Goal: Task Accomplishment & Management: Complete application form

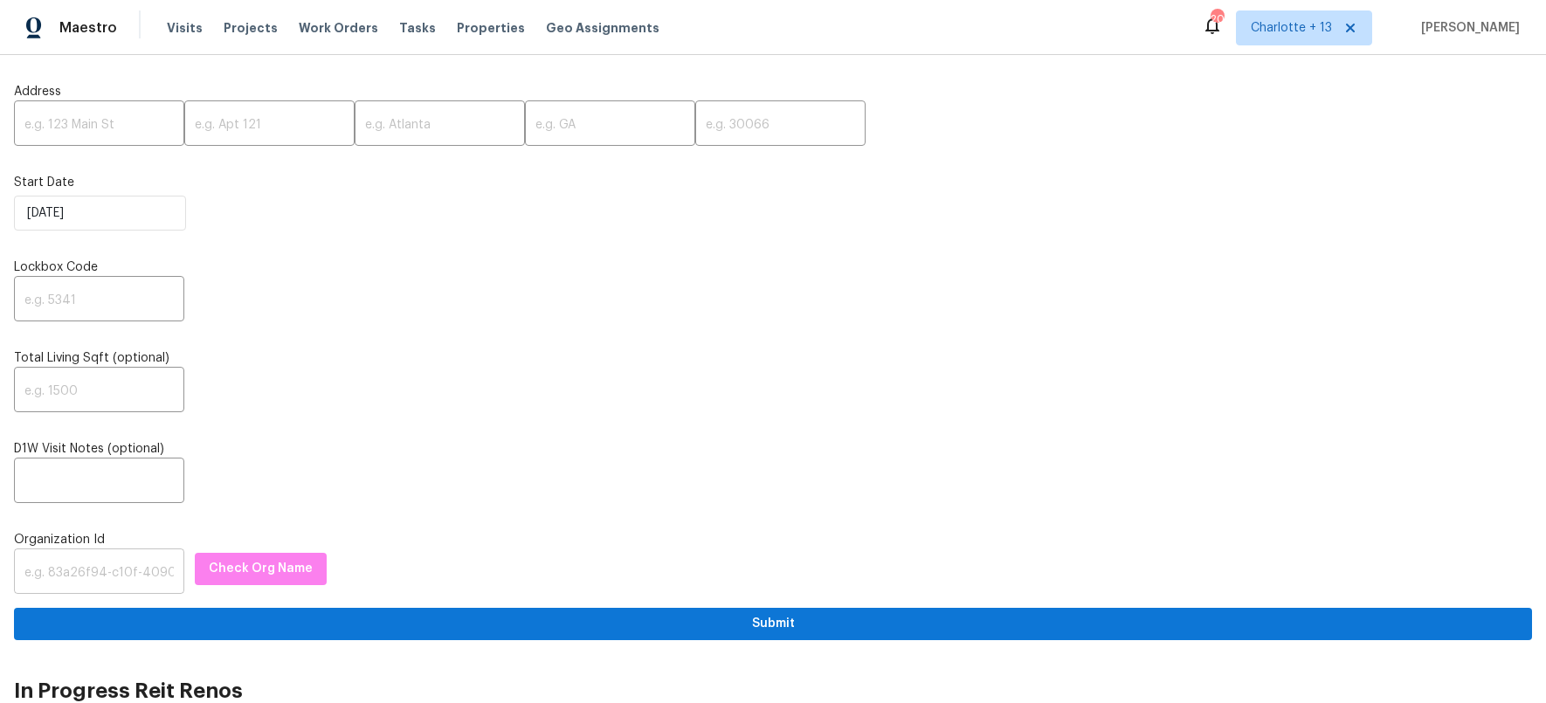
click at [84, 582] on input "text" at bounding box center [99, 573] width 170 height 41
paste input "845f7ff3-78ac-4044-be1e-2a70ff45d03f"
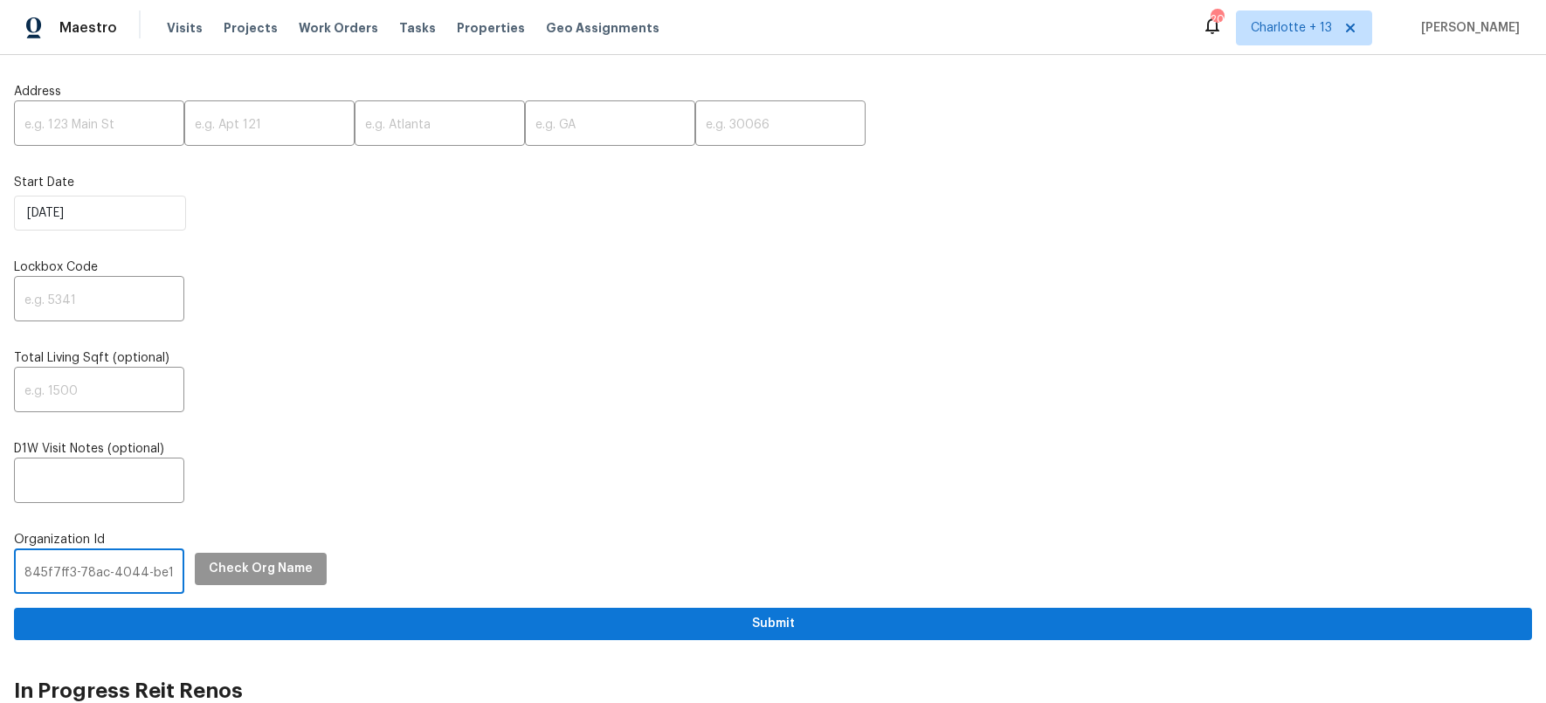
scroll to position [0, 87]
type input "845f7ff3-78ac-4044-be1e-2a70ff45d03f"
click at [236, 576] on span "Check Org Name" at bounding box center [261, 569] width 104 height 22
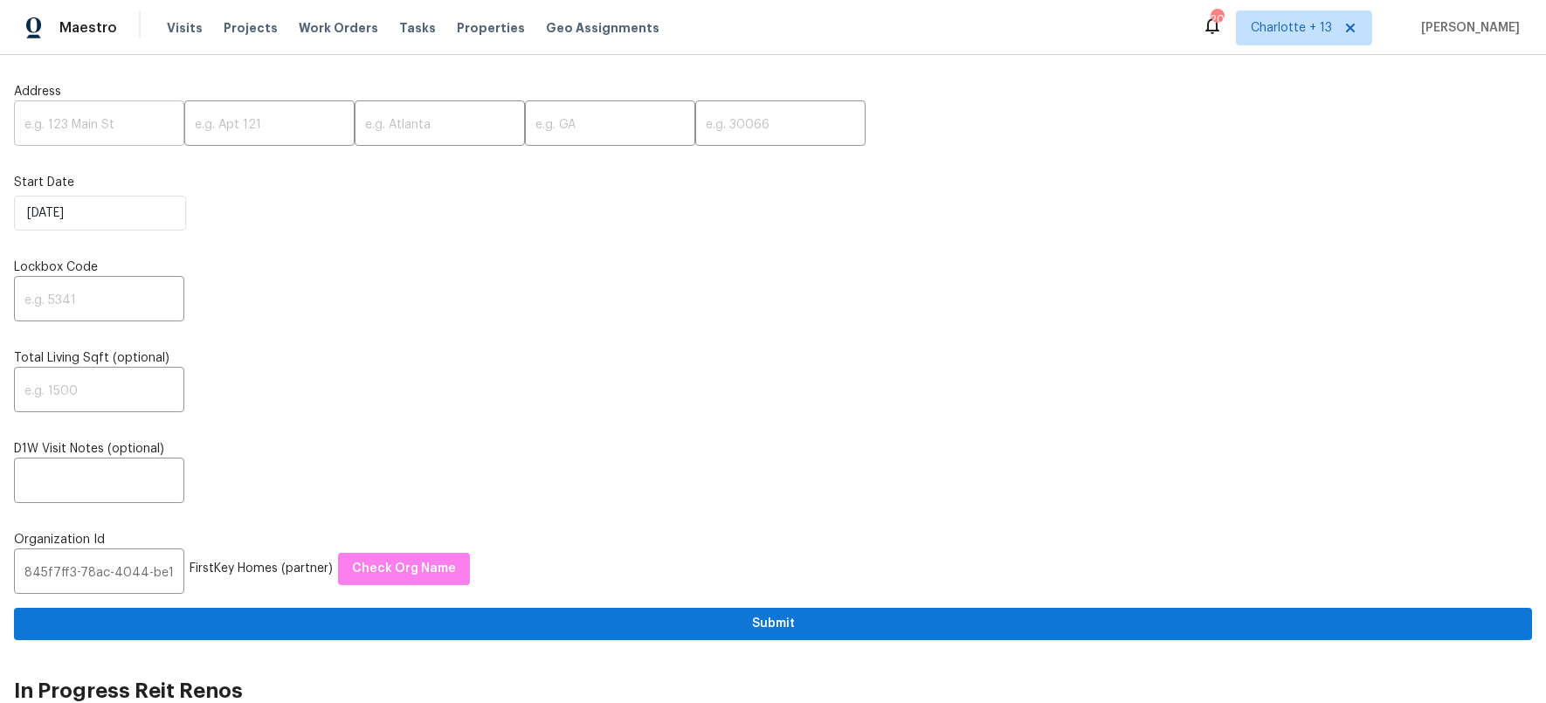
click at [77, 126] on input "text" at bounding box center [99, 125] width 170 height 41
paste input "[STREET_ADDRESS][PERSON_NAME]"
type input "[STREET_ADDRESS][PERSON_NAME]"
click at [402, 130] on input "text" at bounding box center [440, 125] width 170 height 41
paste input "Atlanta"
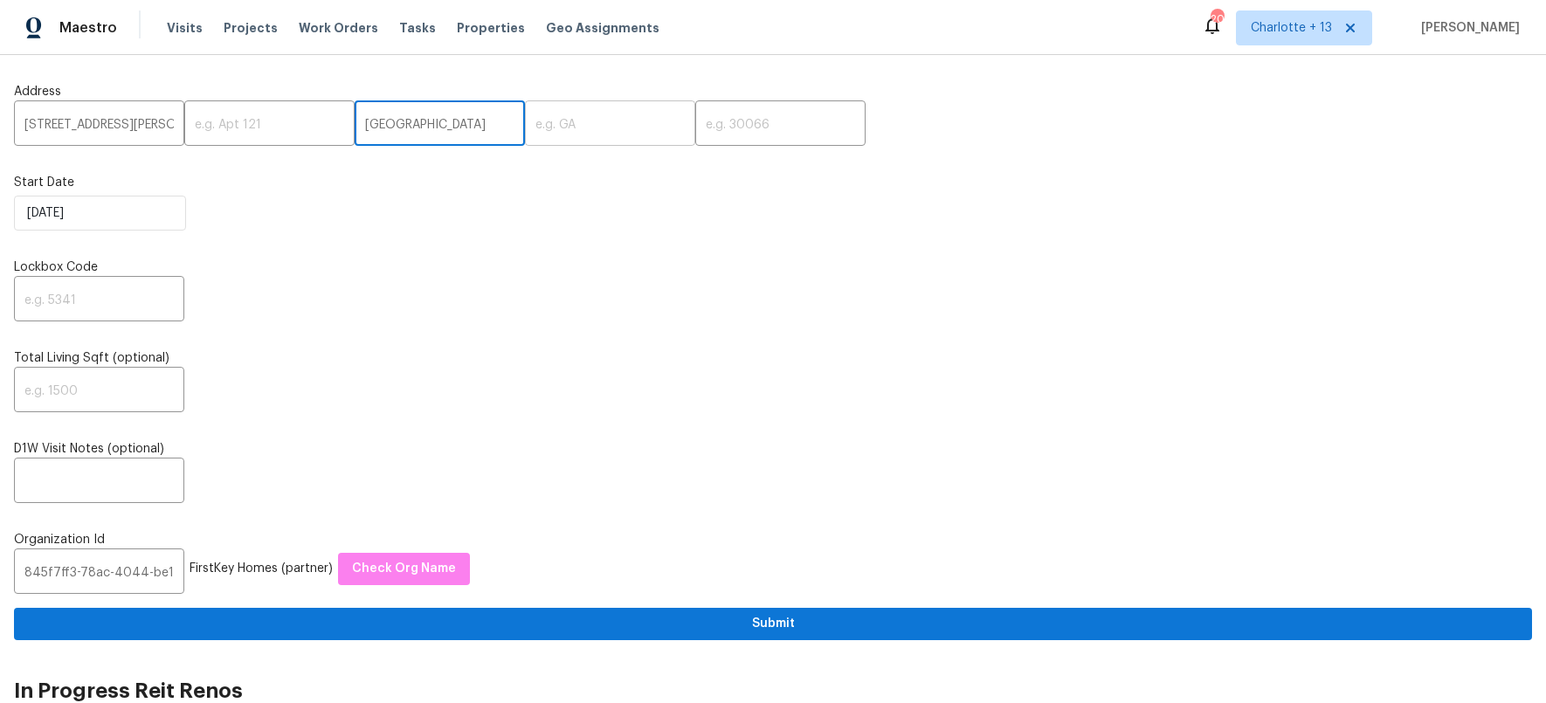
type input "Atlanta"
click at [592, 117] on input "text" at bounding box center [610, 125] width 170 height 41
type input "GA"
click at [746, 124] on input "text" at bounding box center [780, 125] width 170 height 41
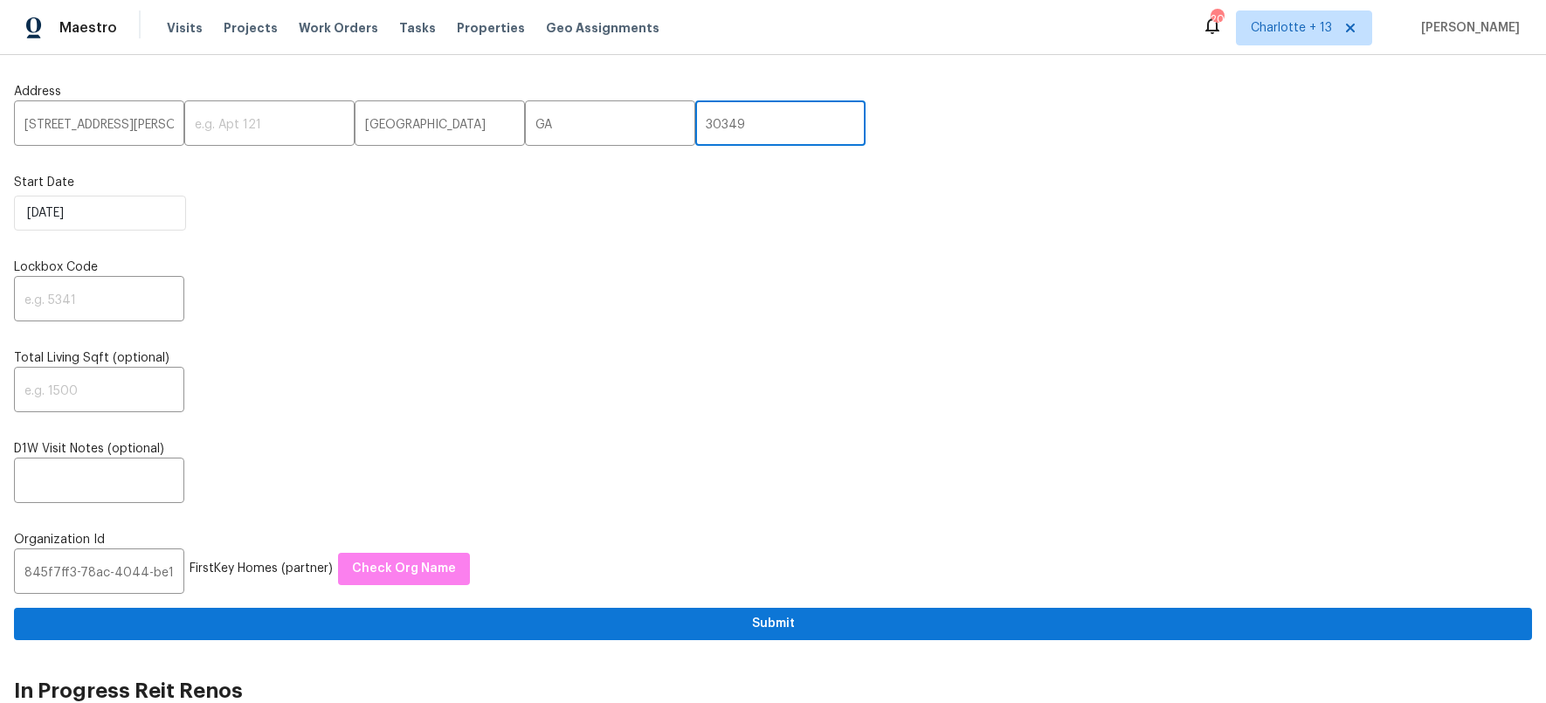
type input "30349"
click at [683, 231] on div "Address 3945 Pittman Rd ​ ​ Atlanta ​ GA ​ 30349 ​ Start Date 10/7/2025 Lockbox…" at bounding box center [773, 354] width 1518 height 571
click at [75, 293] on input "text" at bounding box center [99, 300] width 170 height 41
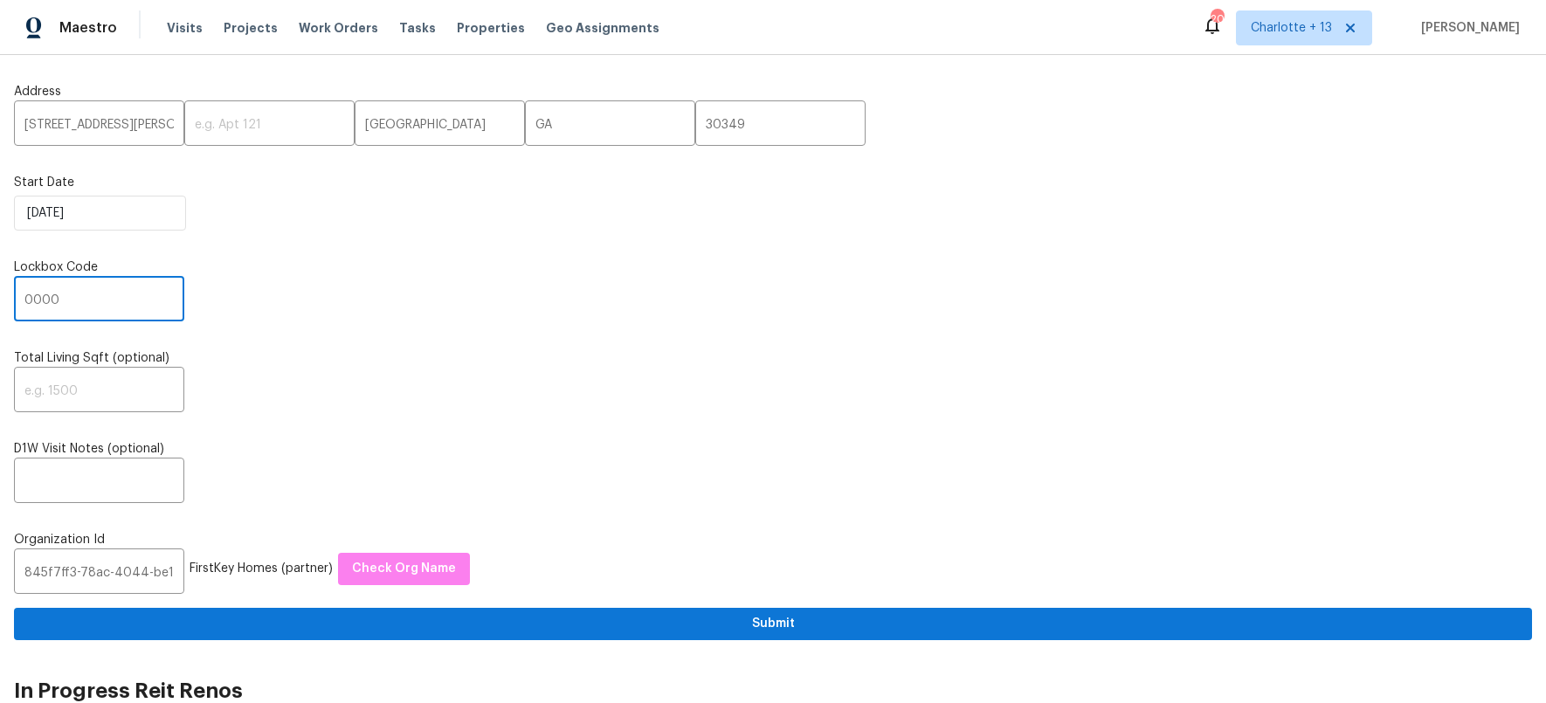
type input "0000"
drag, startPoint x: 440, startPoint y: 424, endPoint x: 431, endPoint y: 465, distance: 42.2
click at [444, 424] on div "Address 3945 Pittman Rd ​ ​ Atlanta ​ GA ​ 30349 ​ Start Date 10/7/2025 Lockbox…" at bounding box center [773, 354] width 1518 height 571
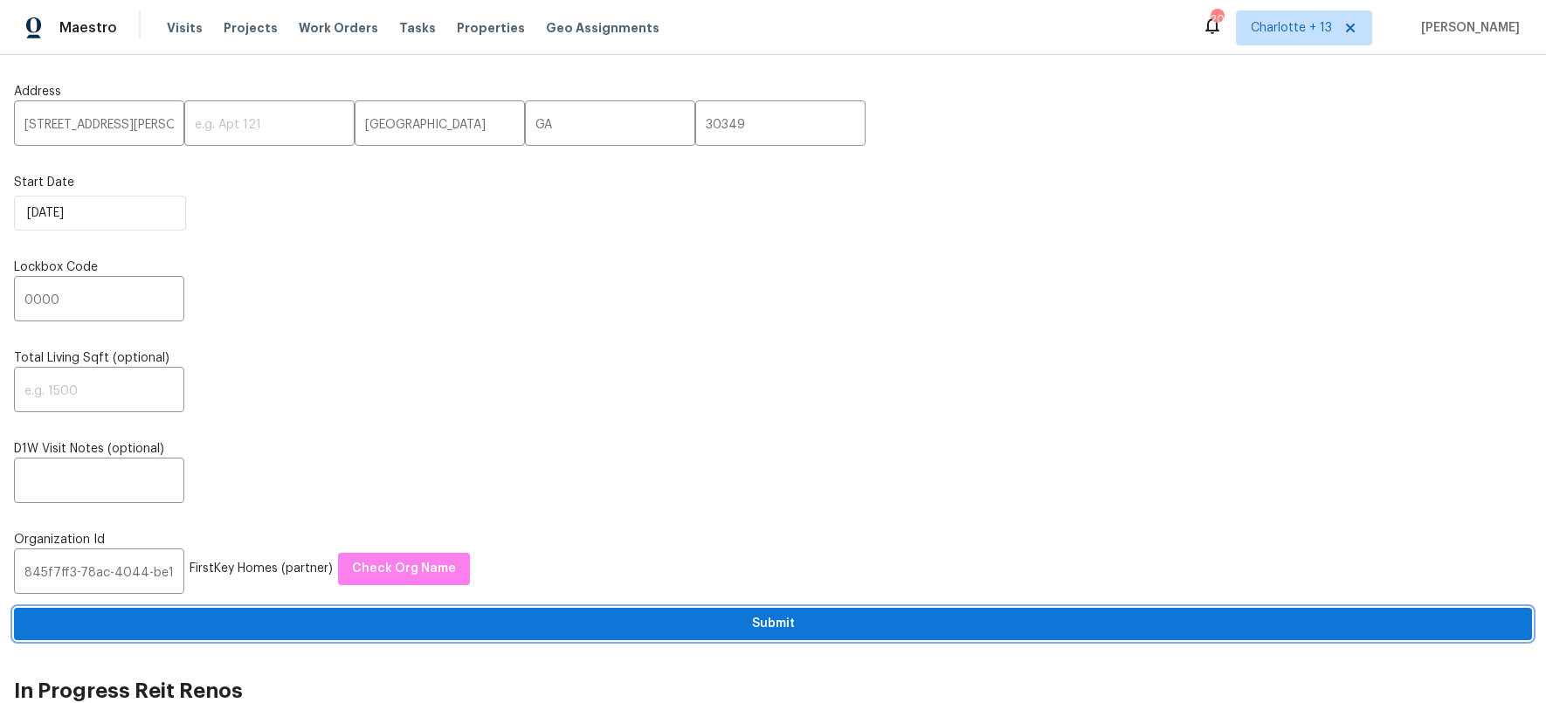
click at [756, 613] on span "Submit" at bounding box center [773, 624] width 1490 height 22
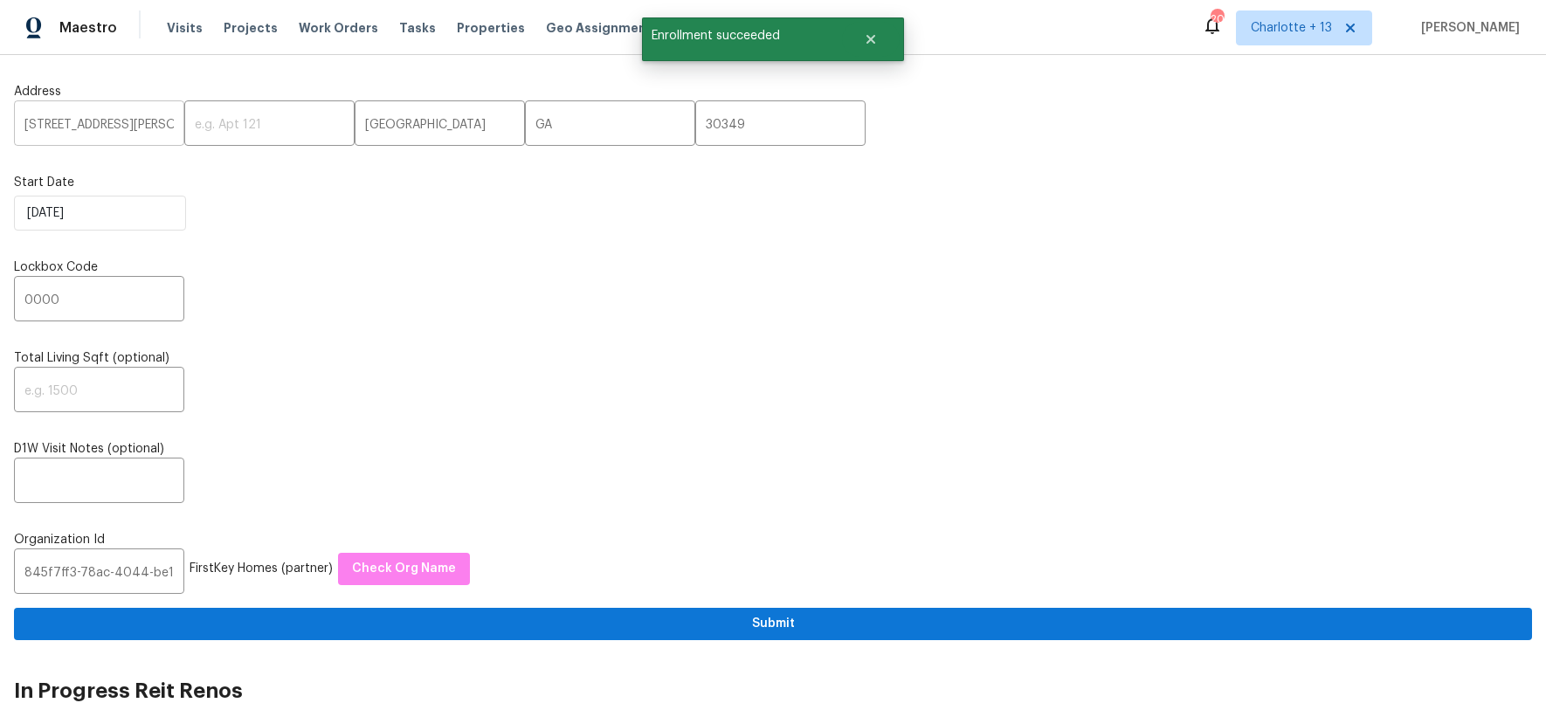
click at [51, 131] on input "3945 Pittman Rd" at bounding box center [99, 125] width 170 height 41
click at [45, 123] on input "3945 Pittman Rd" at bounding box center [99, 125] width 170 height 41
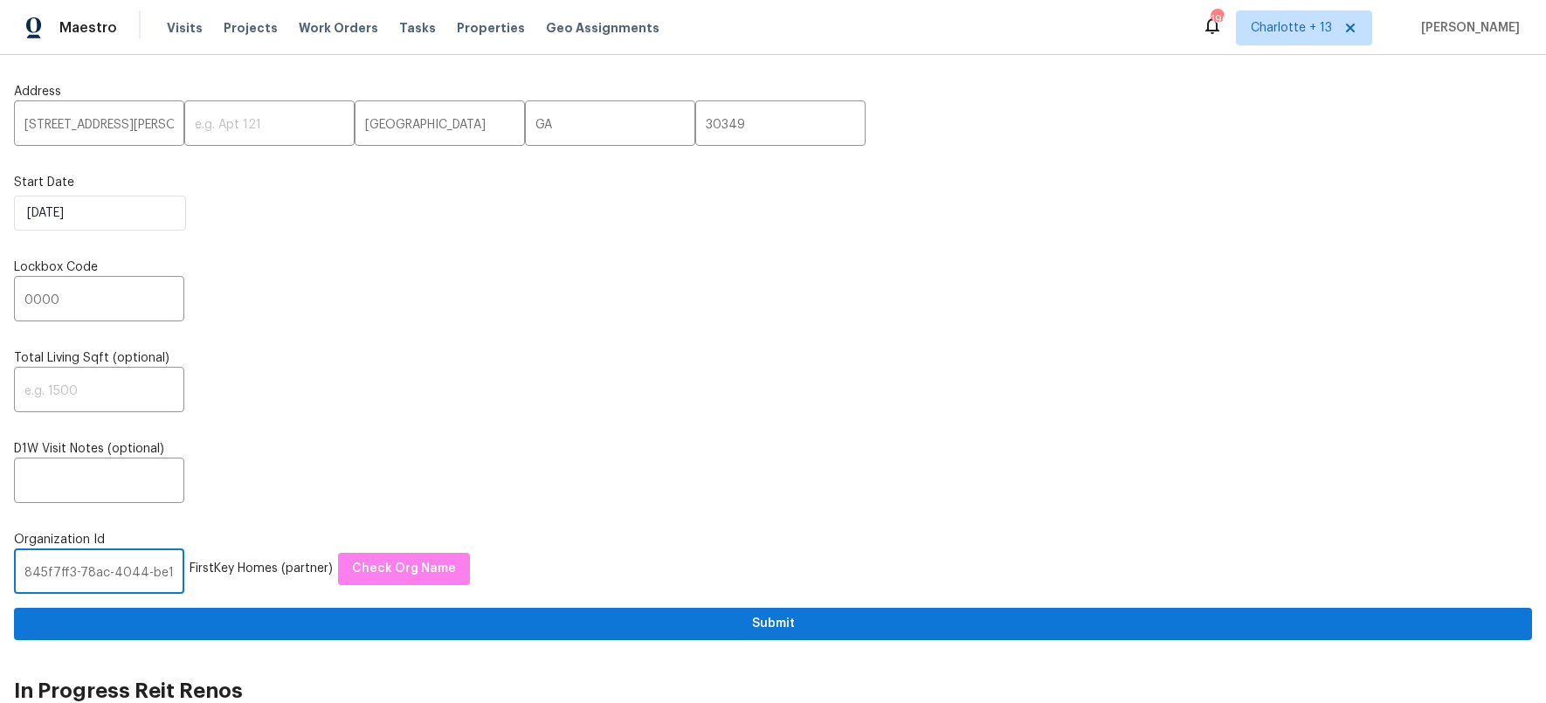
drag, startPoint x: 101, startPoint y: 586, endPoint x: 256, endPoint y: 575, distance: 155.0
click at [107, 587] on input "845f7ff3-78ac-4044-be1e-2a70ff45d03f" at bounding box center [99, 573] width 170 height 41
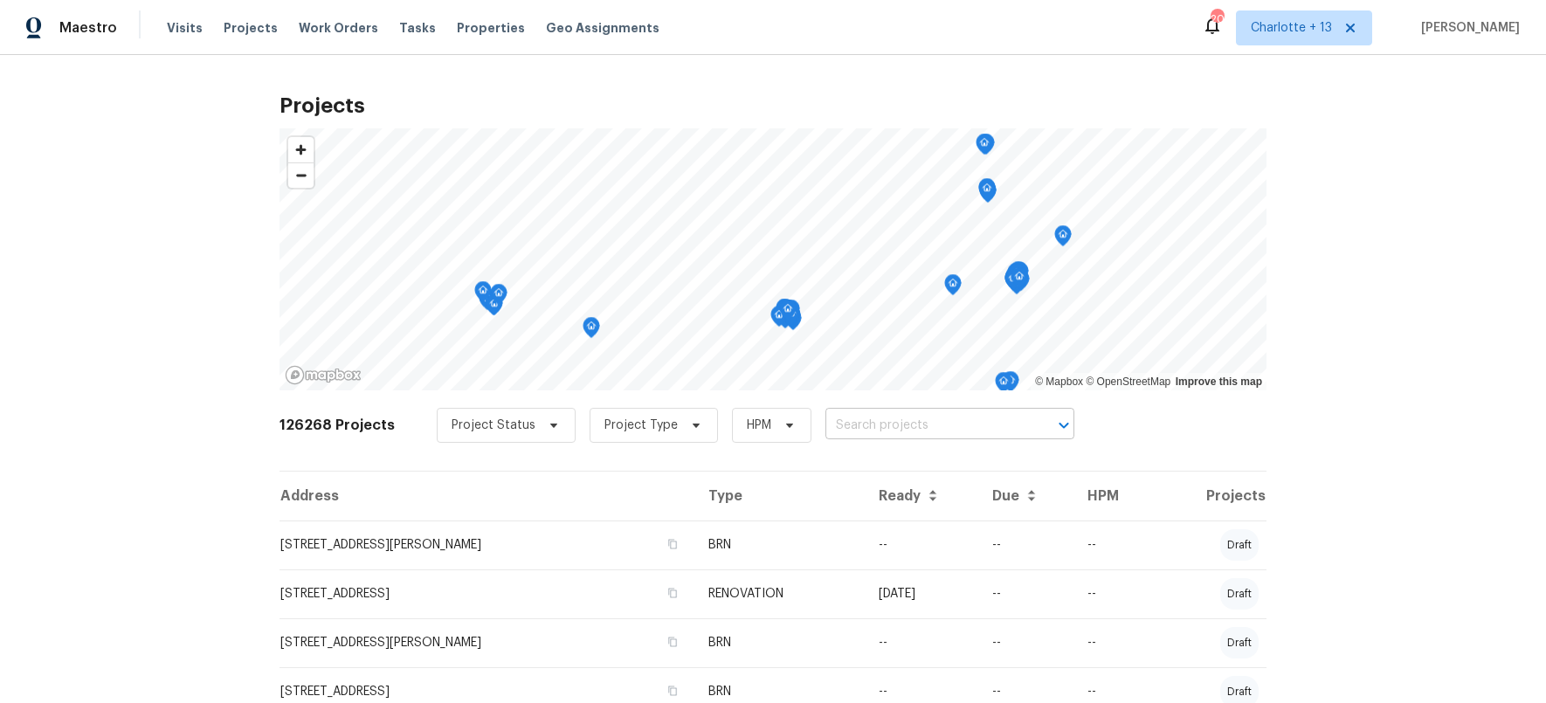
click at [931, 421] on input "text" at bounding box center [925, 425] width 200 height 27
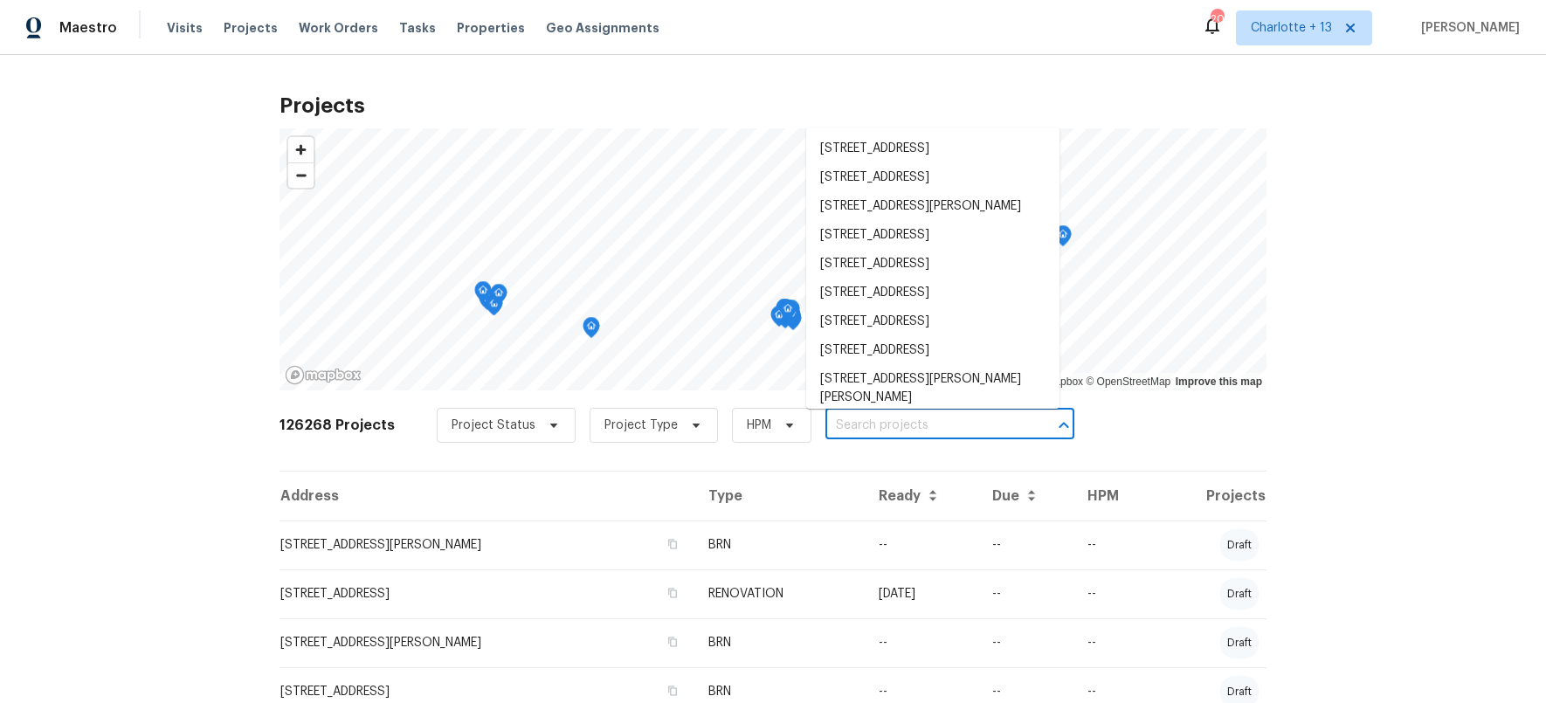
paste input "[STREET_ADDRESS][PERSON_NAME]"
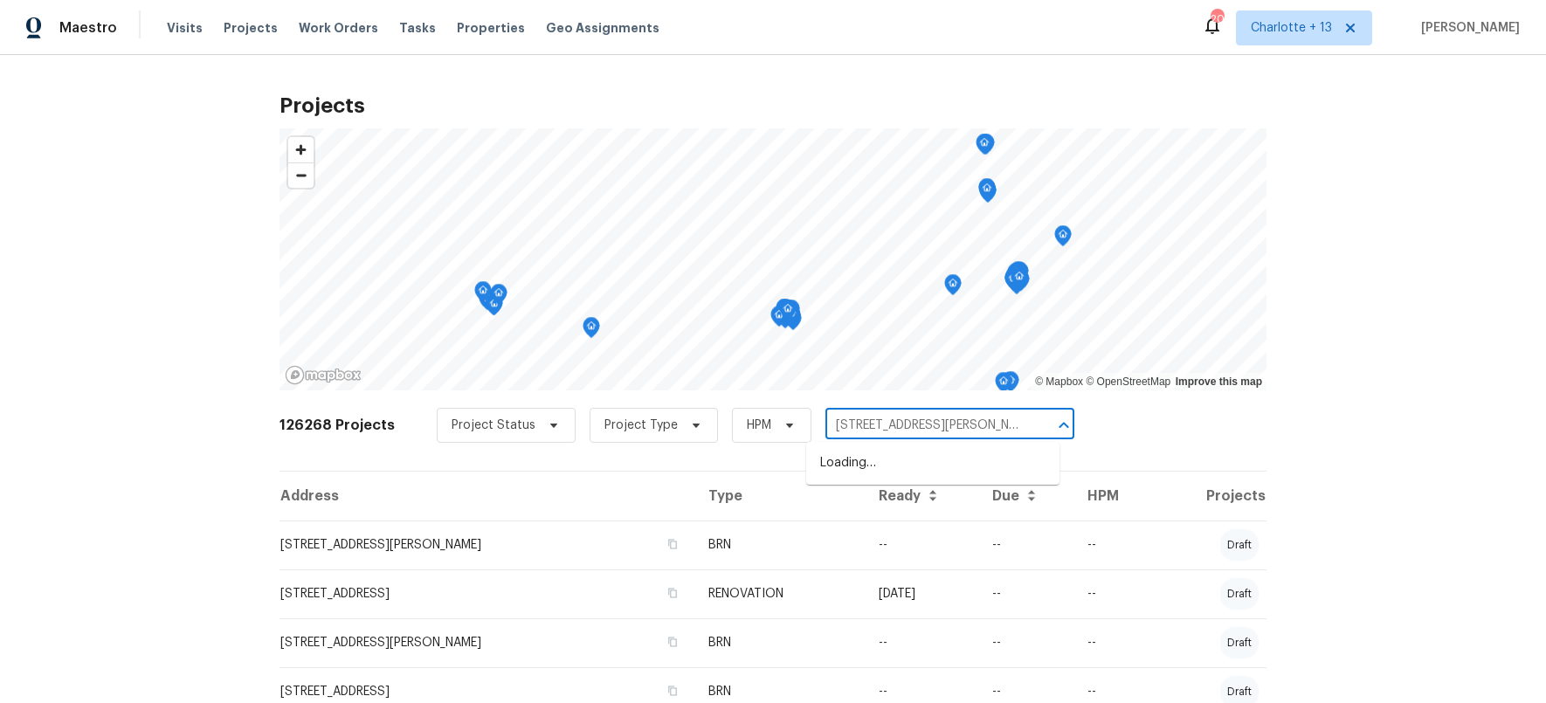
type input "[STREET_ADDRESS][PERSON_NAME]"
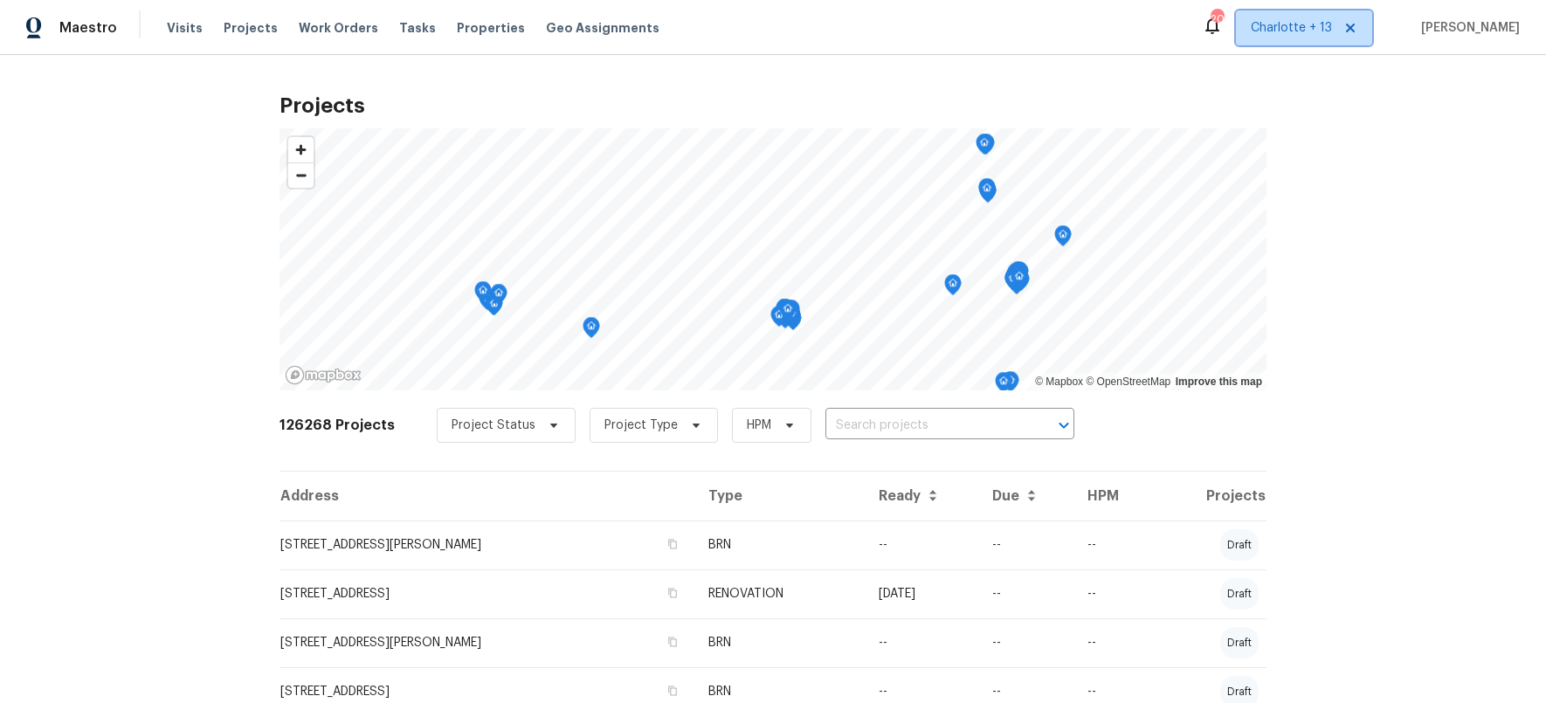
click at [1332, 23] on span "Charlotte + 13" at bounding box center [1290, 27] width 81 height 17
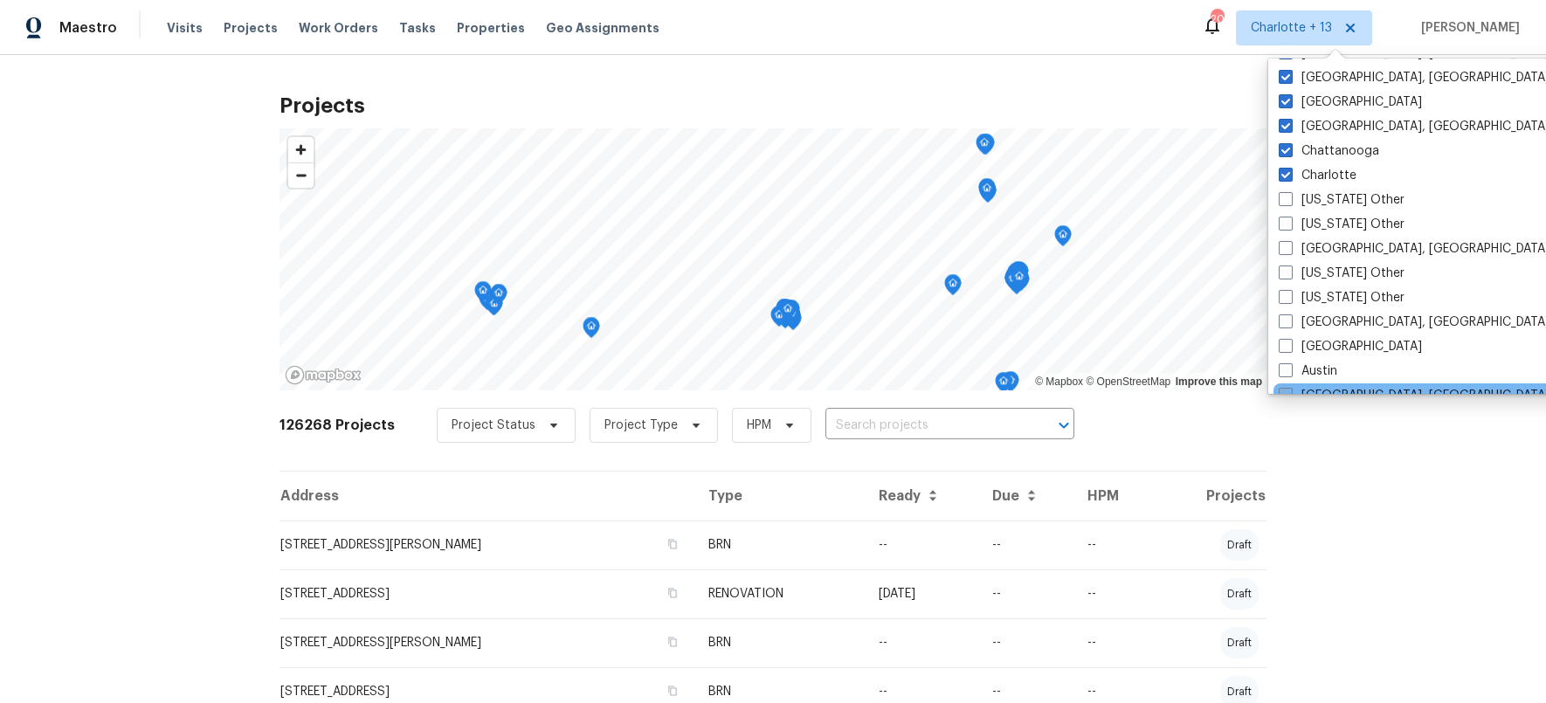
scroll to position [292, 0]
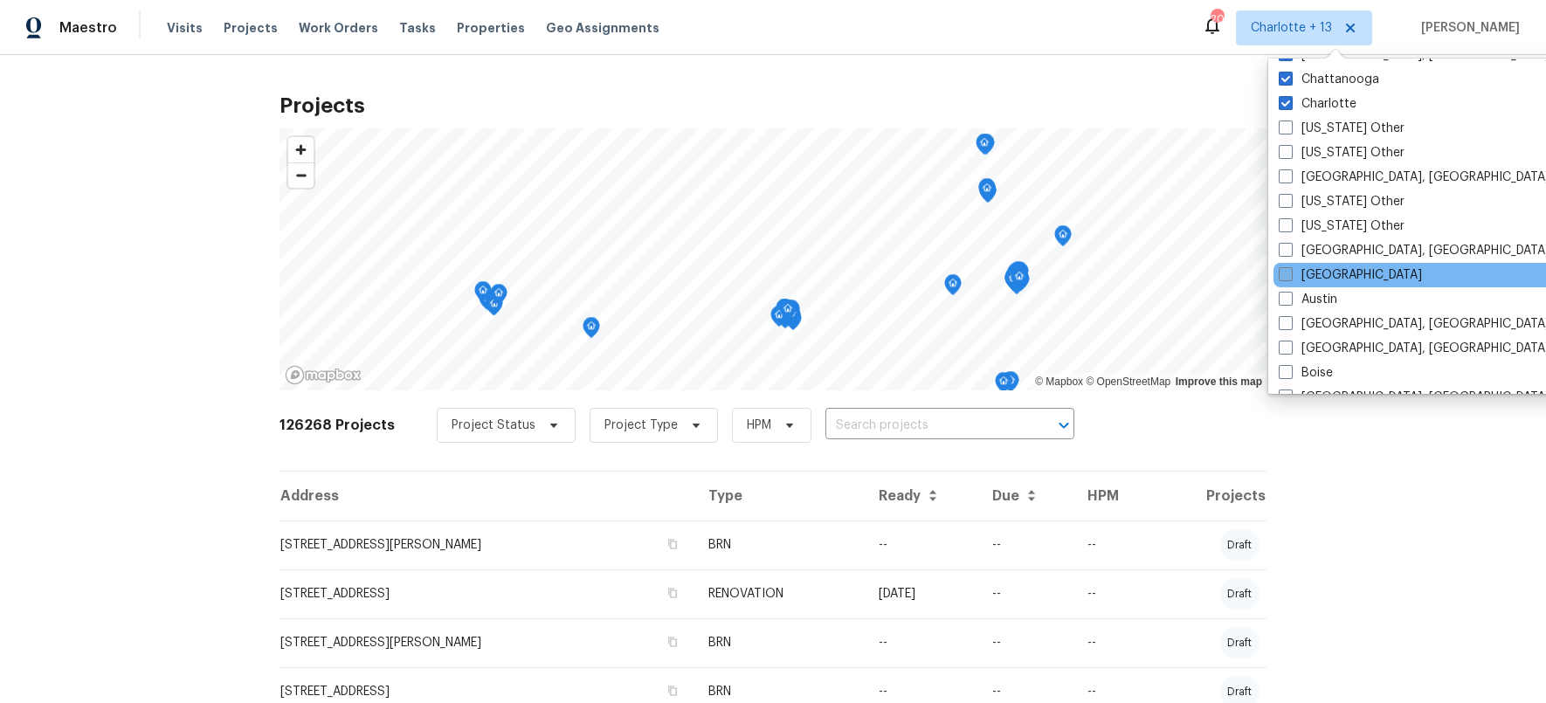
click at [1288, 275] on span at bounding box center [1285, 274] width 14 height 14
click at [1288, 275] on input "[GEOGRAPHIC_DATA]" at bounding box center [1283, 271] width 11 height 11
checkbox input "true"
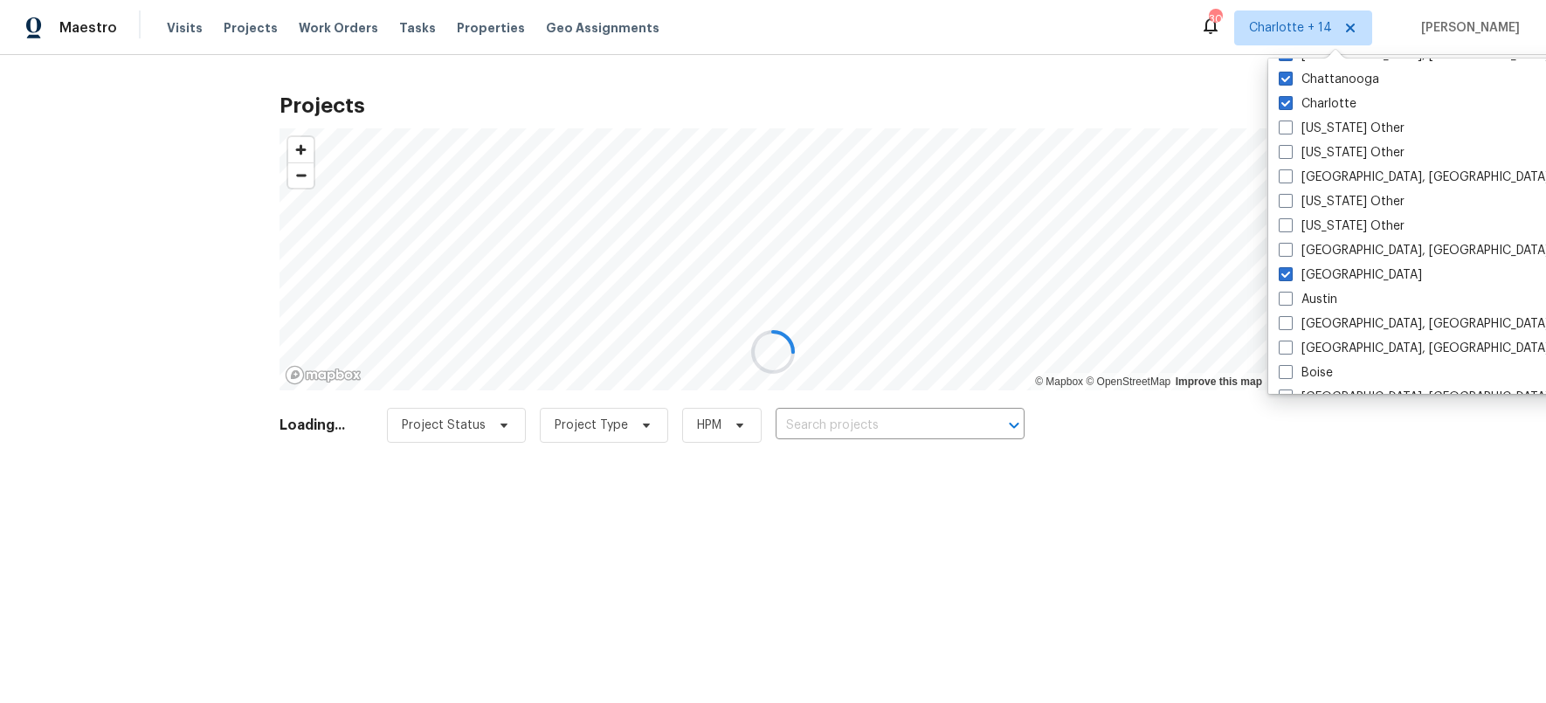
click at [871, 427] on div at bounding box center [773, 351] width 1546 height 703
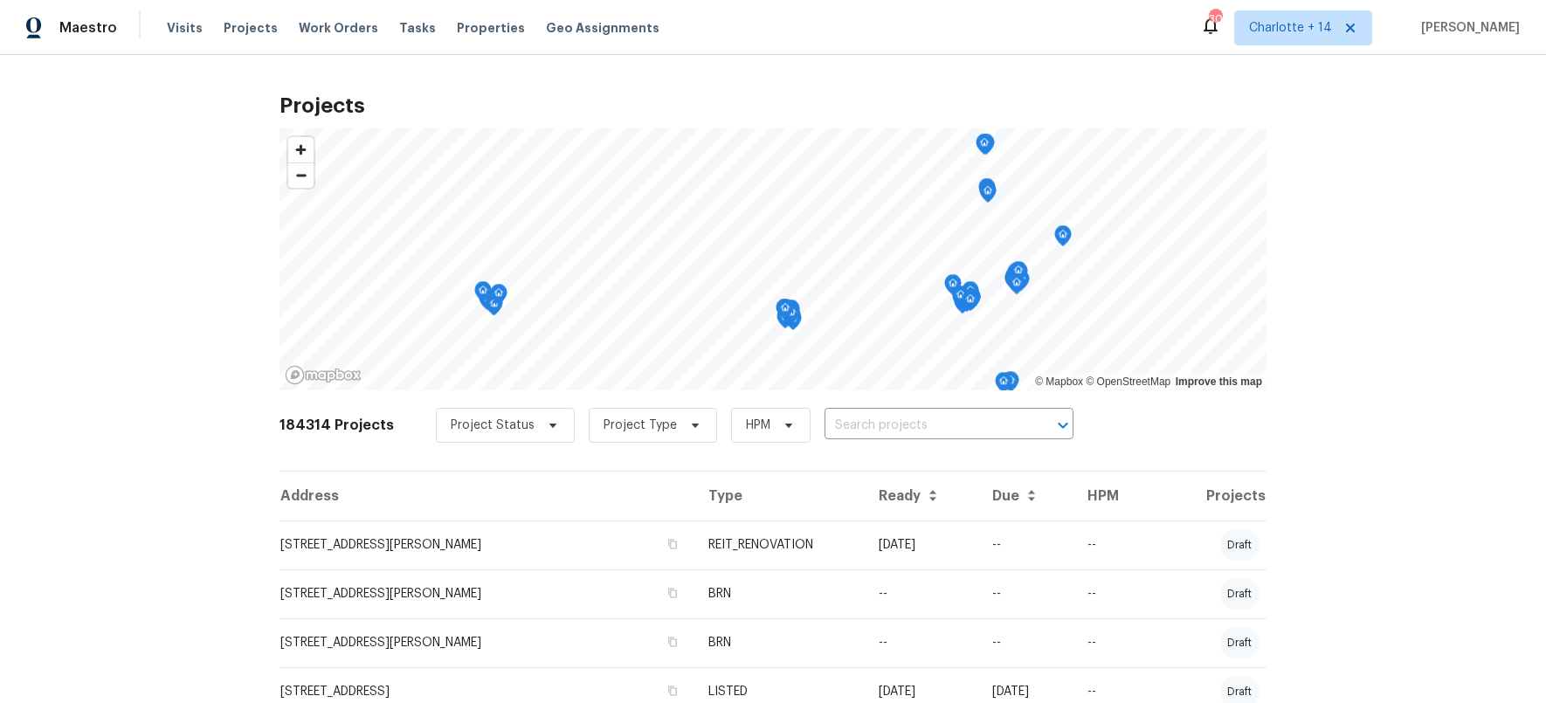
click at [872, 424] on input "text" at bounding box center [924, 425] width 200 height 27
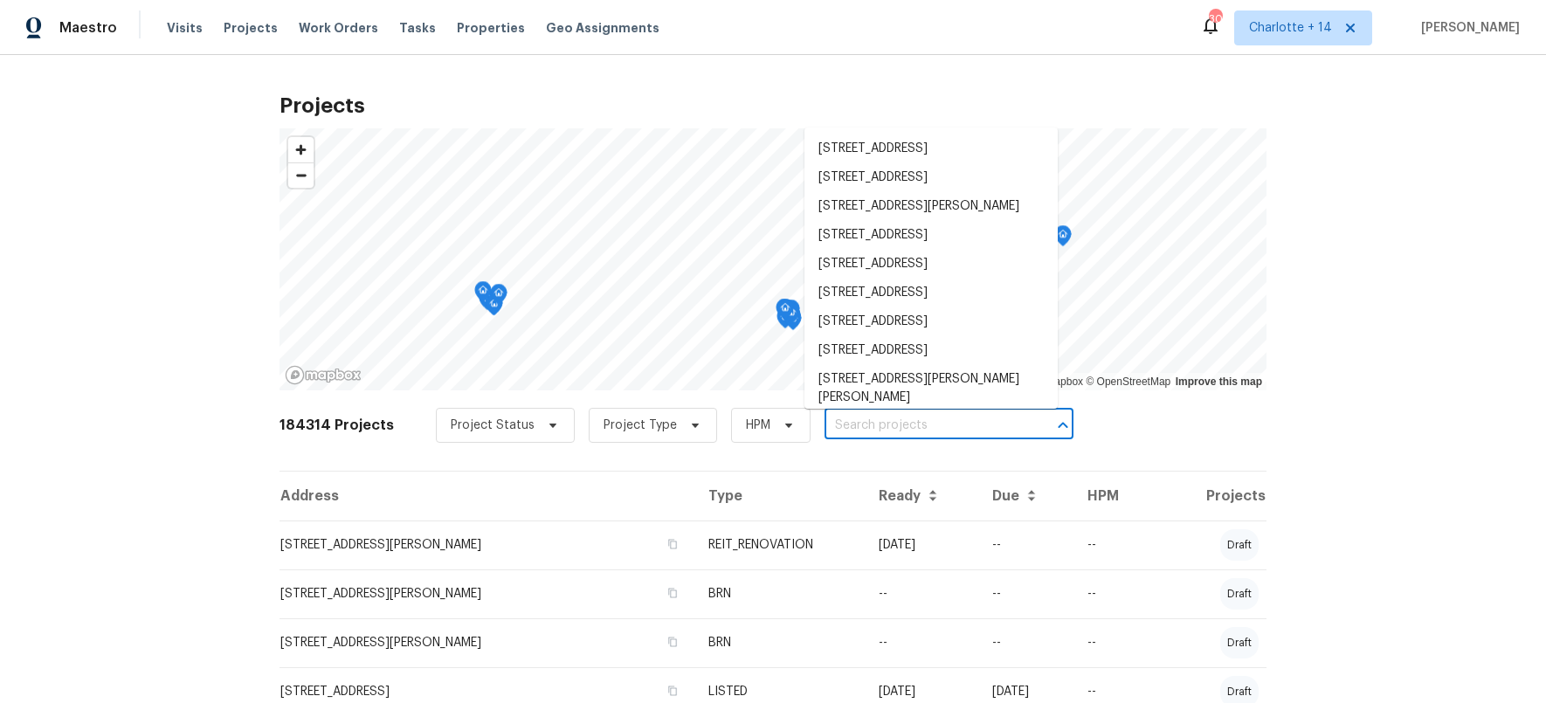
paste input "[STREET_ADDRESS][PERSON_NAME]"
type input "[STREET_ADDRESS][PERSON_NAME]"
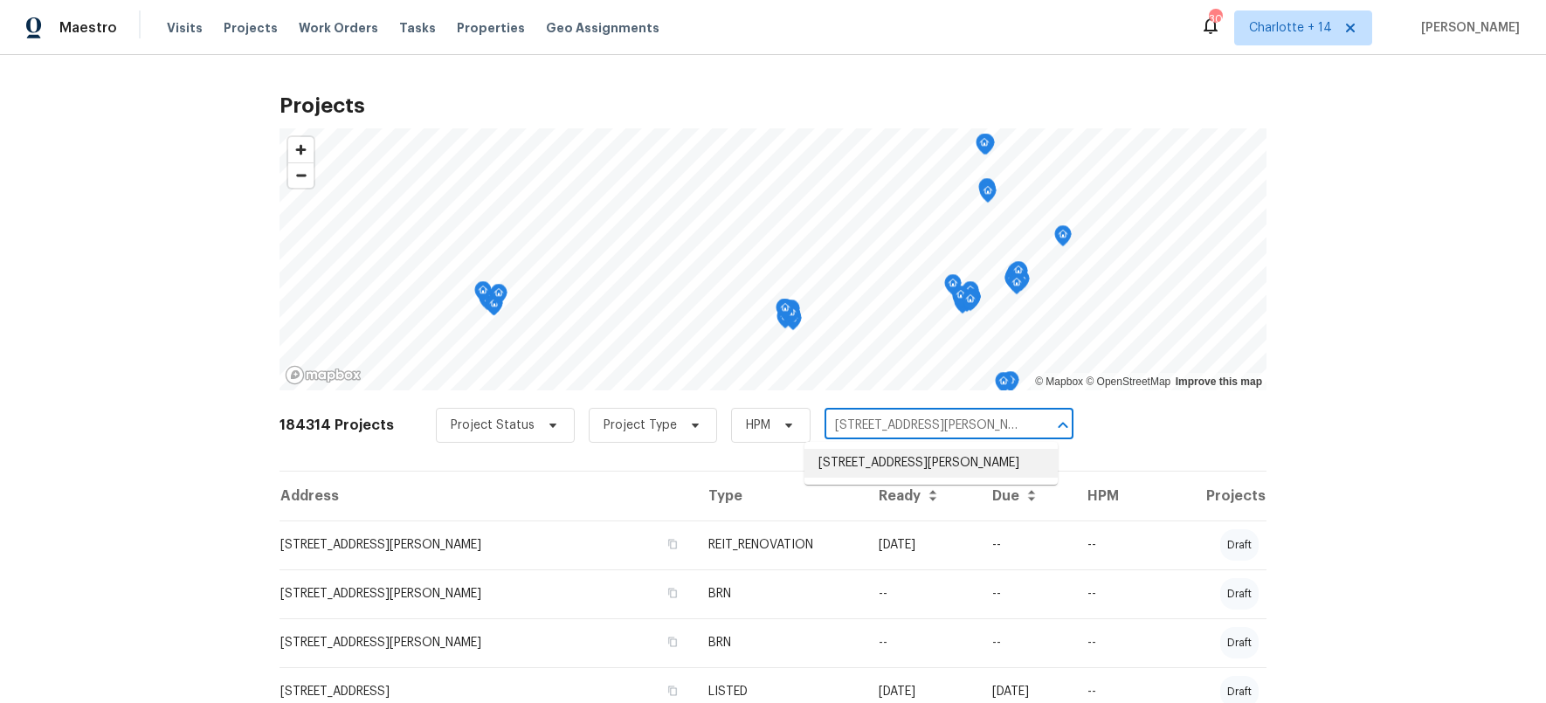
click at [879, 458] on li "3945 Pittman Rd, Atlanta, GA 30349" at bounding box center [930, 463] width 253 height 29
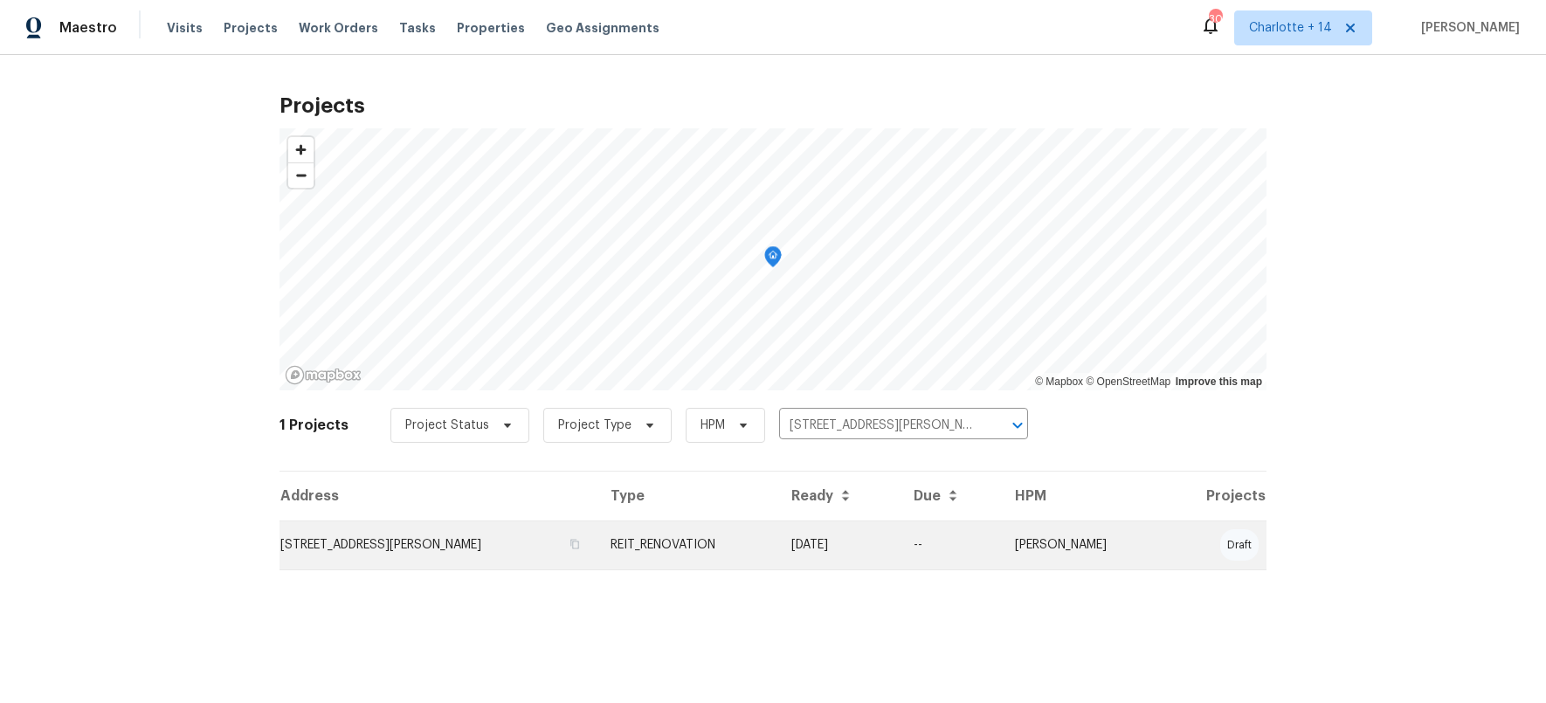
click at [382, 546] on td "3945 Pittman Rd, Atlanta, GA 30349" at bounding box center [437, 544] width 317 height 49
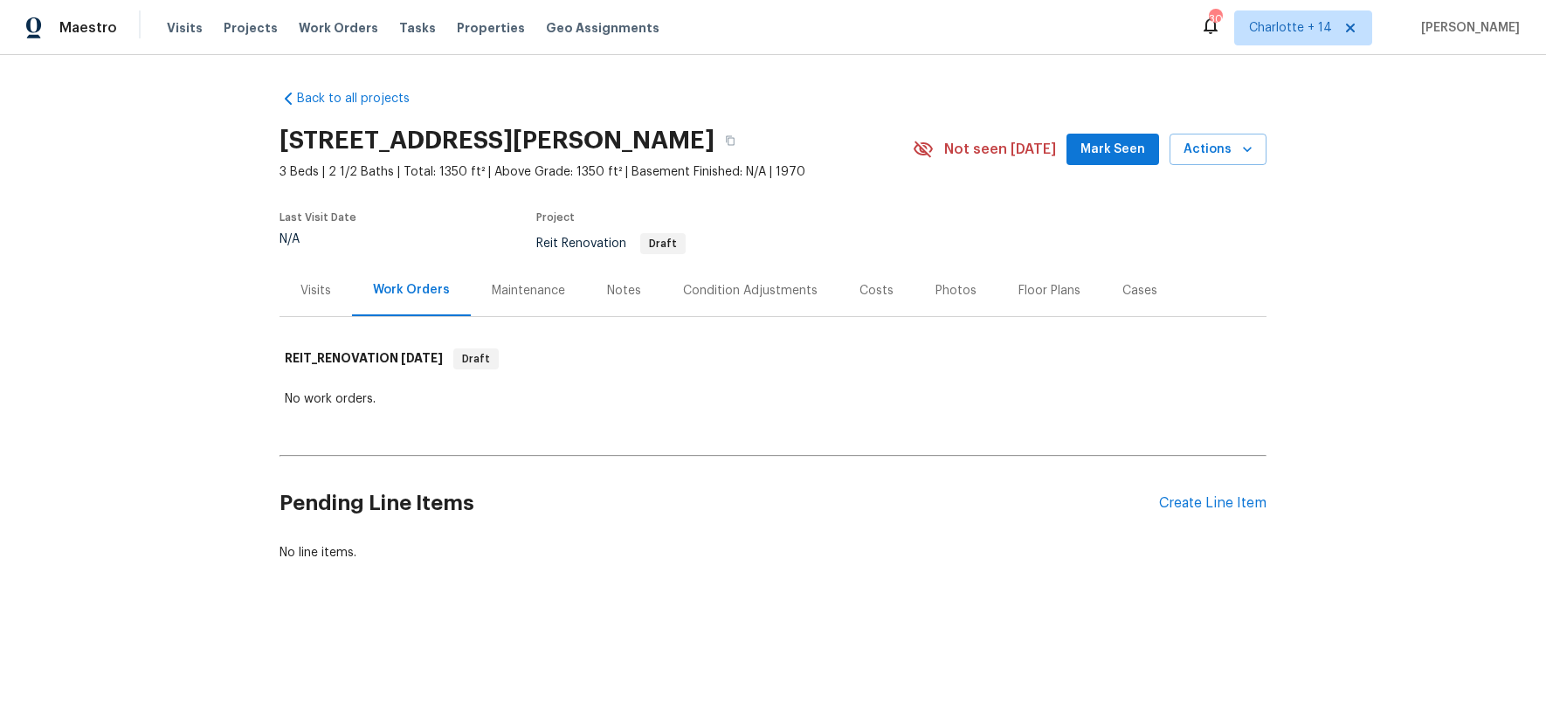
click at [313, 284] on div "Visits" at bounding box center [315, 290] width 31 height 17
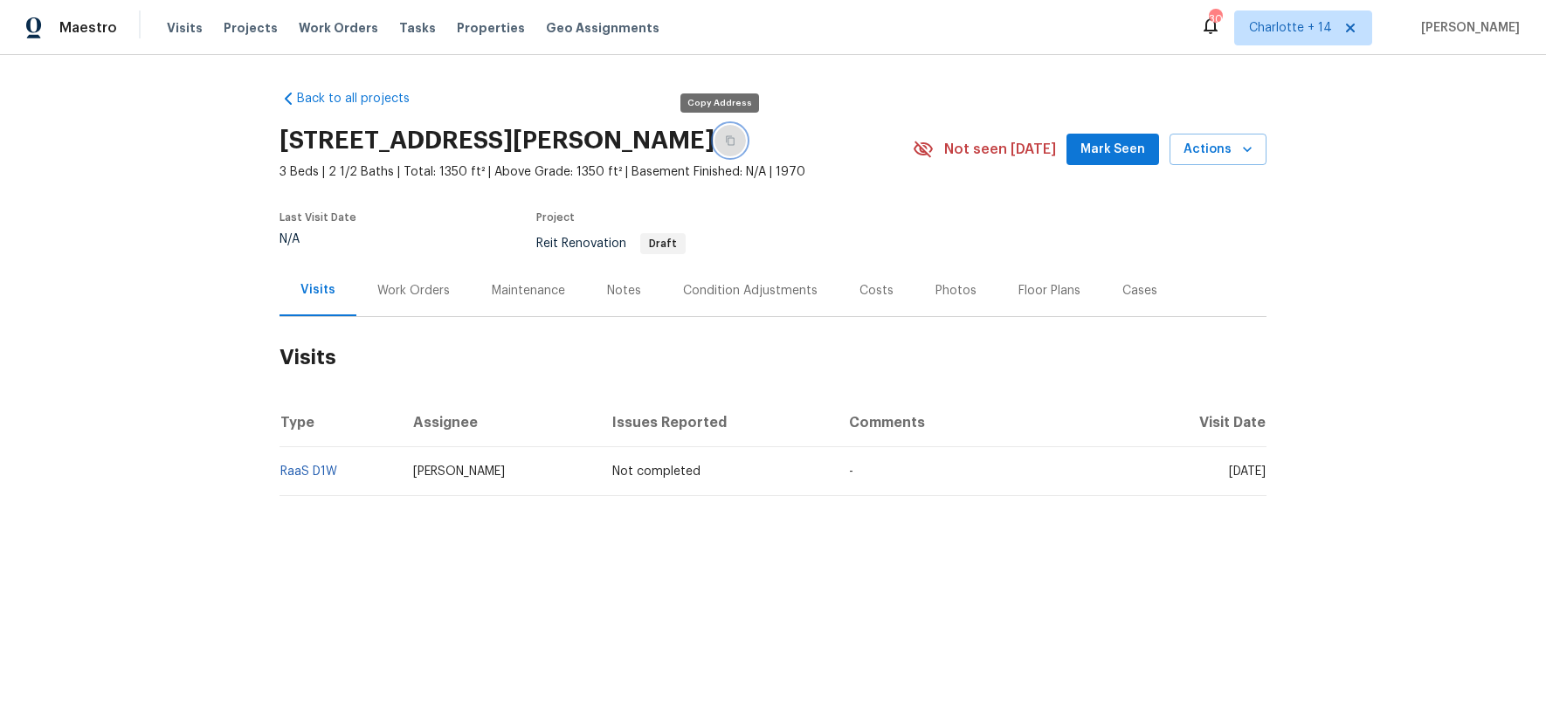
click at [725, 135] on icon "button" at bounding box center [730, 140] width 10 height 10
click at [725, 137] on icon "button" at bounding box center [730, 140] width 10 height 10
click at [424, 294] on div "Work Orders" at bounding box center [413, 290] width 72 height 17
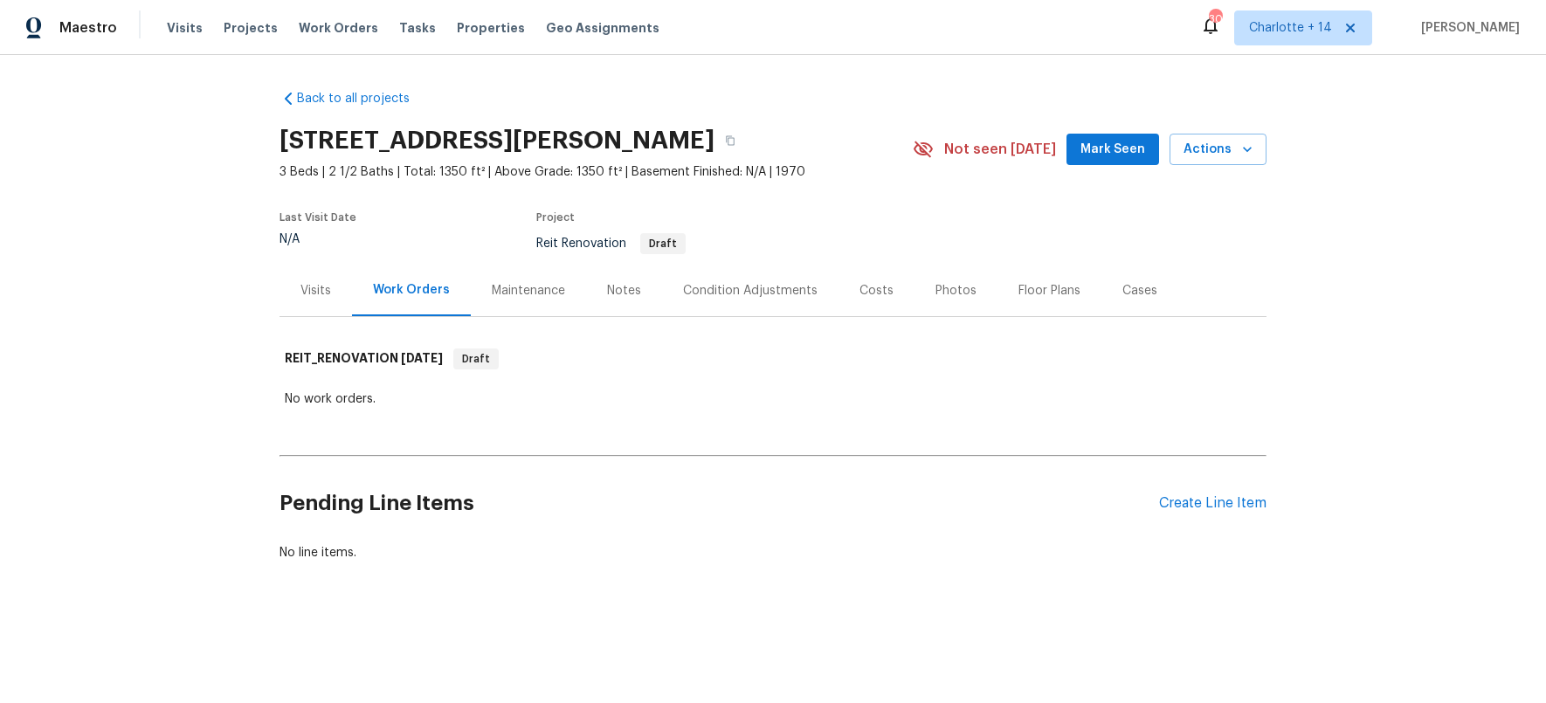
click at [317, 290] on div "Visits" at bounding box center [315, 290] width 31 height 17
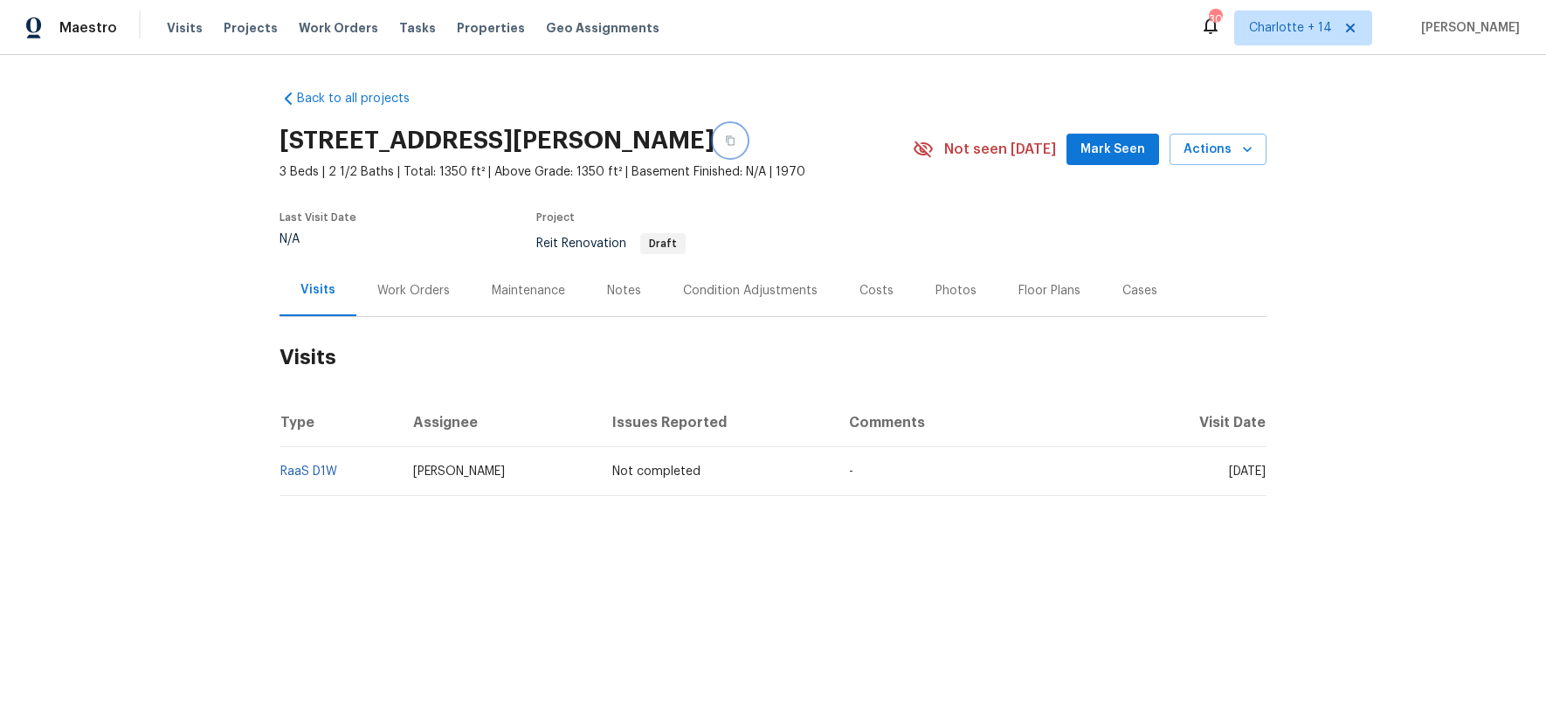
click at [725, 142] on icon "button" at bounding box center [730, 140] width 10 height 10
click at [225, 21] on span "Projects" at bounding box center [251, 27] width 54 height 17
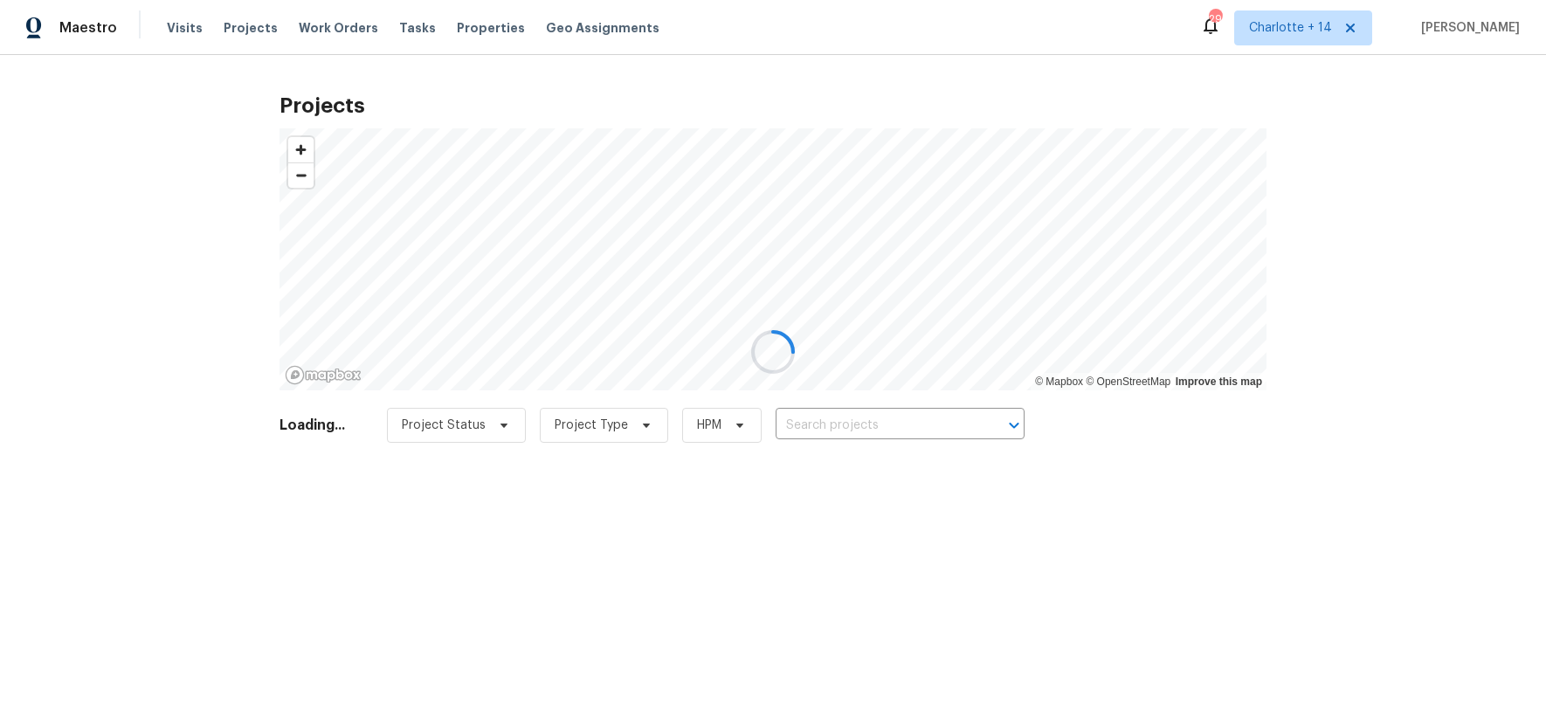
click at [882, 421] on div at bounding box center [773, 351] width 1546 height 703
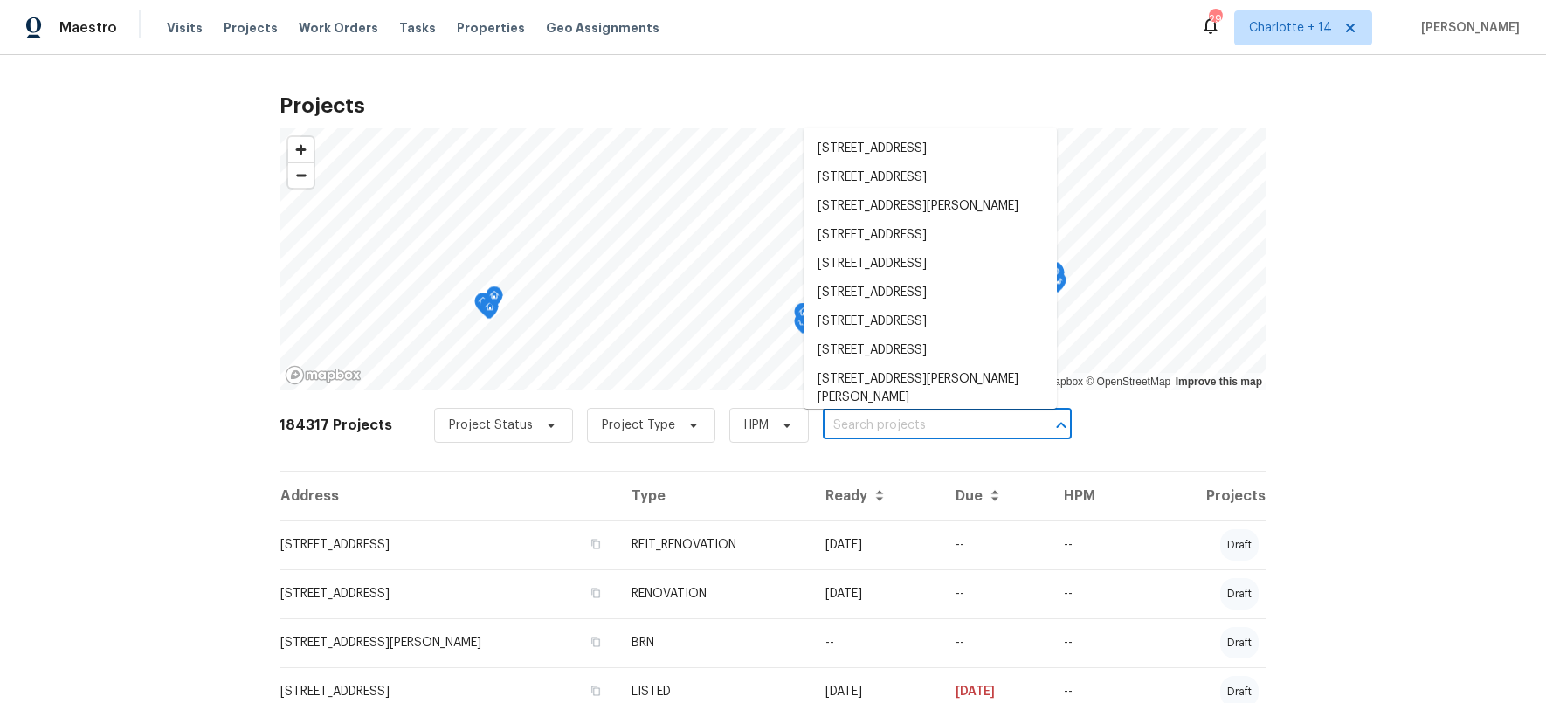
click at [830, 424] on input "text" at bounding box center [923, 425] width 200 height 27
paste input "930 Thornwood Cir"
type input "930 Thornwood Cir"
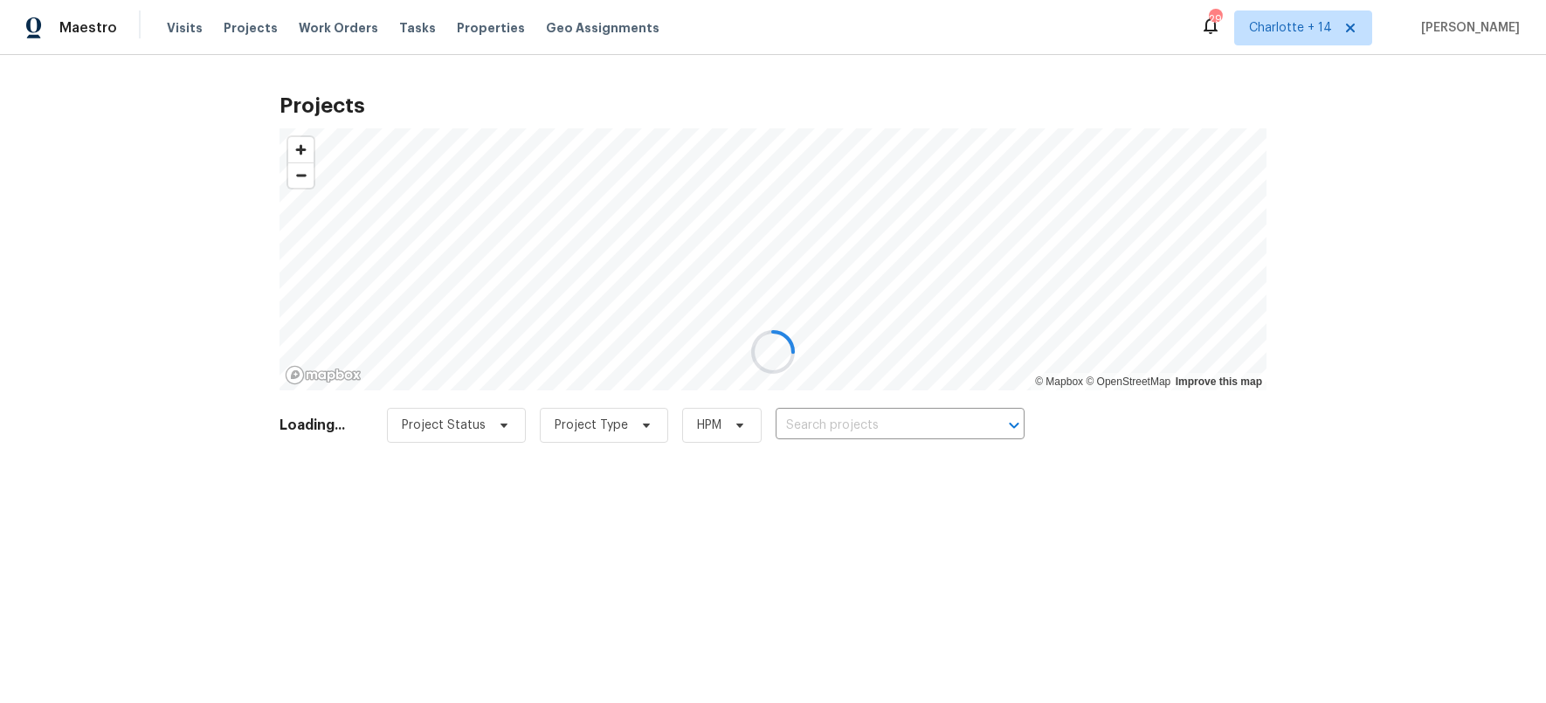
type input "[STREET_ADDRESS]"
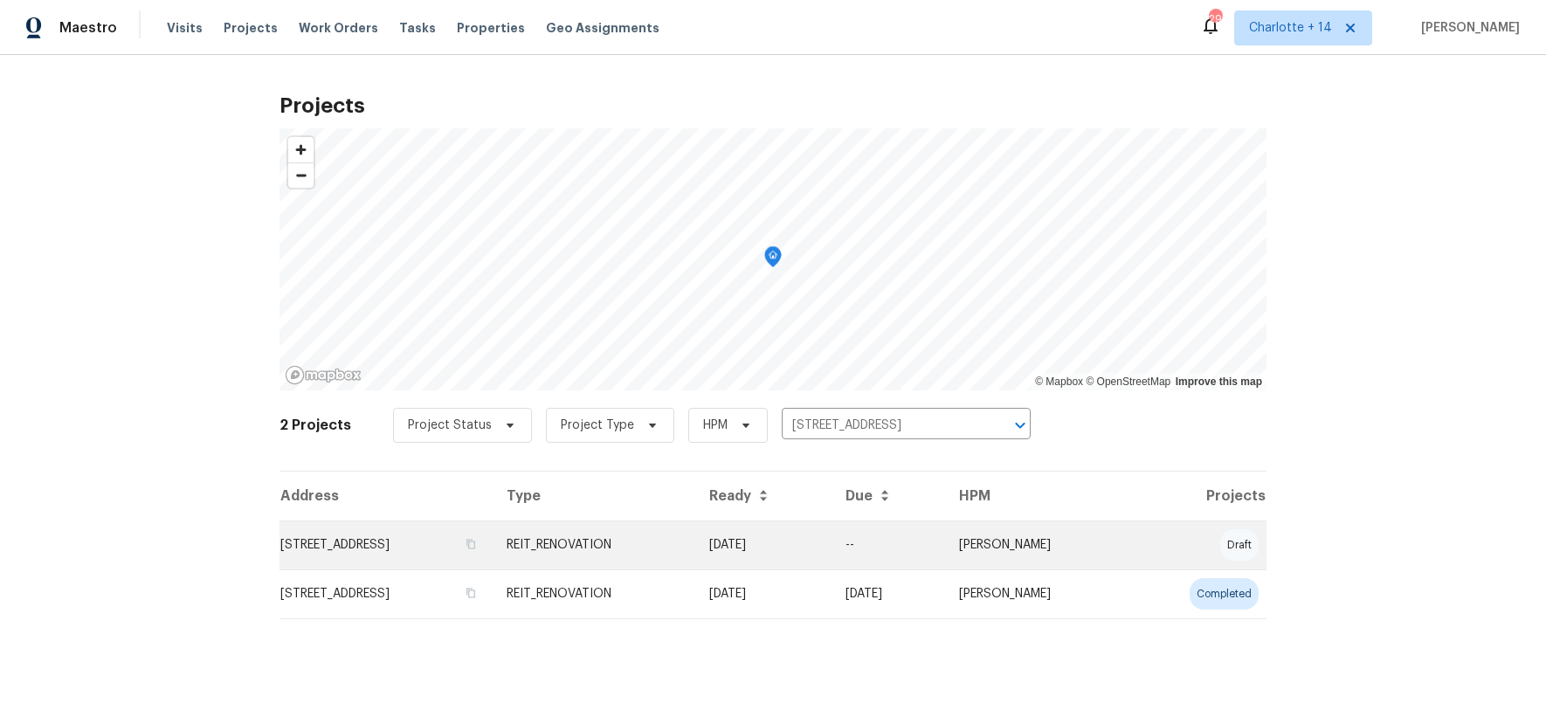
click at [453, 542] on td "[STREET_ADDRESS]" at bounding box center [385, 544] width 213 height 49
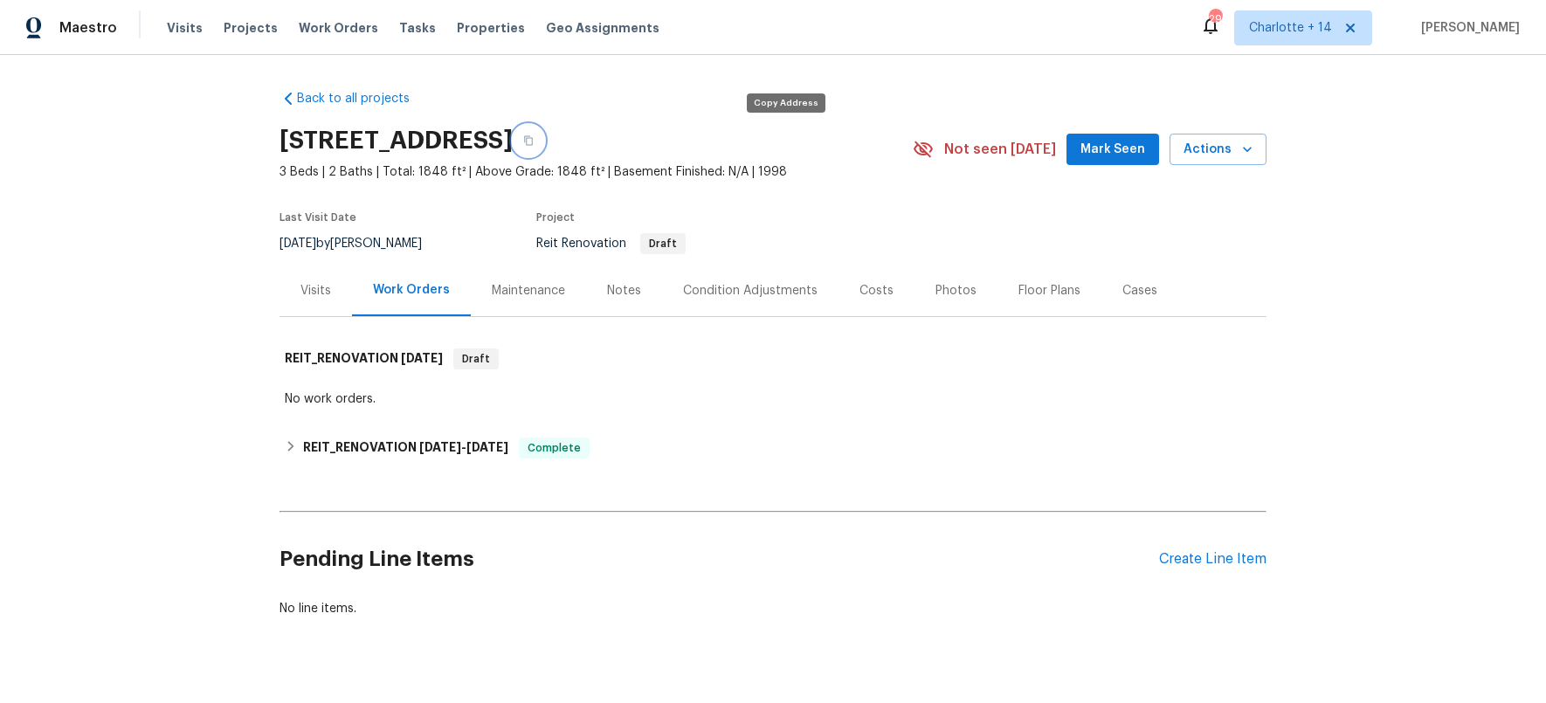
click at [544, 130] on button "button" at bounding box center [528, 140] width 31 height 31
click at [317, 294] on div "Visits" at bounding box center [315, 290] width 31 height 17
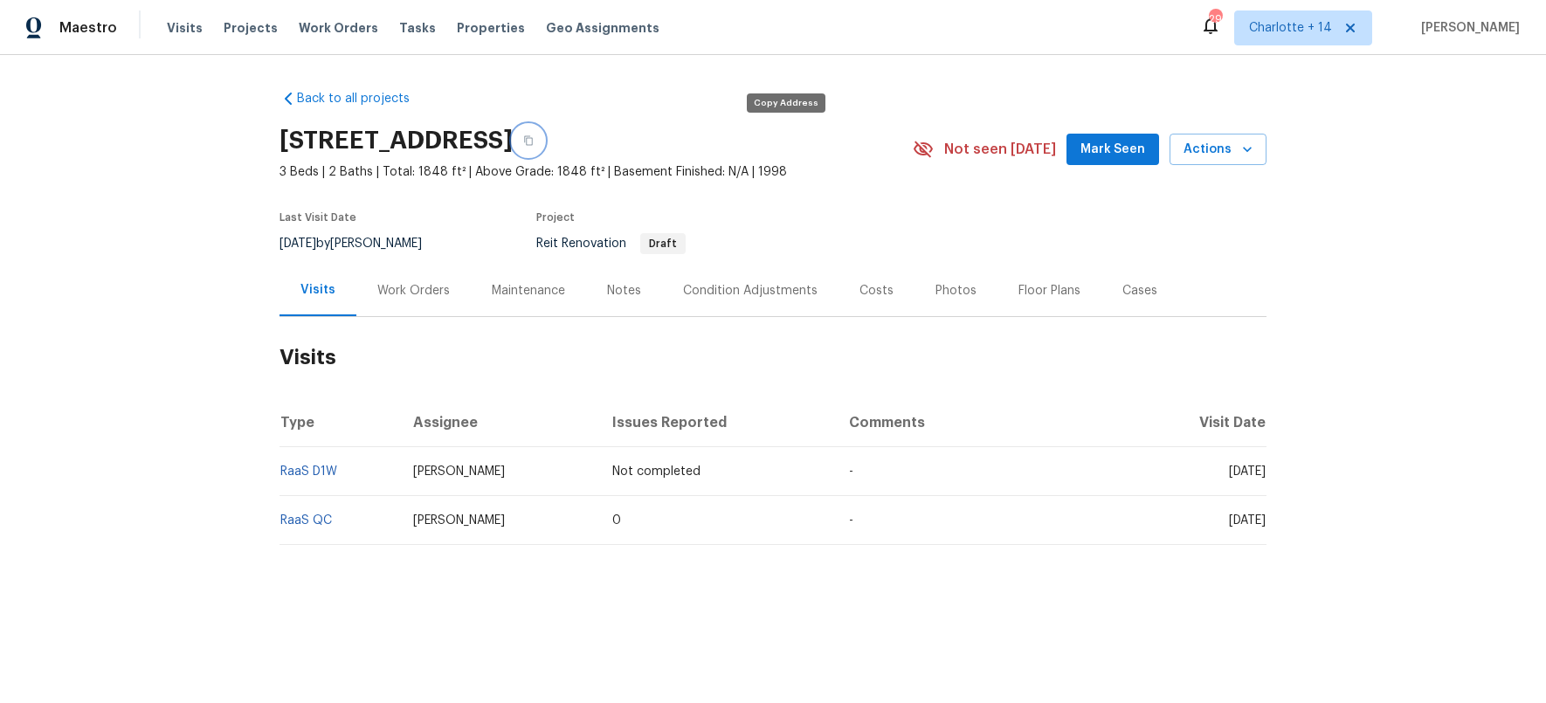
click at [544, 146] on button "button" at bounding box center [528, 140] width 31 height 31
drag, startPoint x: 784, startPoint y: 142, endPoint x: 895, endPoint y: 98, distance: 119.5
click at [534, 142] on icon "button" at bounding box center [528, 140] width 10 height 10
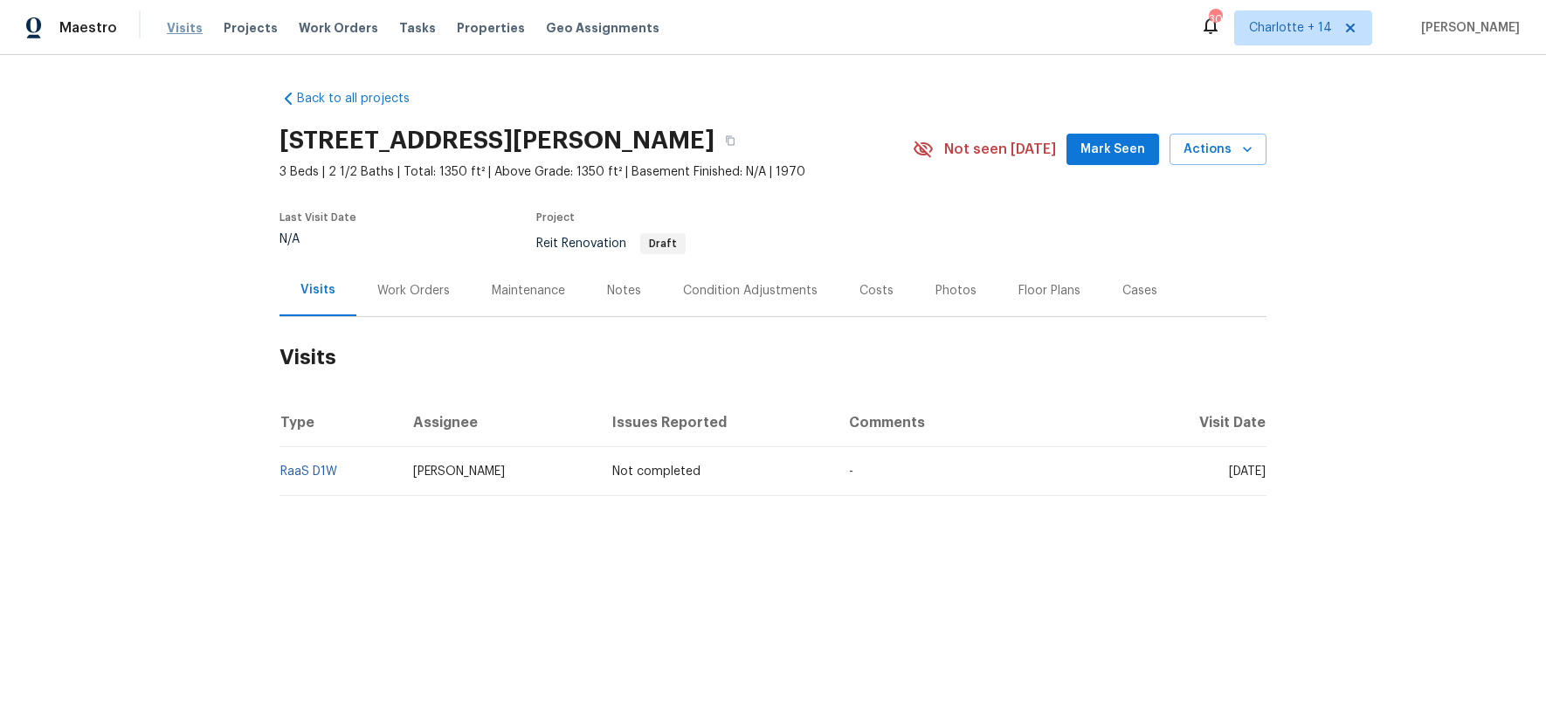
click at [176, 23] on span "Visits" at bounding box center [185, 27] width 36 height 17
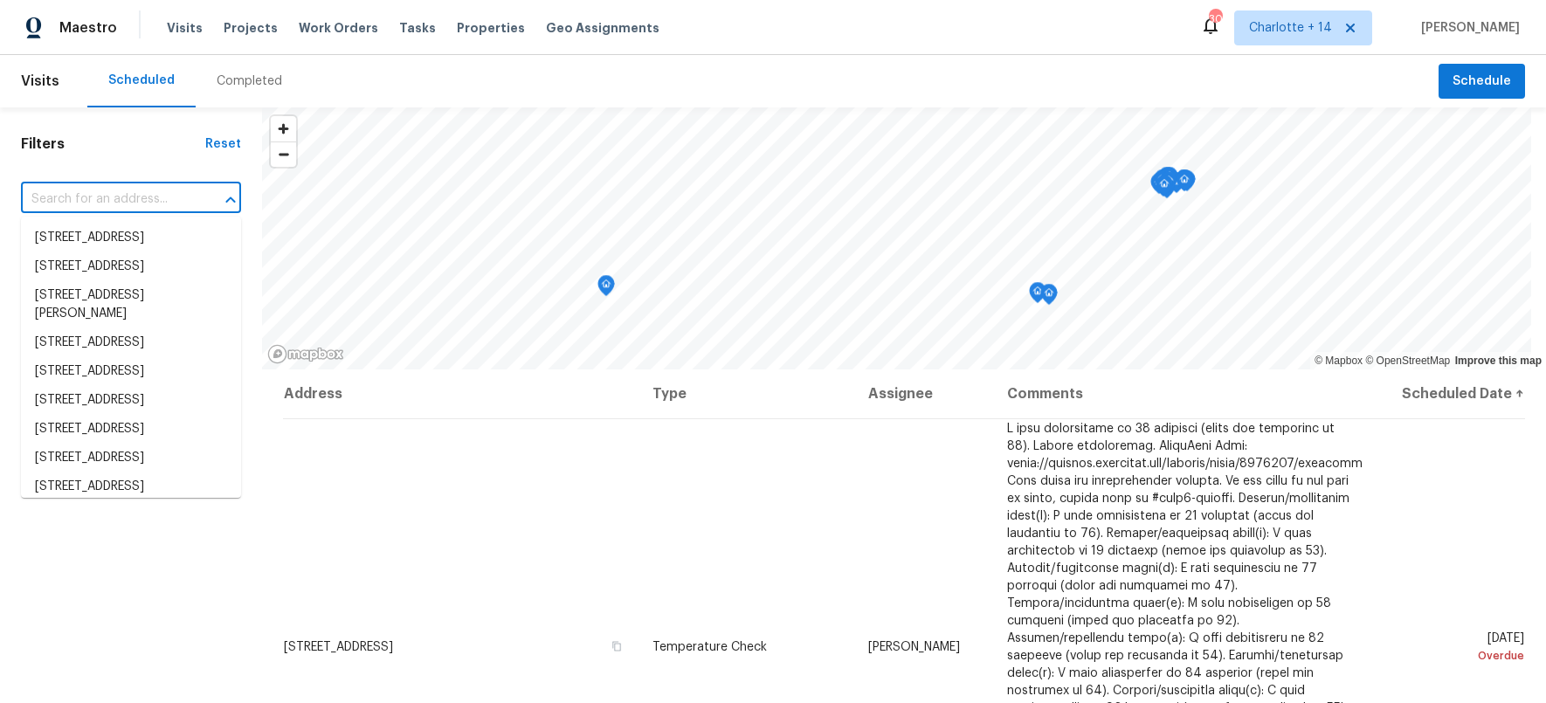
click at [124, 196] on input "text" at bounding box center [106, 199] width 171 height 27
paste input "[STREET_ADDRESS][PERSON_NAME]"
type input "[STREET_ADDRESS][PERSON_NAME]"
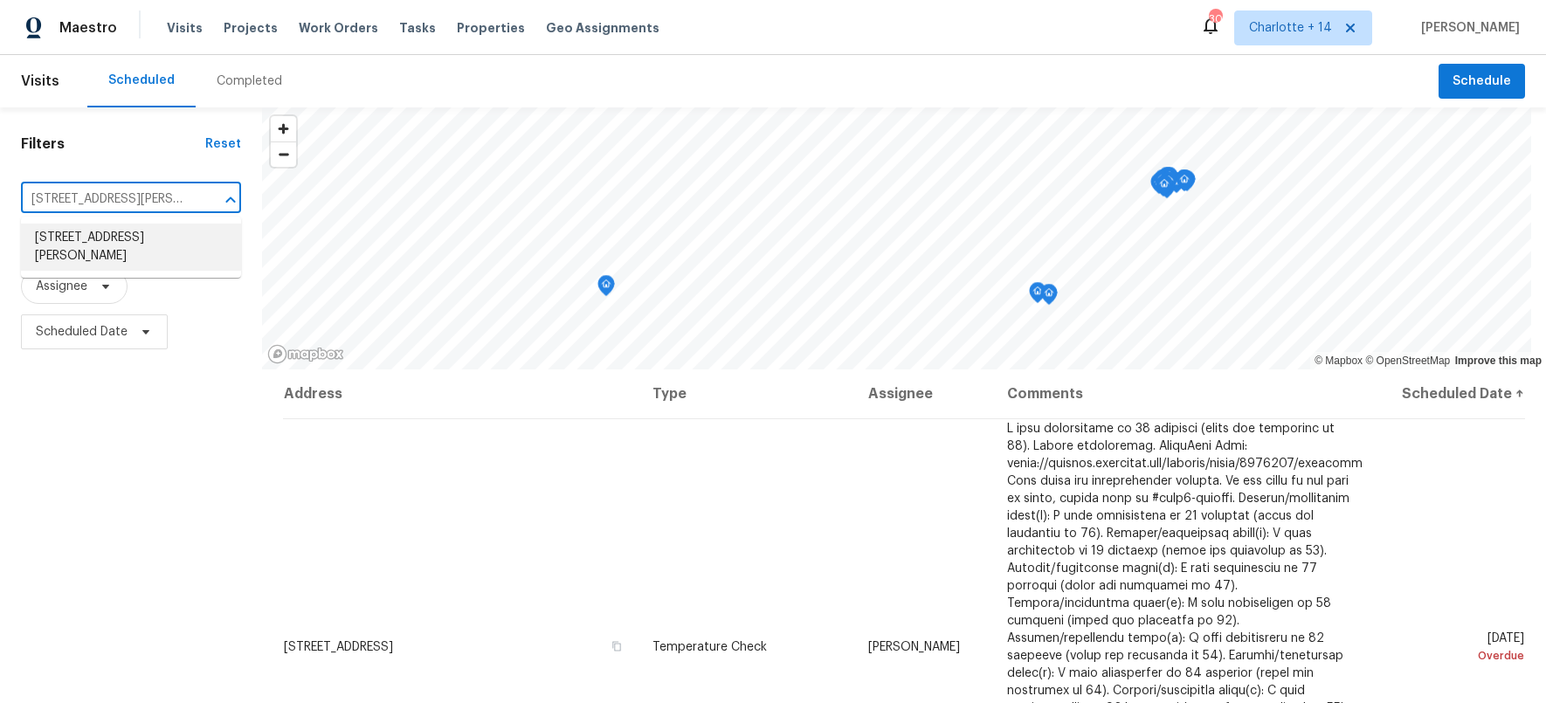
click at [57, 255] on li "3945 Pittman Rd, Atlanta, GA 30349" at bounding box center [131, 247] width 220 height 47
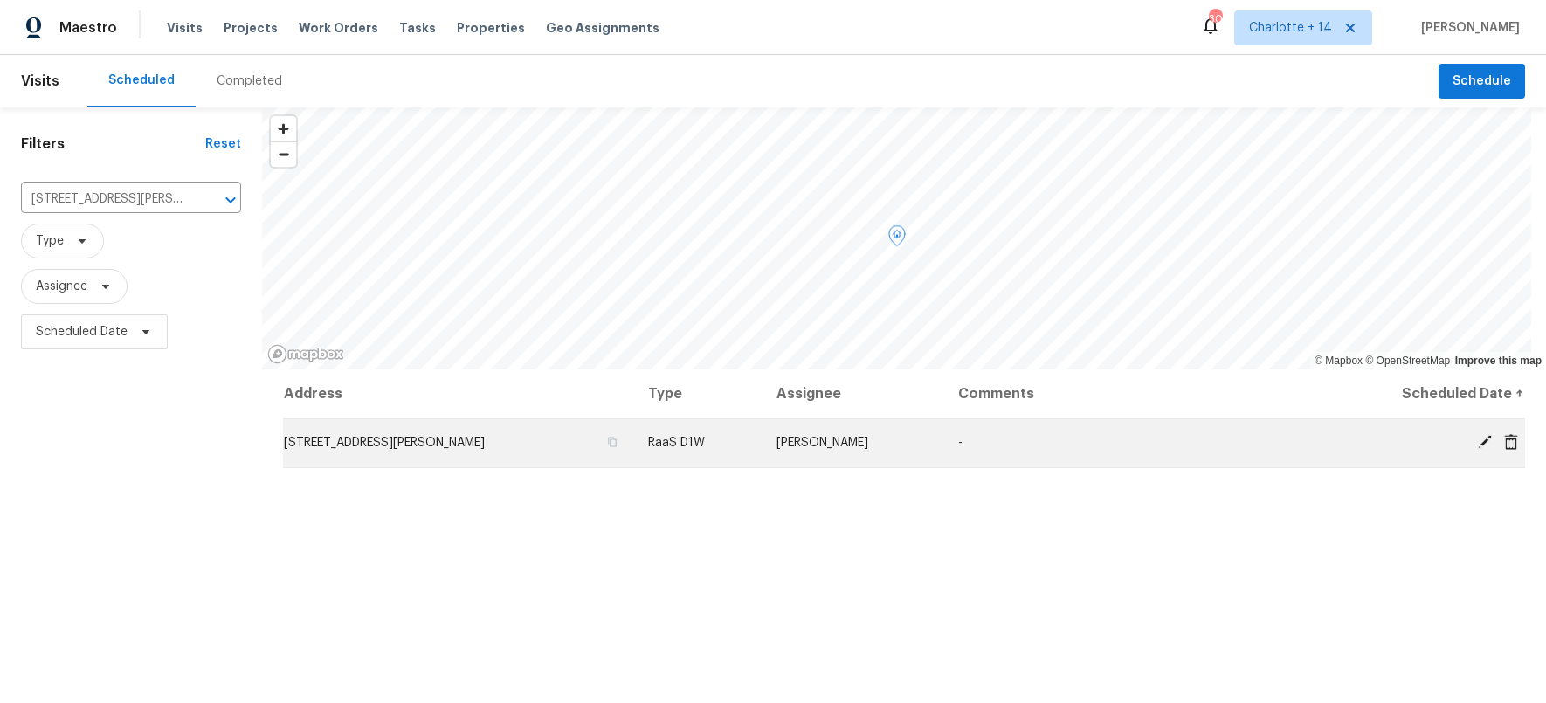
click at [1478, 442] on icon at bounding box center [1485, 442] width 14 height 14
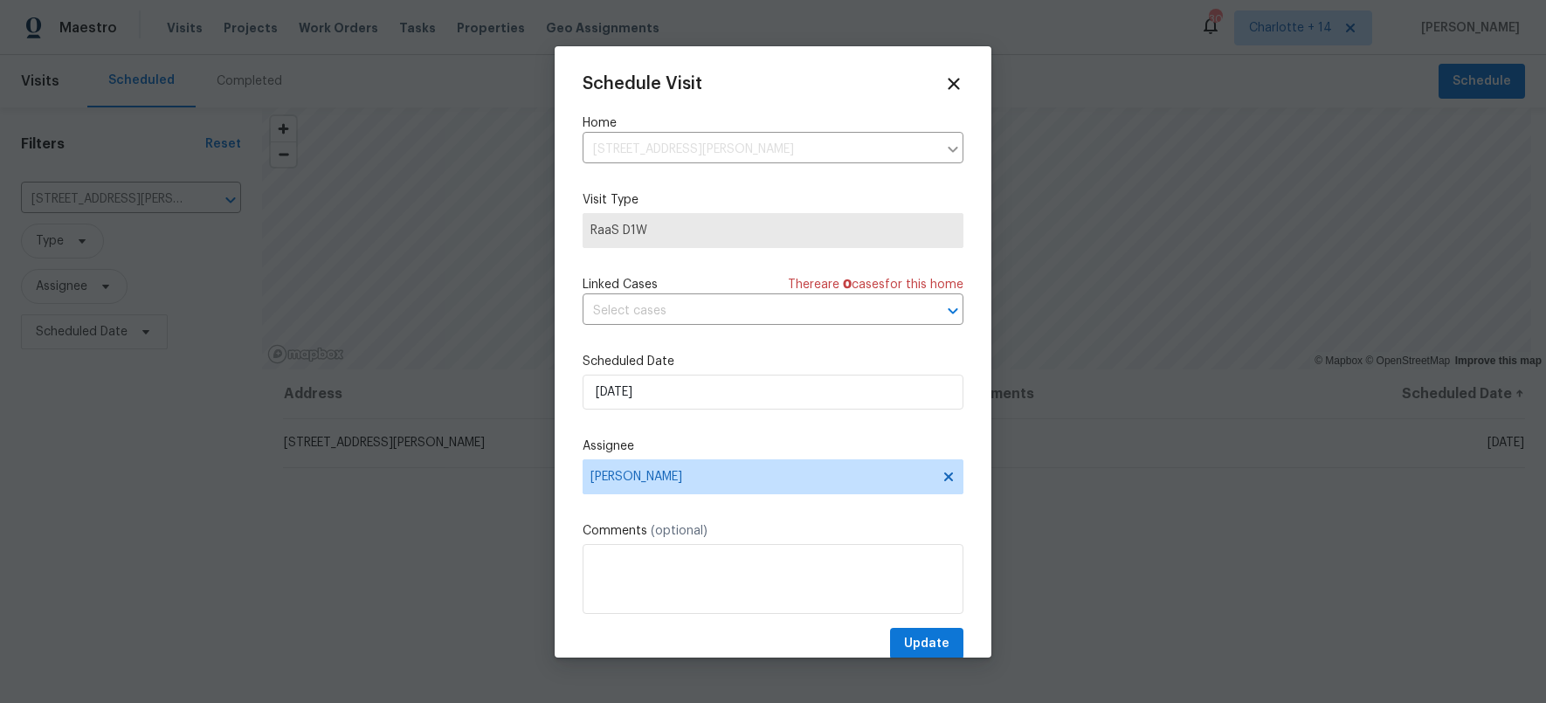
click at [658, 219] on span "RaaS D1W" at bounding box center [772, 230] width 381 height 35
click at [645, 229] on span "RaaS D1W" at bounding box center [772, 230] width 365 height 17
click at [947, 82] on icon at bounding box center [953, 84] width 12 height 12
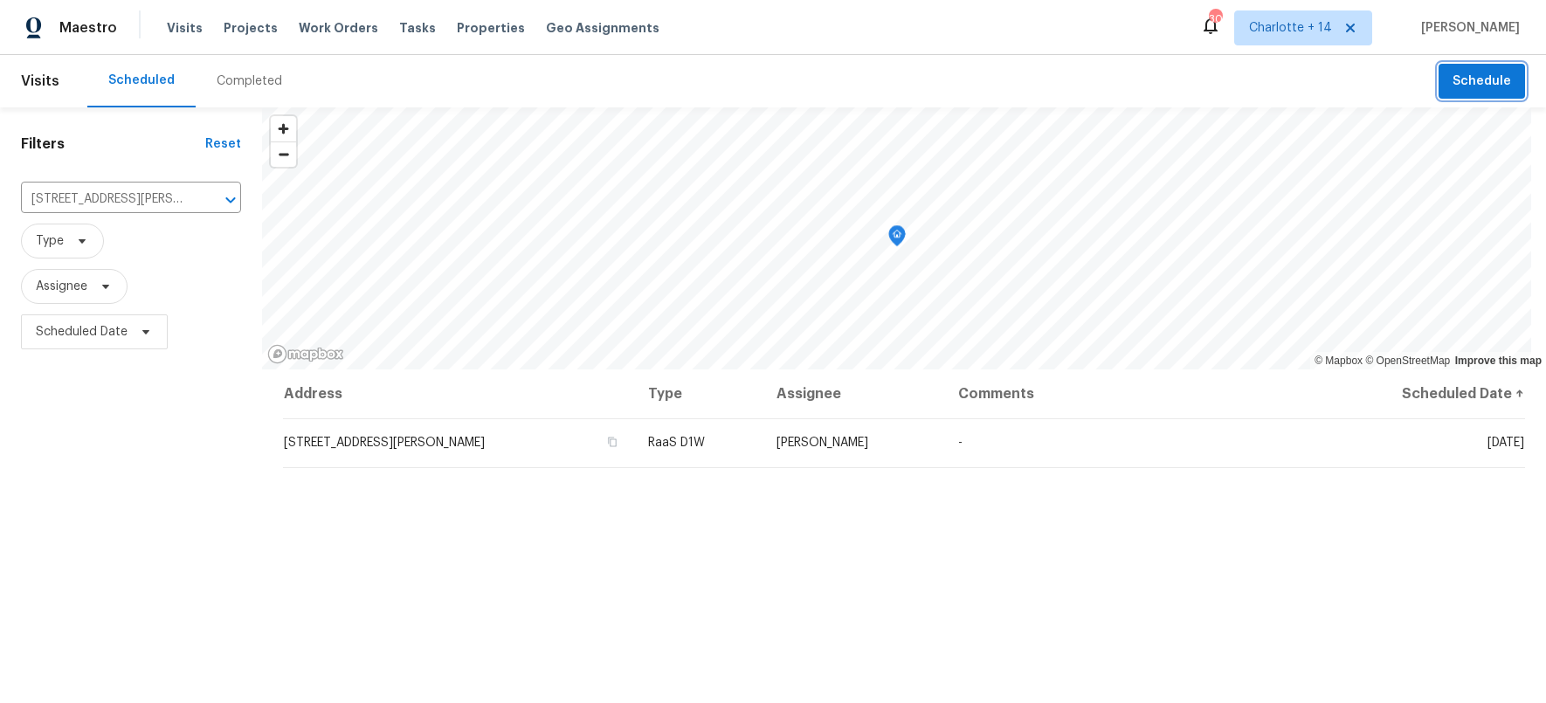
click at [1473, 77] on span "Schedule" at bounding box center [1481, 82] width 59 height 22
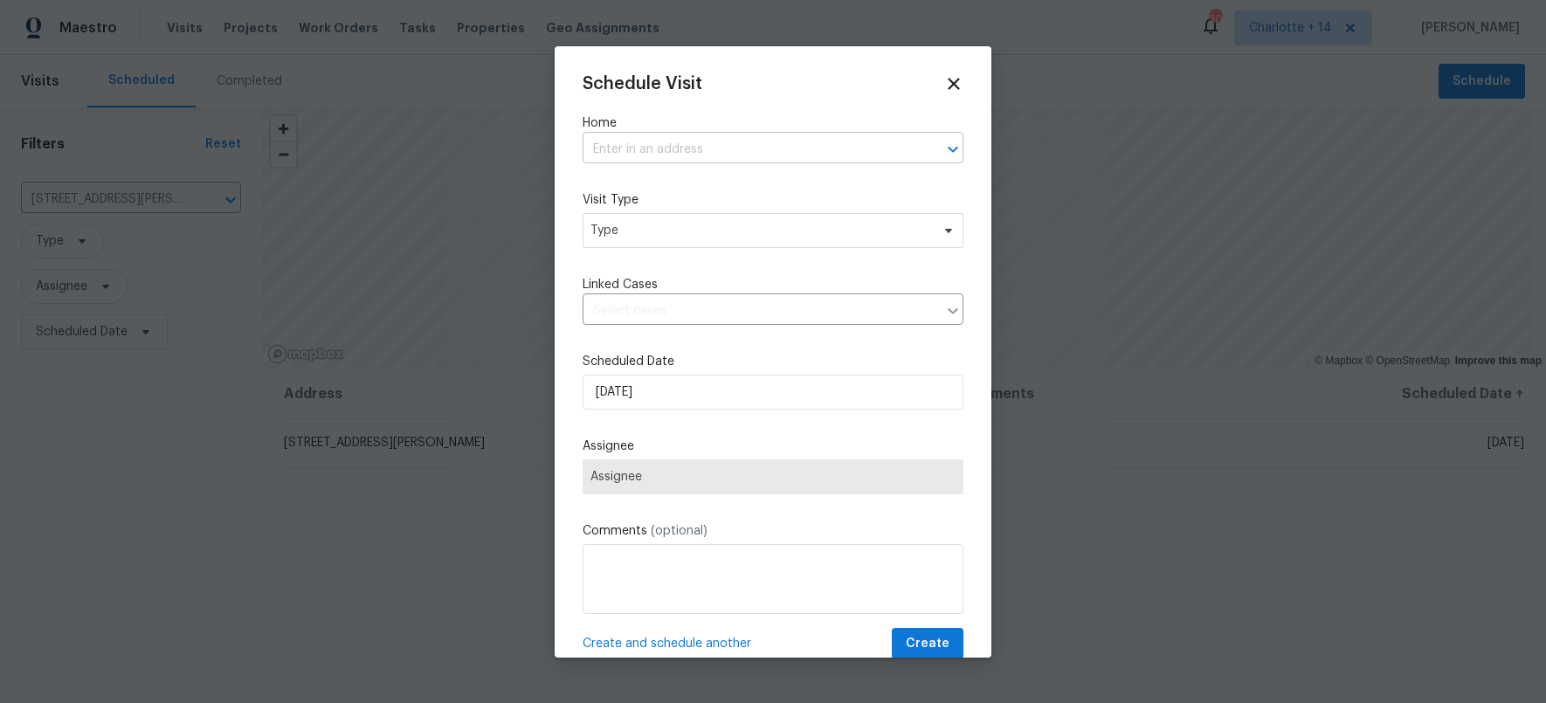
click at [685, 146] on input "text" at bounding box center [748, 149] width 332 height 27
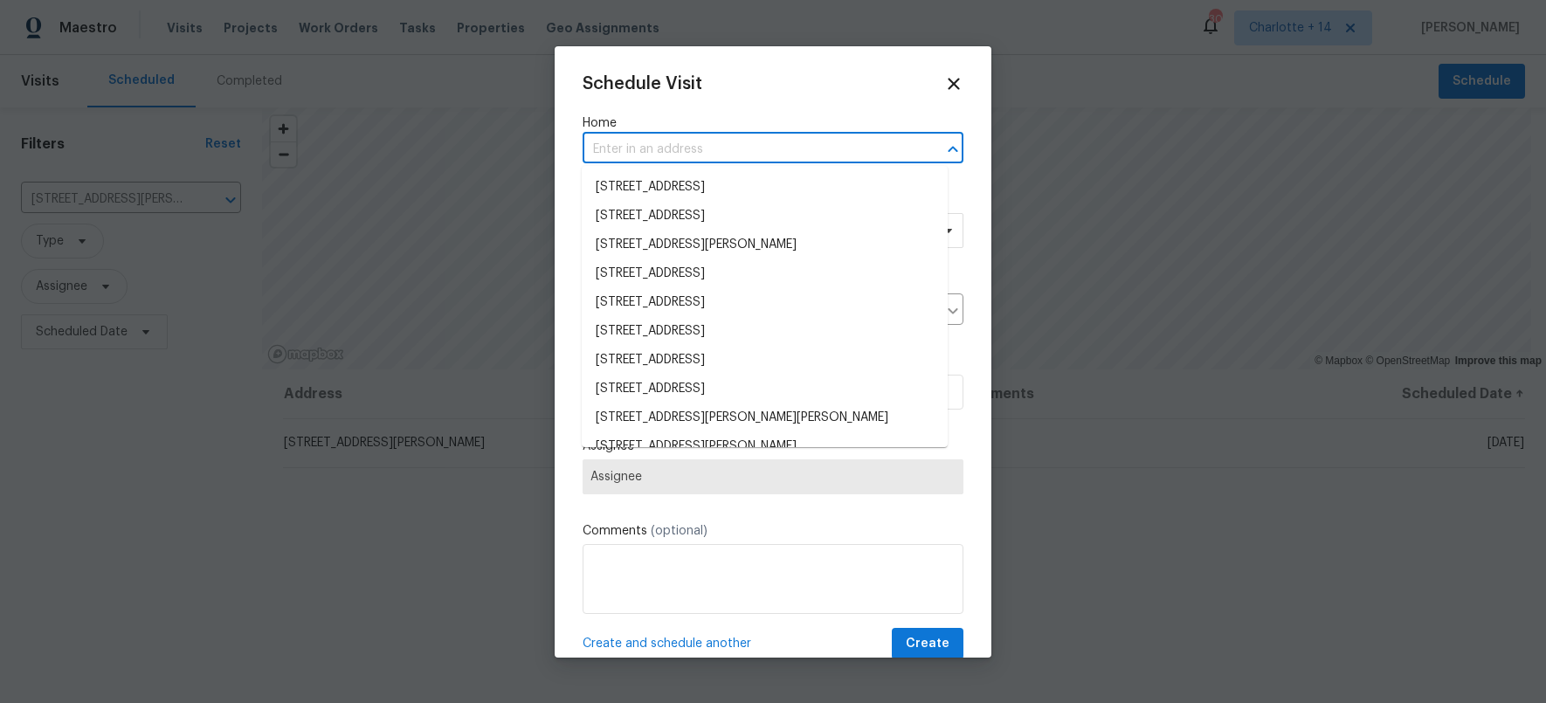
paste input "[STREET_ADDRESS][PERSON_NAME]"
type input "[STREET_ADDRESS][PERSON_NAME]"
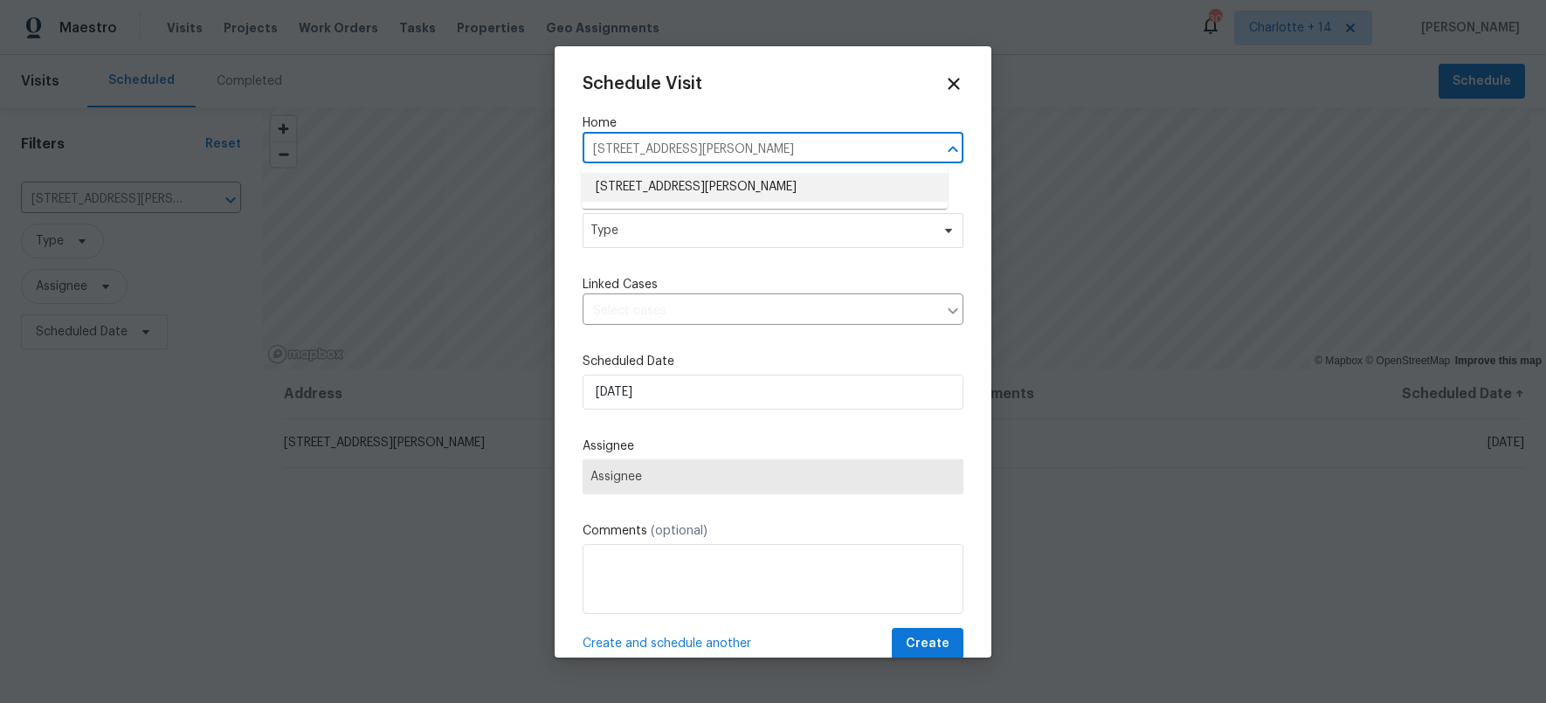
click at [684, 190] on li "3945 Pittman Rd, Atlanta, GA 30349" at bounding box center [765, 187] width 366 height 29
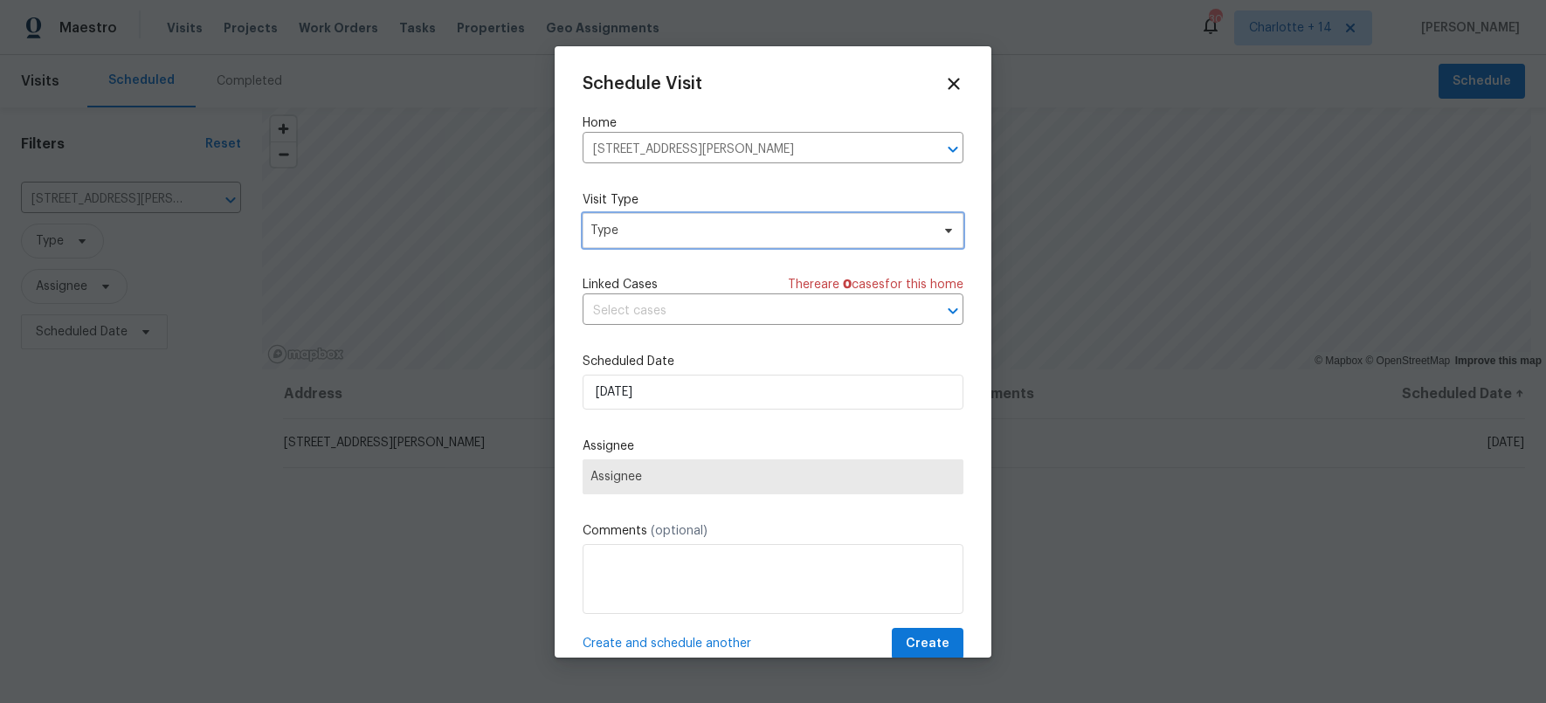
click at [669, 236] on span "Type" at bounding box center [760, 230] width 340 height 17
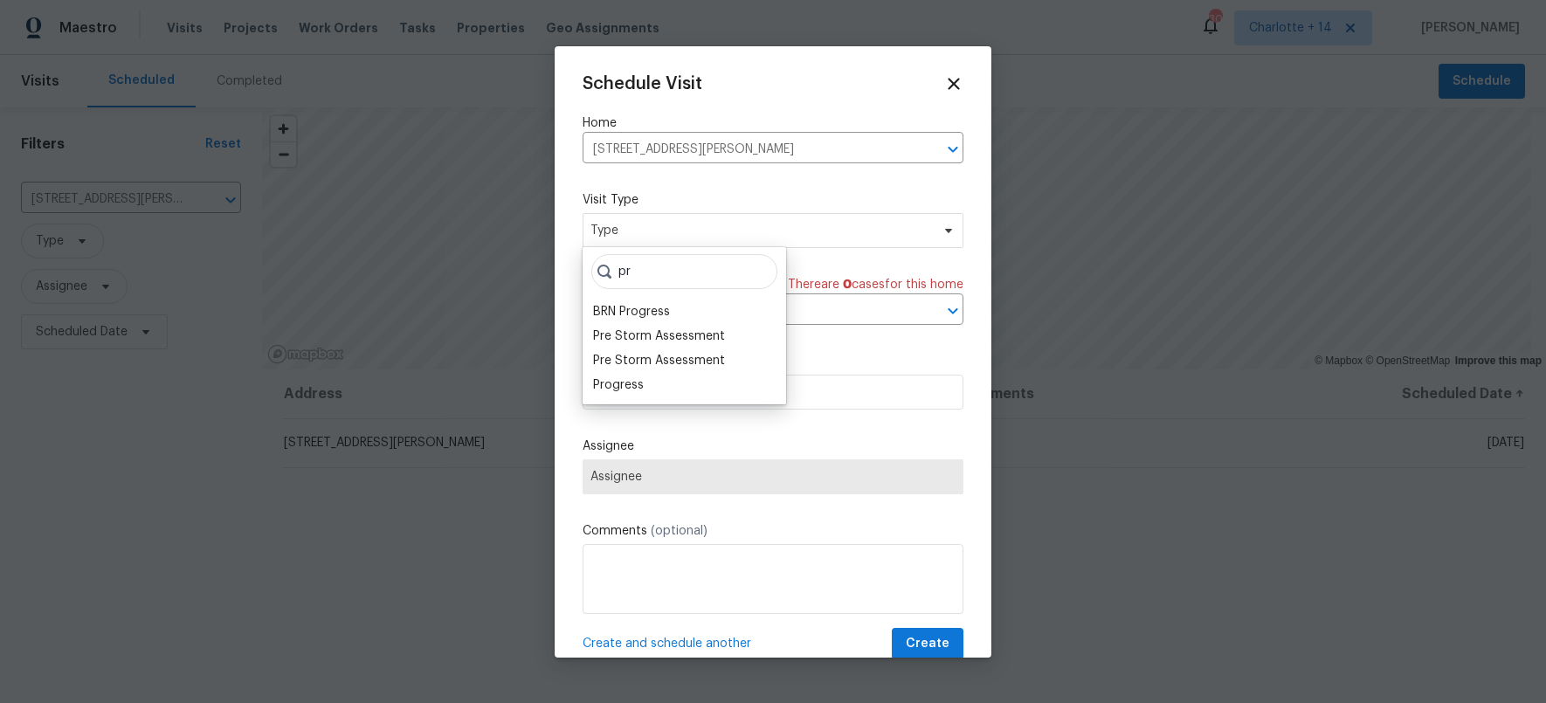
type input "p"
type input "r"
type input "pro"
click at [633, 327] on div "Progress" at bounding box center [618, 335] width 51 height 17
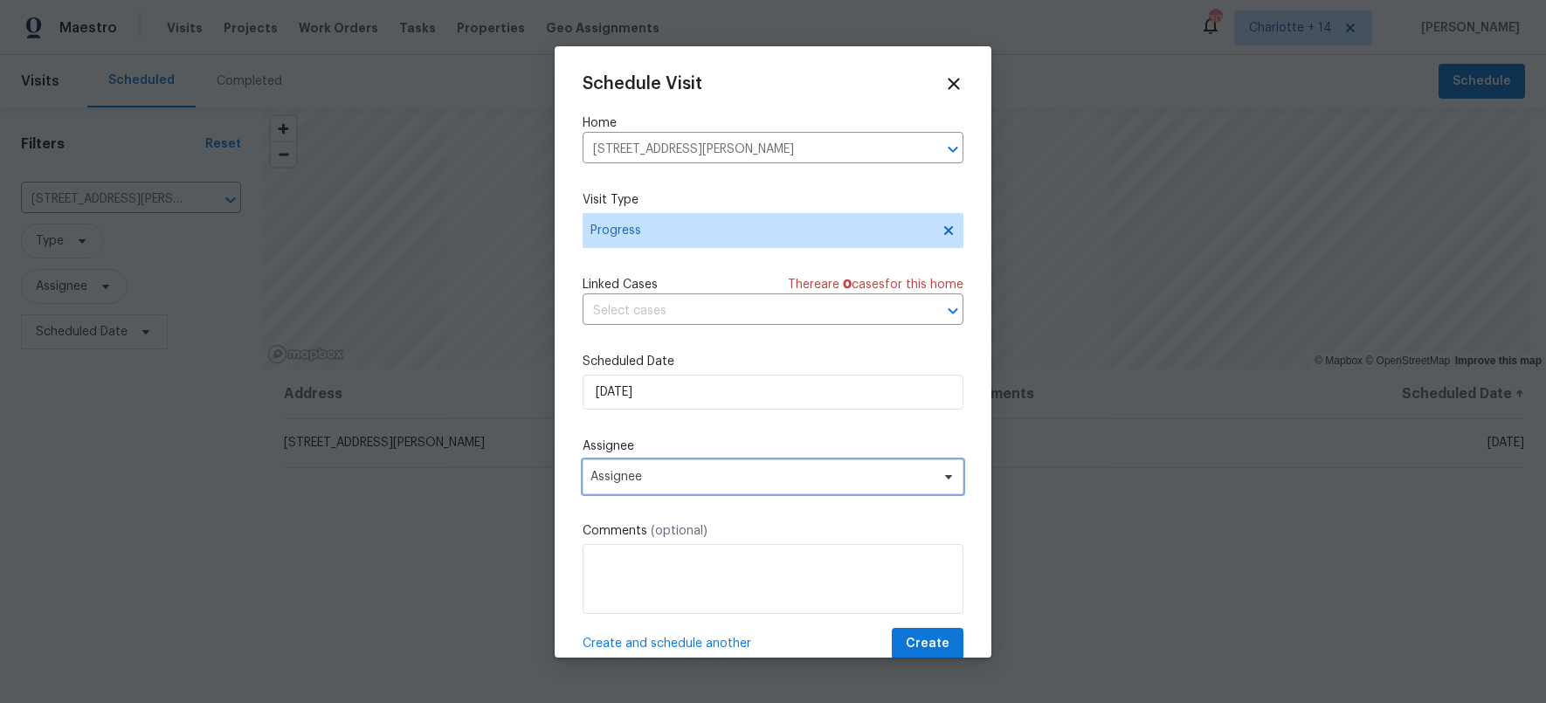
click at [666, 490] on span "Assignee" at bounding box center [772, 476] width 381 height 35
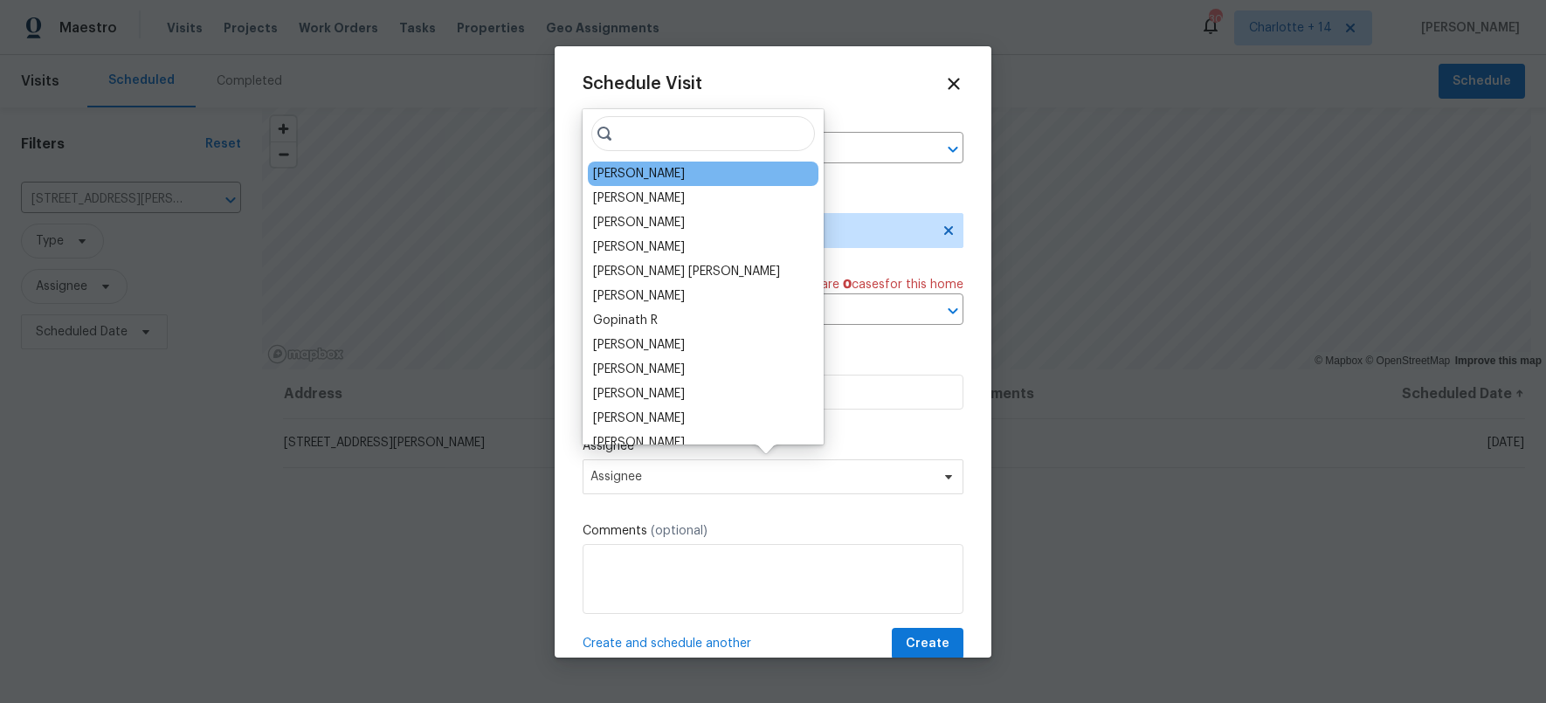
click at [644, 178] on div "Tim Godfrey" at bounding box center [639, 173] width 92 height 17
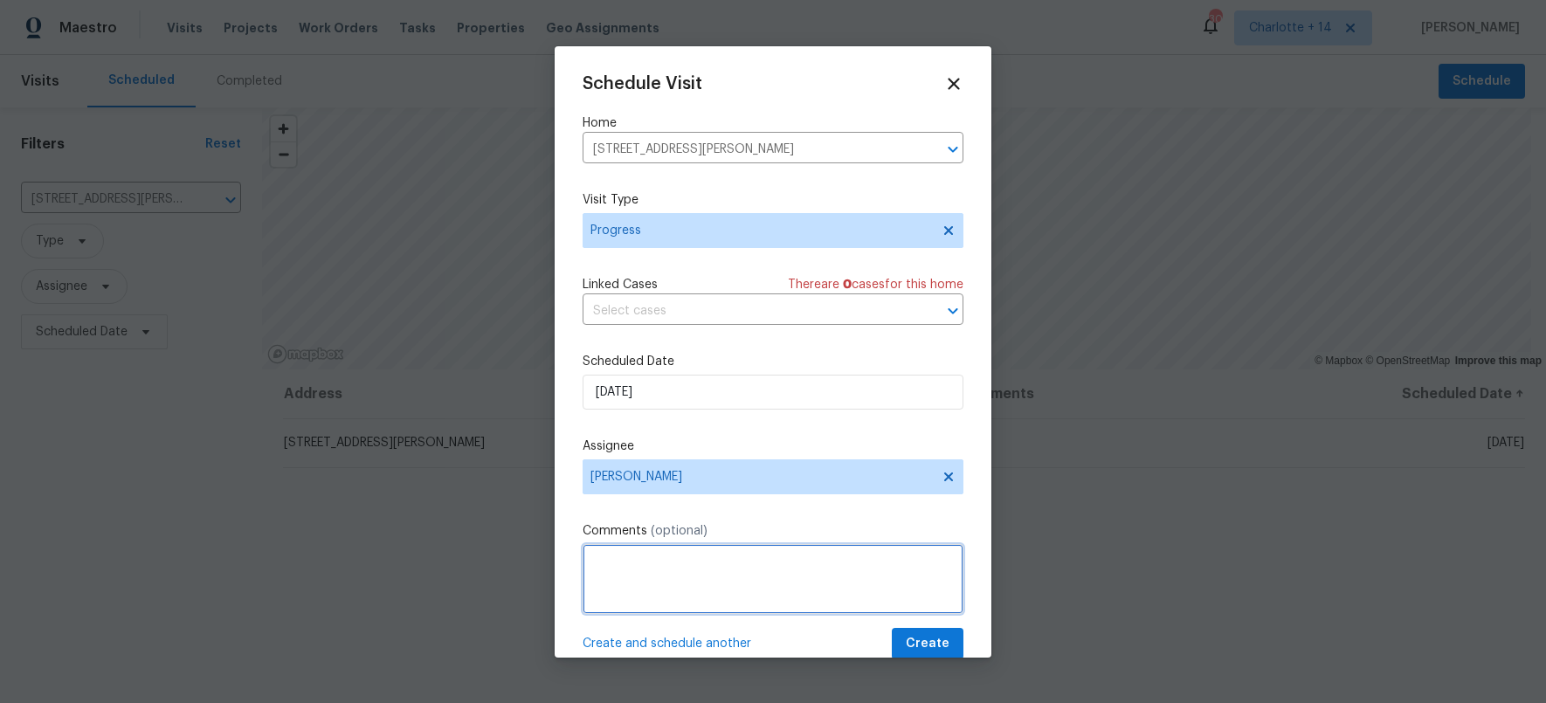
click at [749, 567] on textarea at bounding box center [772, 579] width 381 height 70
paste textarea "Access instructions: 19141850 | Igloo on Front Door Additional Details: Please …"
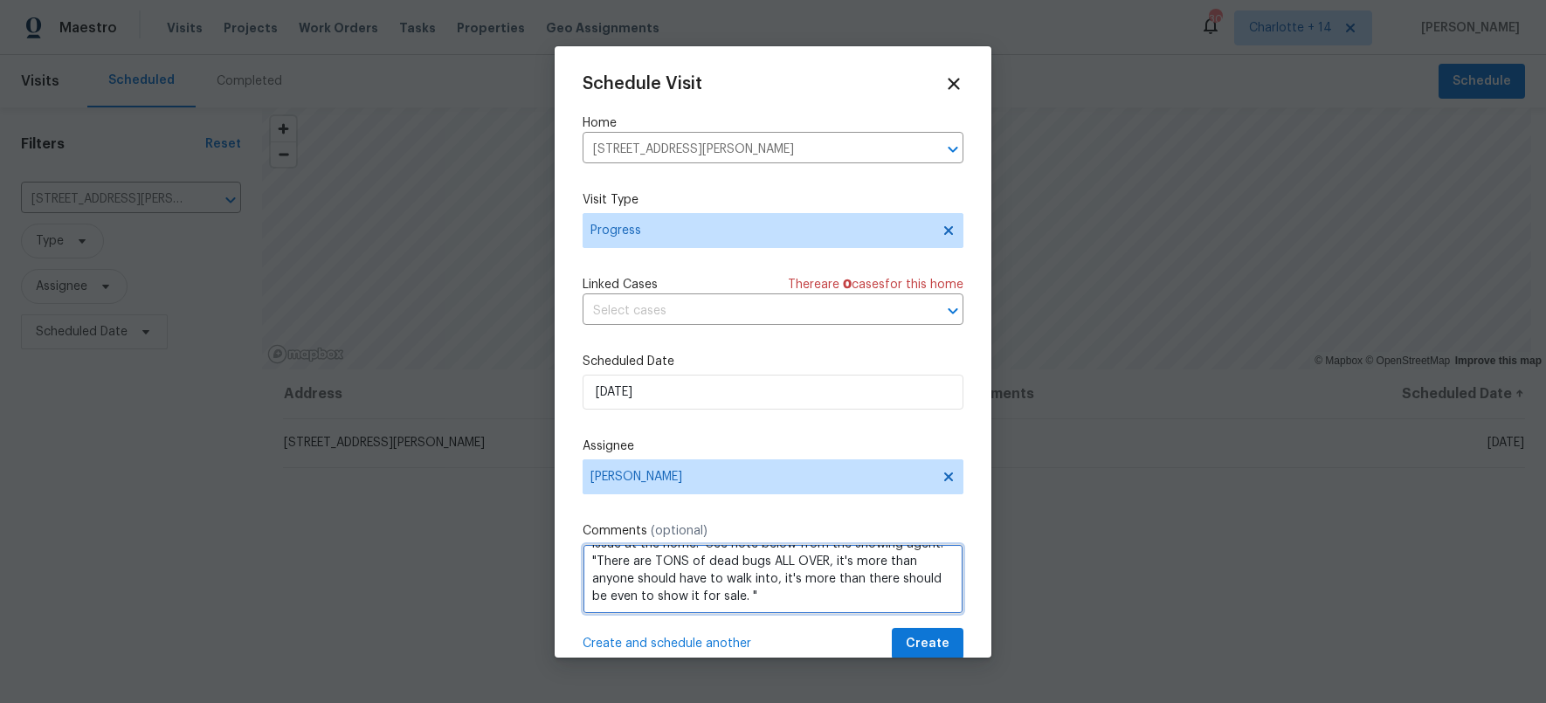
scroll to position [72, 0]
type textarea "Access instructions: 19141850 | Igloo on Front Door Additional Details: Please …"
click at [932, 641] on span "Create" at bounding box center [928, 644] width 44 height 22
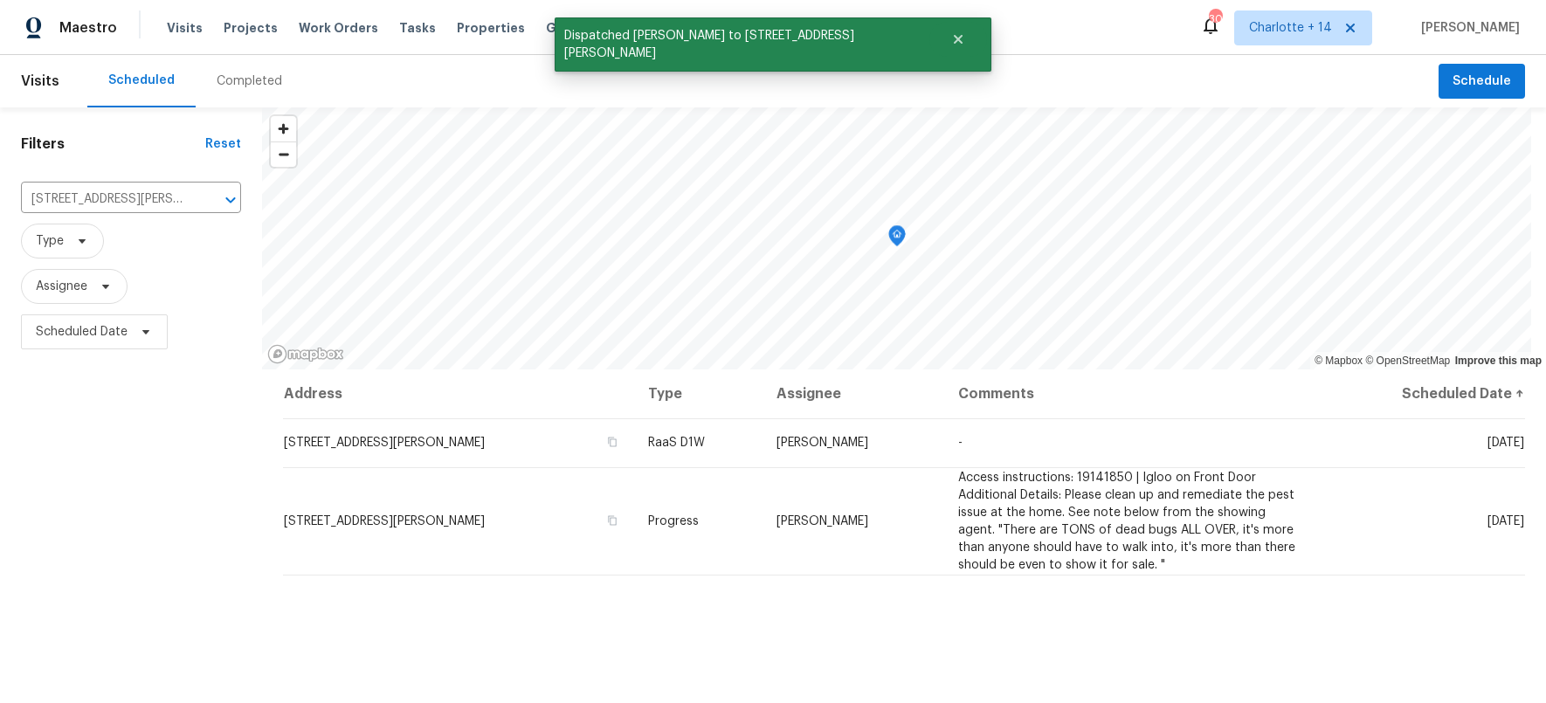
click at [1209, 639] on div "Address Type Assignee Comments Scheduled Date ↑ 3945 Pittman Rd, Atlanta, GA 30…" at bounding box center [904, 650] width 1284 height 562
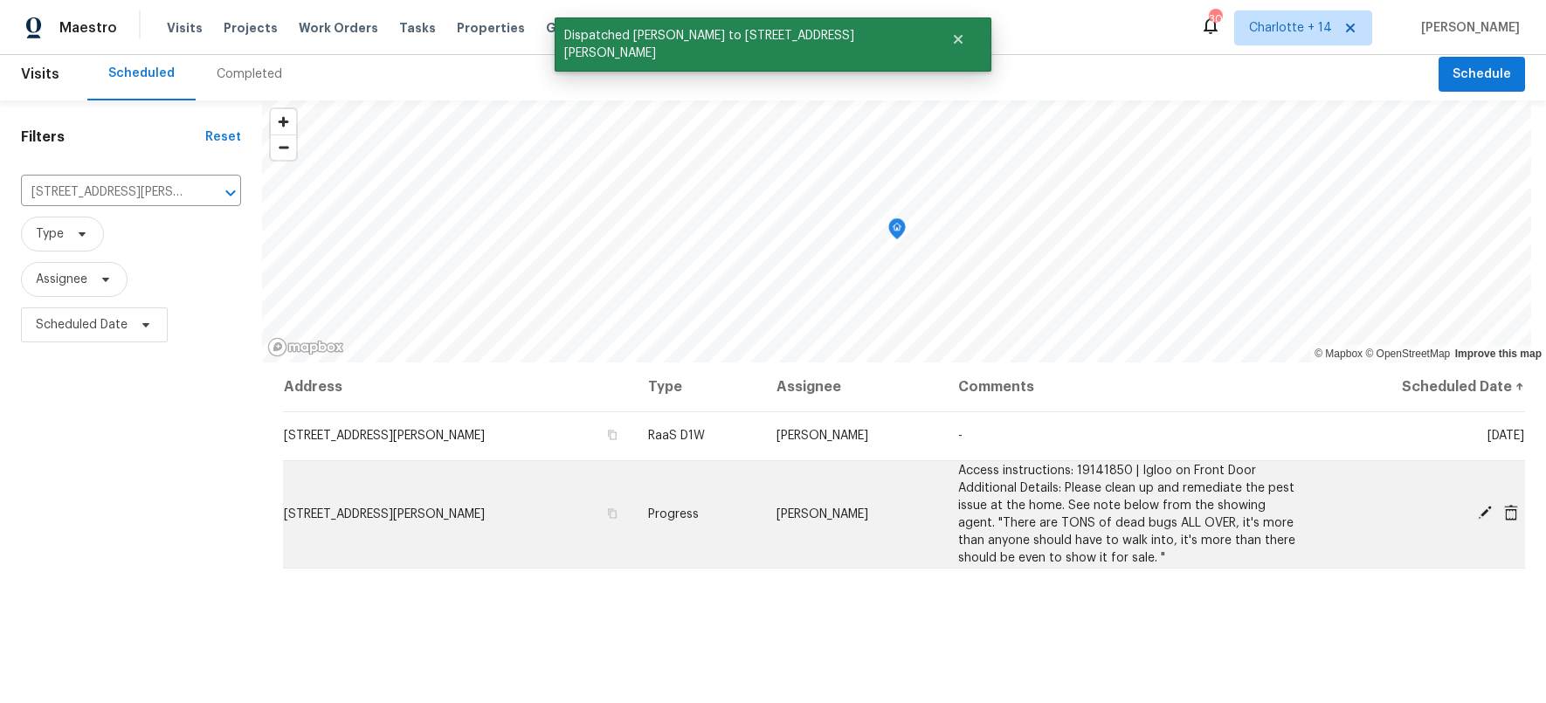
scroll to position [20, 0]
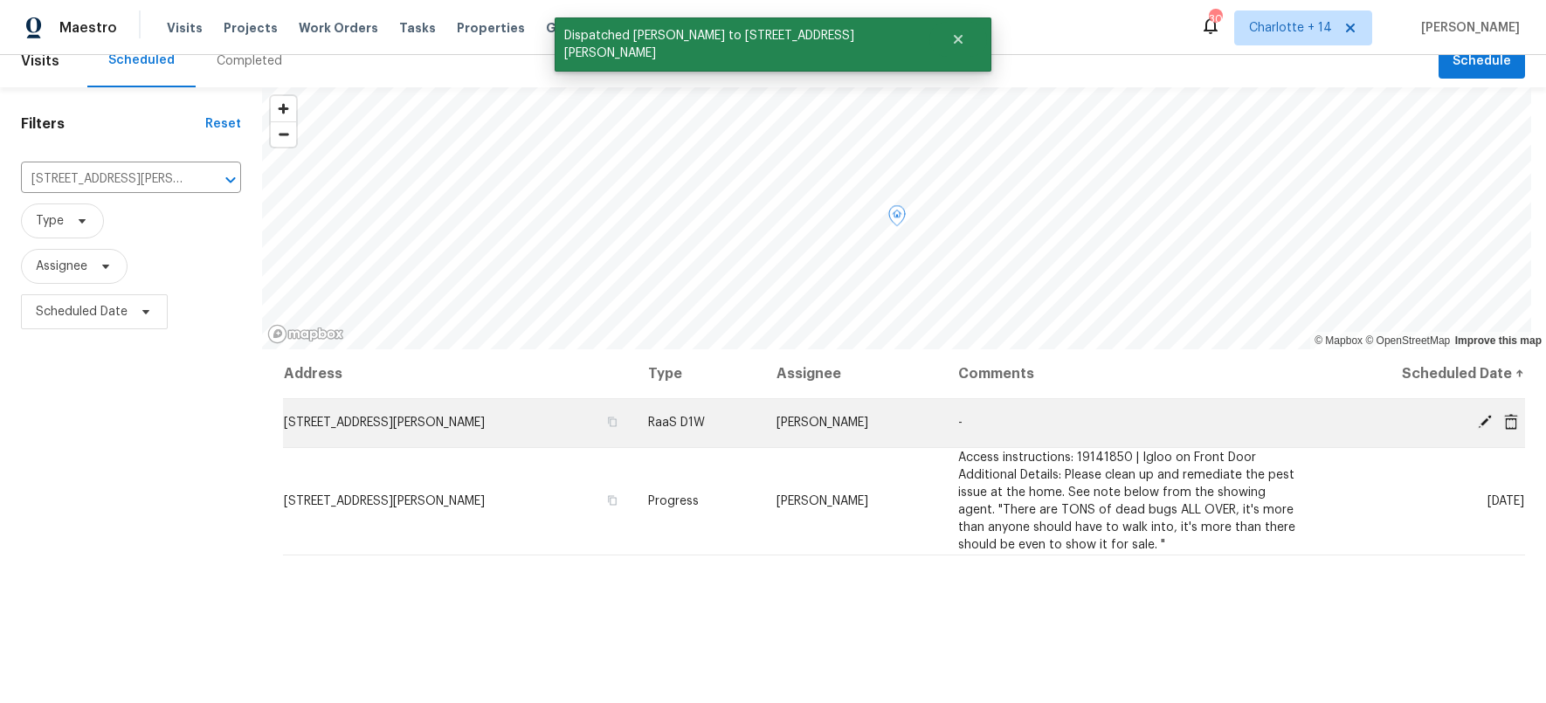
click at [1504, 418] on icon at bounding box center [1511, 421] width 14 height 16
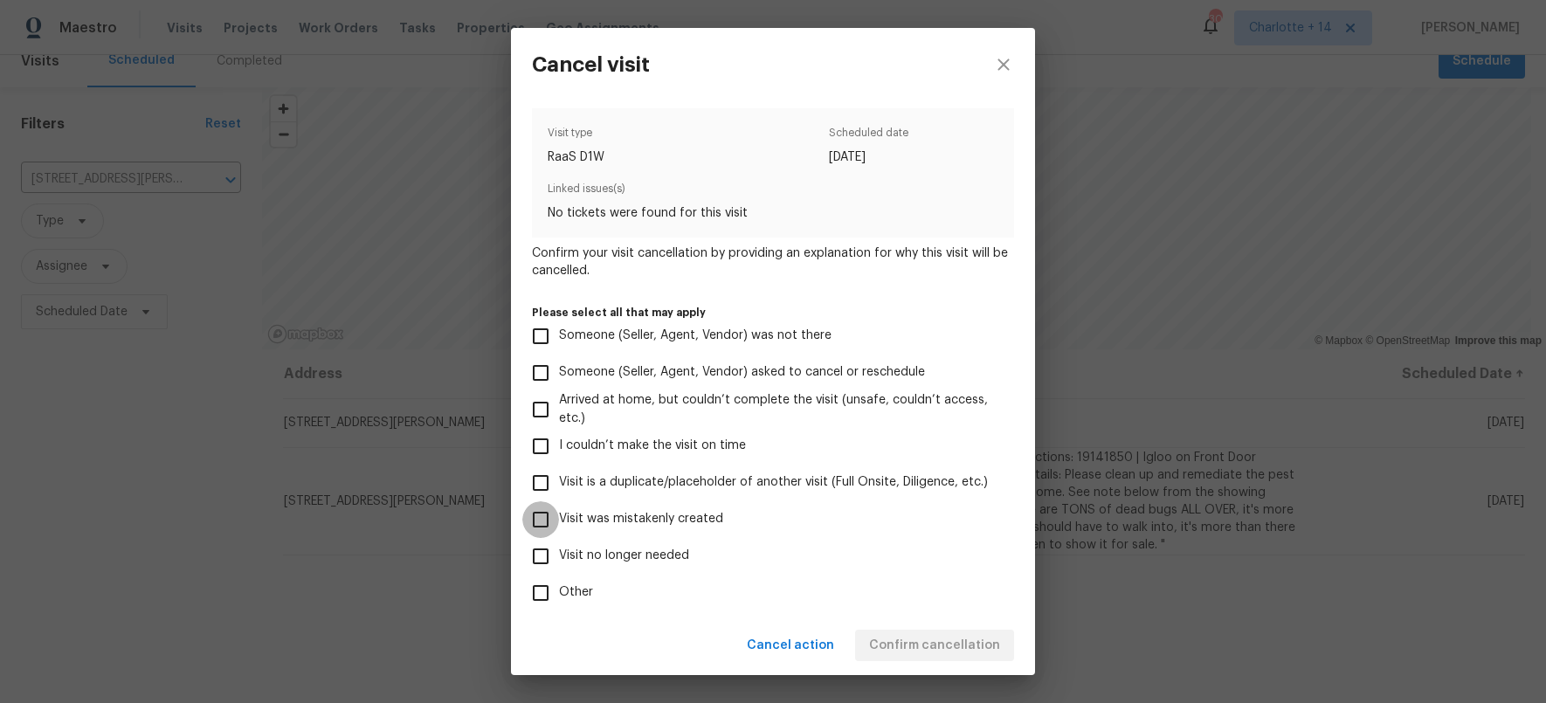
click at [543, 520] on input "Visit was mistakenly created" at bounding box center [540, 519] width 37 height 37
checkbox input "true"
click at [964, 650] on span "Confirm cancellation" at bounding box center [934, 646] width 131 height 22
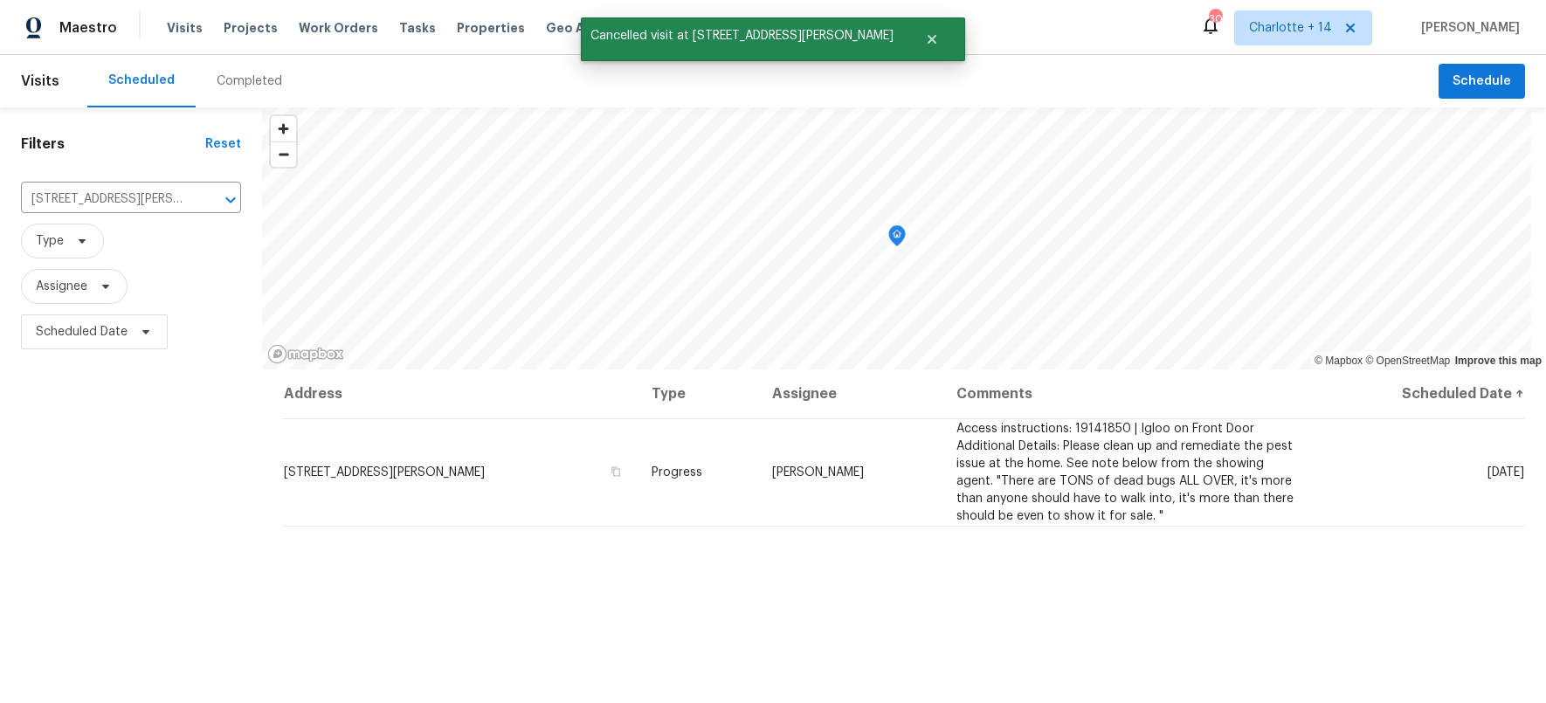
click at [198, 524] on div "Filters Reset 3945 Pittman Rd, Atlanta, GA 30349 ​ Type Assignee Scheduled Date" at bounding box center [131, 519] width 262 height 824
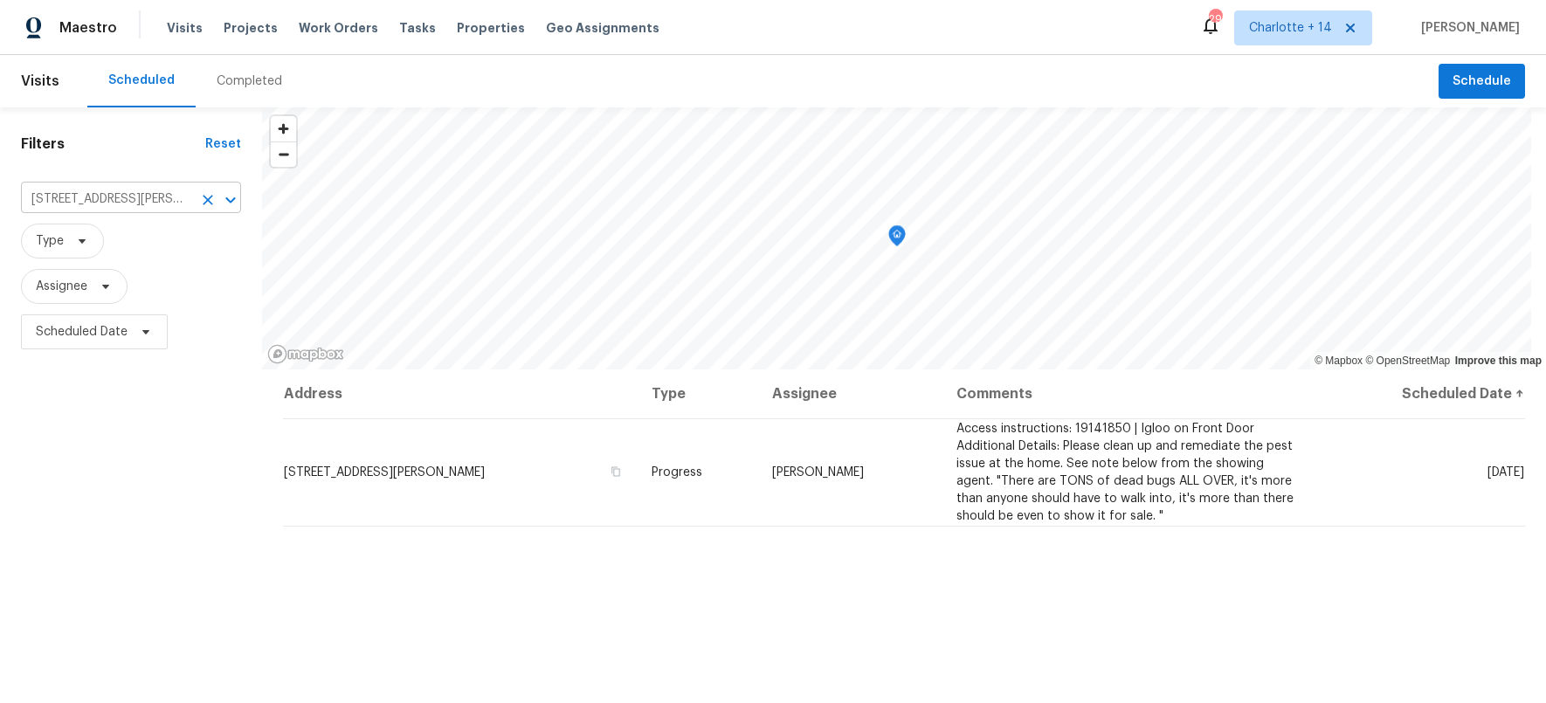
click at [118, 201] on input "3945 Pittman Rd, Atlanta, GA 30349" at bounding box center [106, 199] width 171 height 27
type input "√"
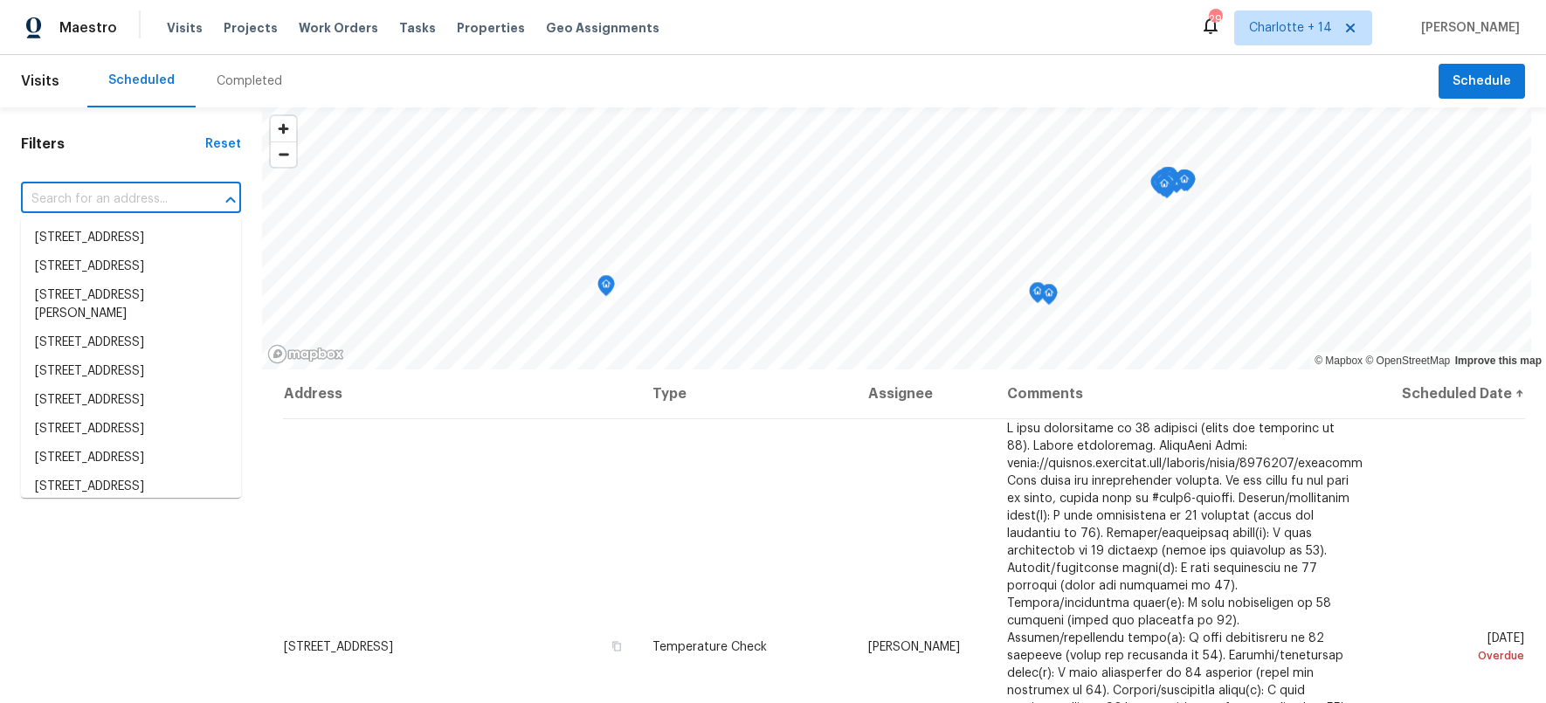
click at [79, 200] on input "text" at bounding box center [106, 199] width 171 height 27
paste input "930 Thornwood Cir, Covington, GA 30016"
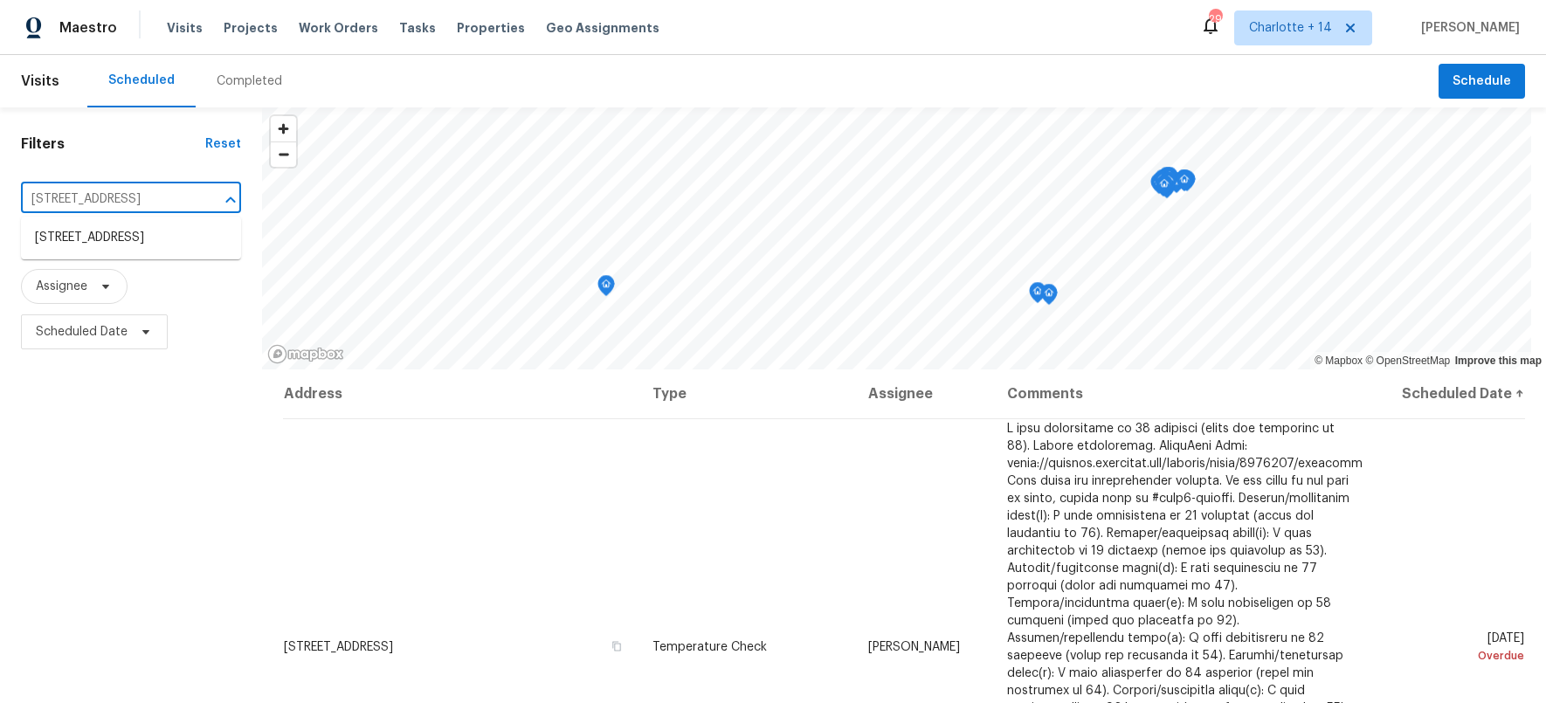
type input "930 Thornwood Cir, Covington, GA 30016"
click at [51, 244] on li "930 Thornwood Cir, Covington, GA 30016" at bounding box center [131, 238] width 220 height 29
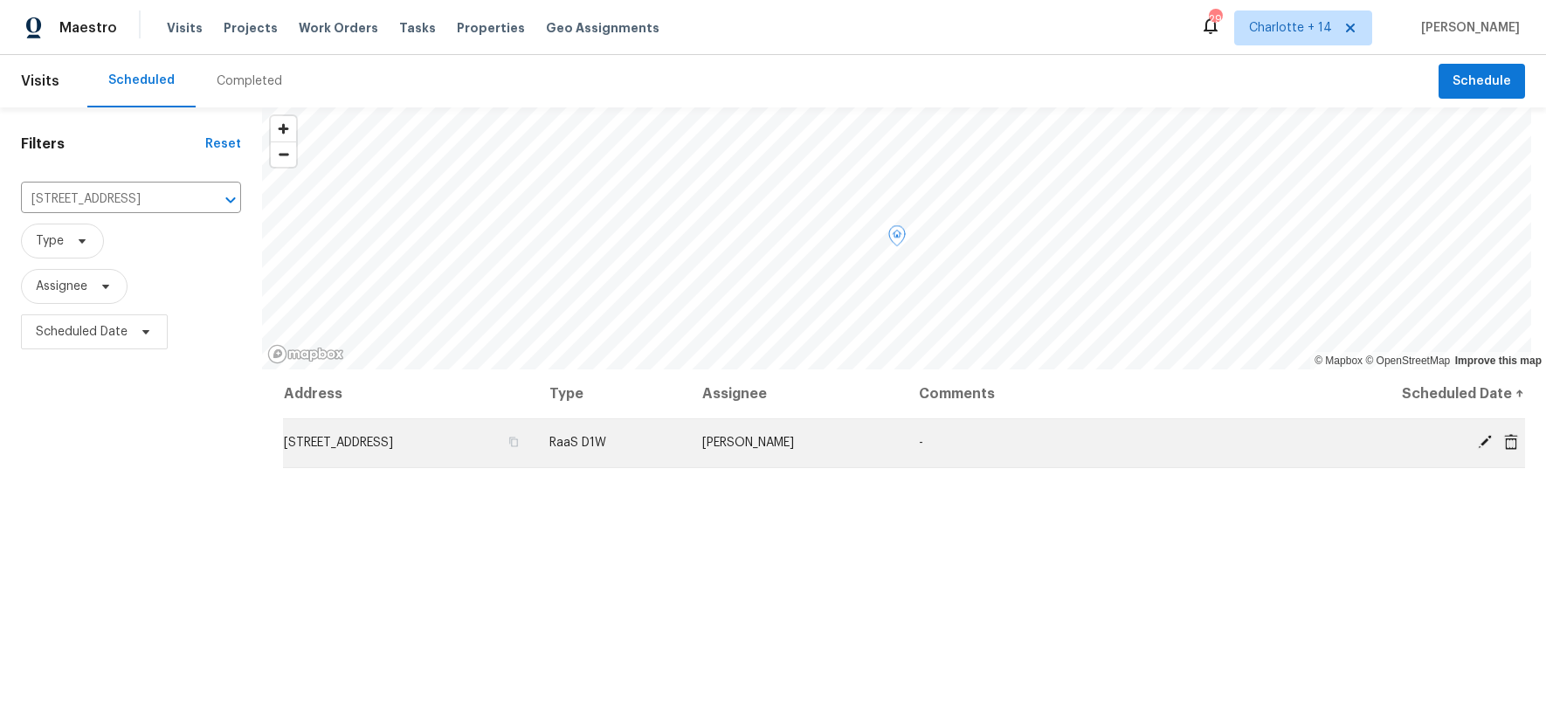
click at [489, 448] on td "930 Thornwood Cir, Covington, GA 30016" at bounding box center [409, 442] width 252 height 49
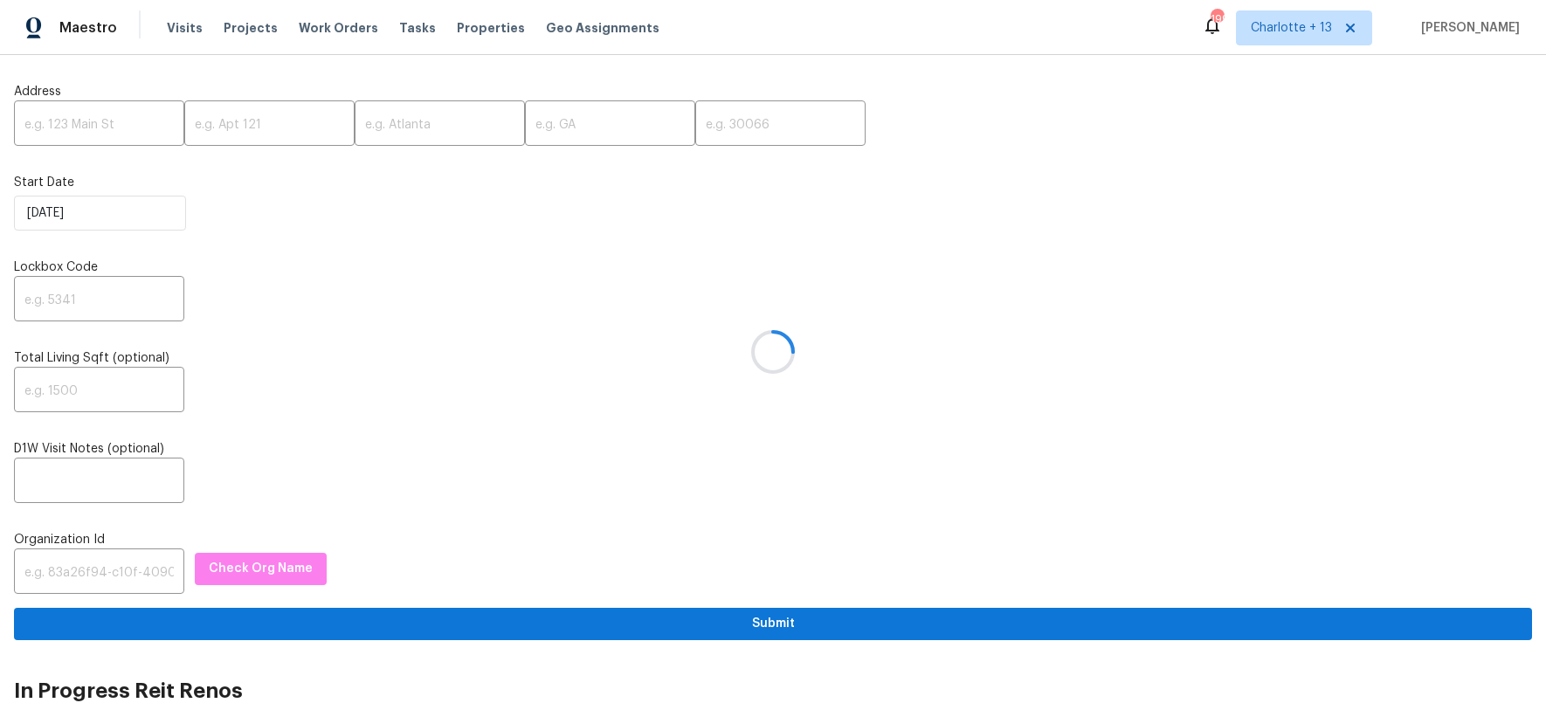
click at [109, 578] on div at bounding box center [773, 351] width 1546 height 703
click at [74, 568] on div at bounding box center [773, 351] width 1546 height 703
click at [85, 564] on div at bounding box center [773, 351] width 1546 height 703
click at [121, 574] on input "text" at bounding box center [99, 573] width 170 height 41
paste input "1349d153-b359-4f9b-b4dd-758ff939cc37"
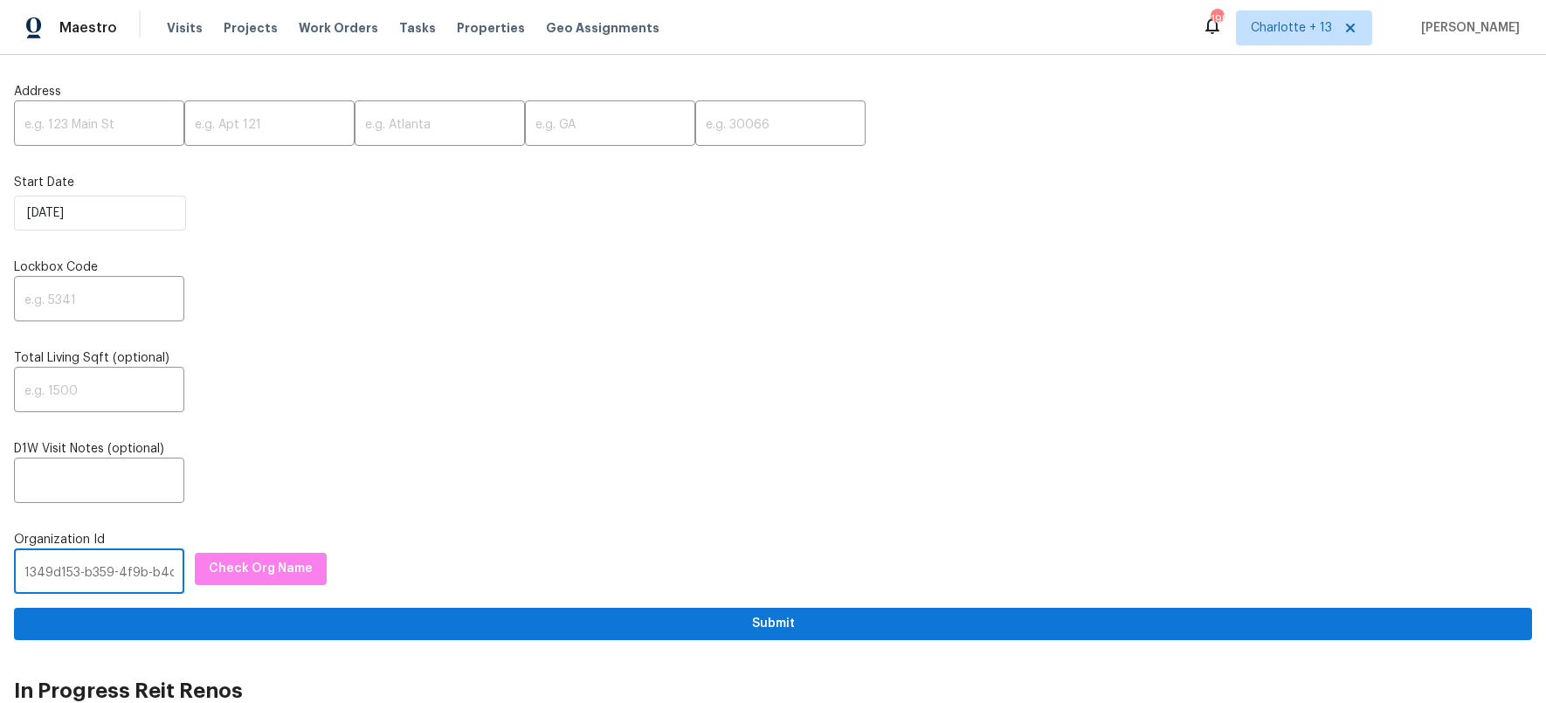
scroll to position [0, 97]
type input "1349d153-b359-4f9b-b4dd-758ff939cc37"
click at [257, 571] on span "Check Org Name" at bounding box center [261, 569] width 104 height 22
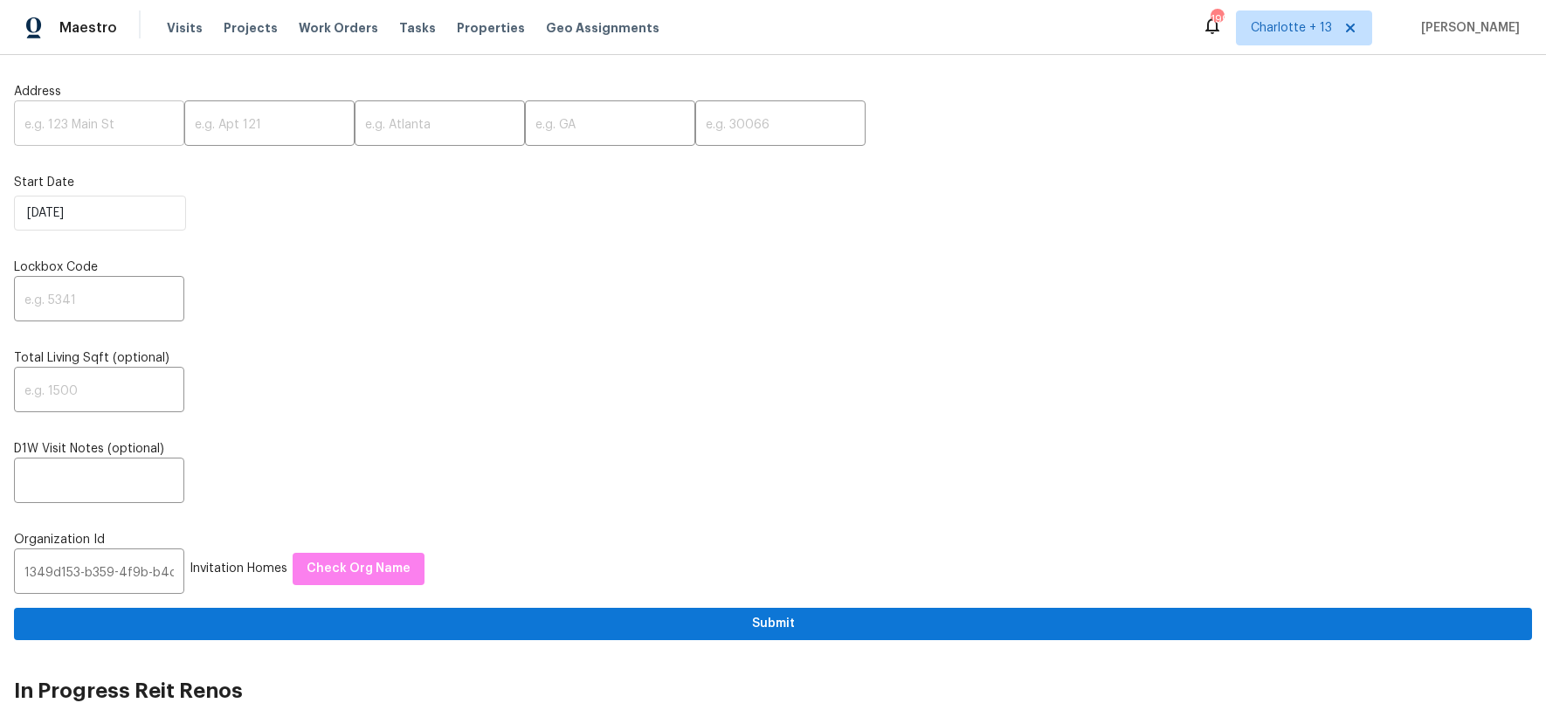
click at [82, 117] on input "text" at bounding box center [99, 125] width 170 height 41
paste input "930 Thornwood Cir"
type input "930 Thornwood Cir"
click at [423, 140] on input "text" at bounding box center [440, 125] width 170 height 41
click at [394, 127] on input "text" at bounding box center [440, 125] width 170 height 41
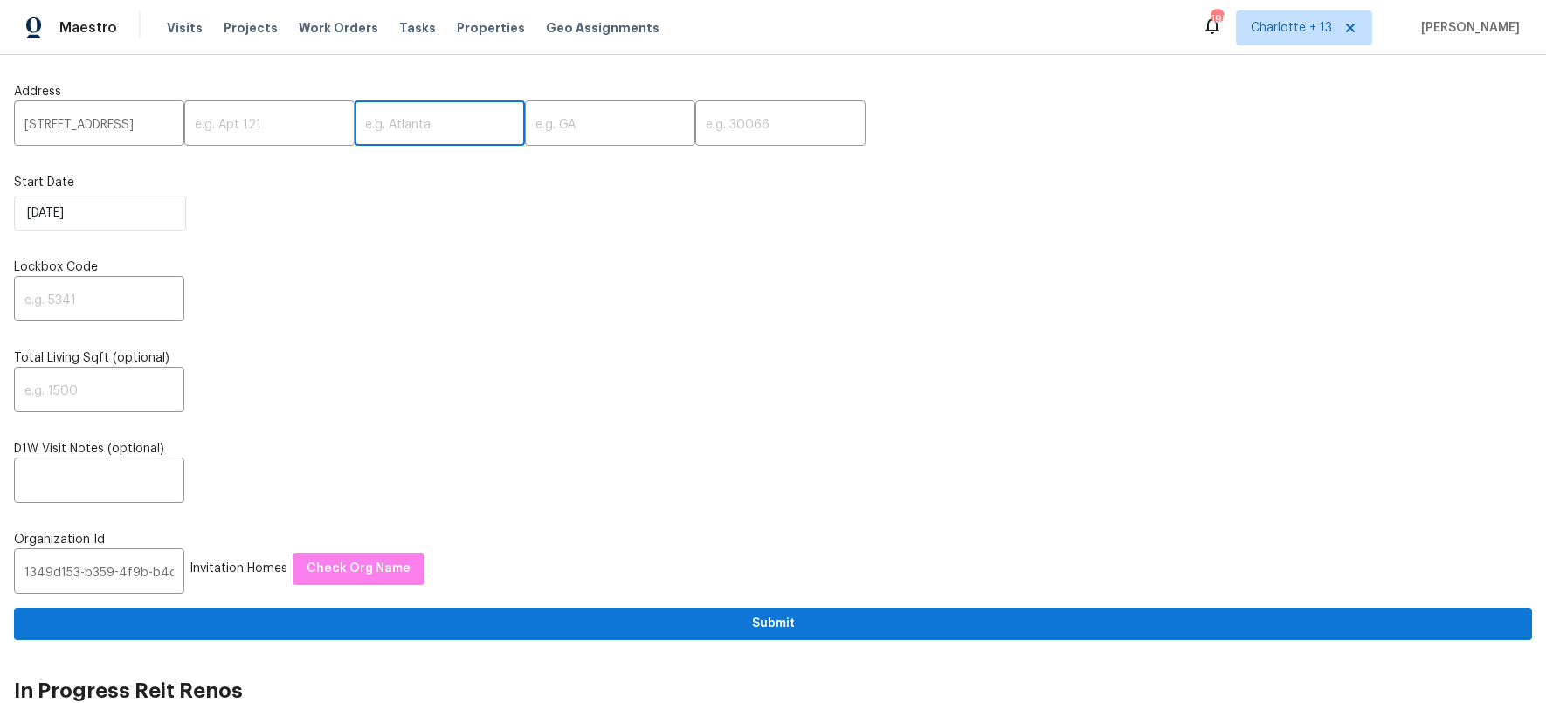
paste input "Covington"
type input "Covington"
drag, startPoint x: 590, startPoint y: 124, endPoint x: 603, endPoint y: 126, distance: 13.2
click at [593, 126] on input "text" at bounding box center [610, 125] width 170 height 41
type input "GA"
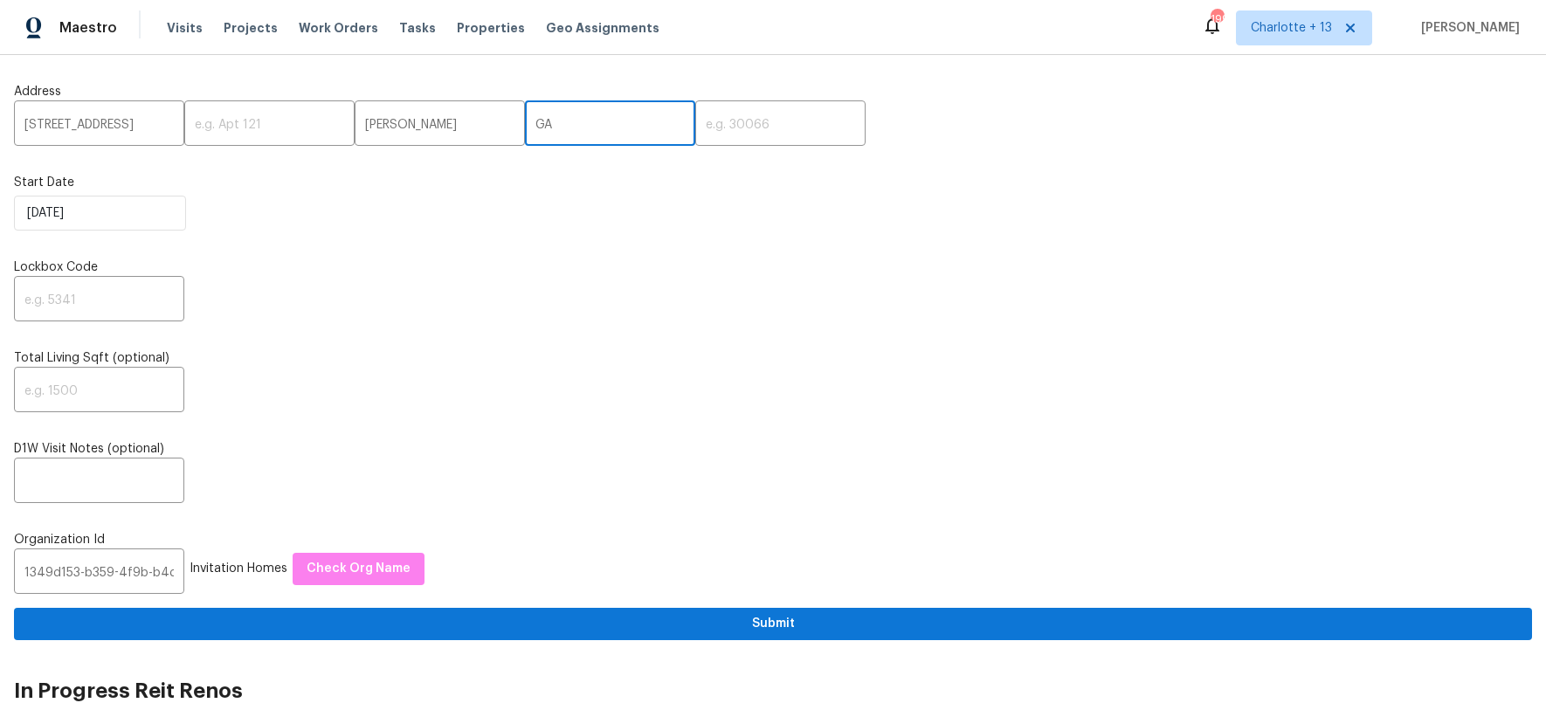
drag, startPoint x: 747, startPoint y: 114, endPoint x: 914, endPoint y: 129, distance: 168.3
click at [748, 114] on input "text" at bounding box center [780, 125] width 170 height 41
type input "30016"
drag, startPoint x: 862, startPoint y: 293, endPoint x: 481, endPoint y: 281, distance: 380.9
click at [861, 293] on div "​" at bounding box center [773, 300] width 1518 height 41
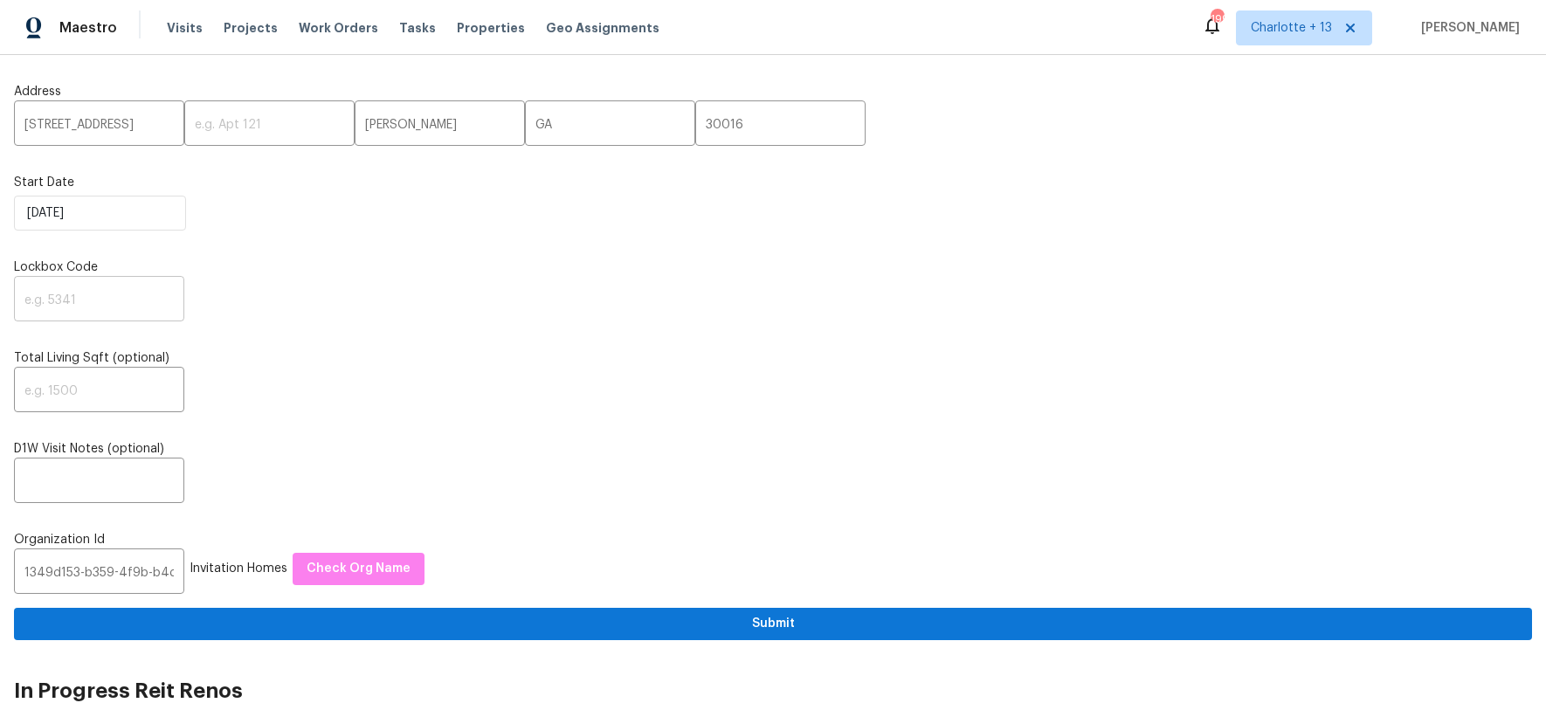
click at [124, 292] on input "text" at bounding box center [99, 300] width 170 height 41
type input "0000"
click at [378, 423] on div "Address 930 Thornwood Cir ​ ​ Covington ​ GA ​ 30016 ​ Start Date 10/7/2025 Loc…" at bounding box center [773, 354] width 1518 height 571
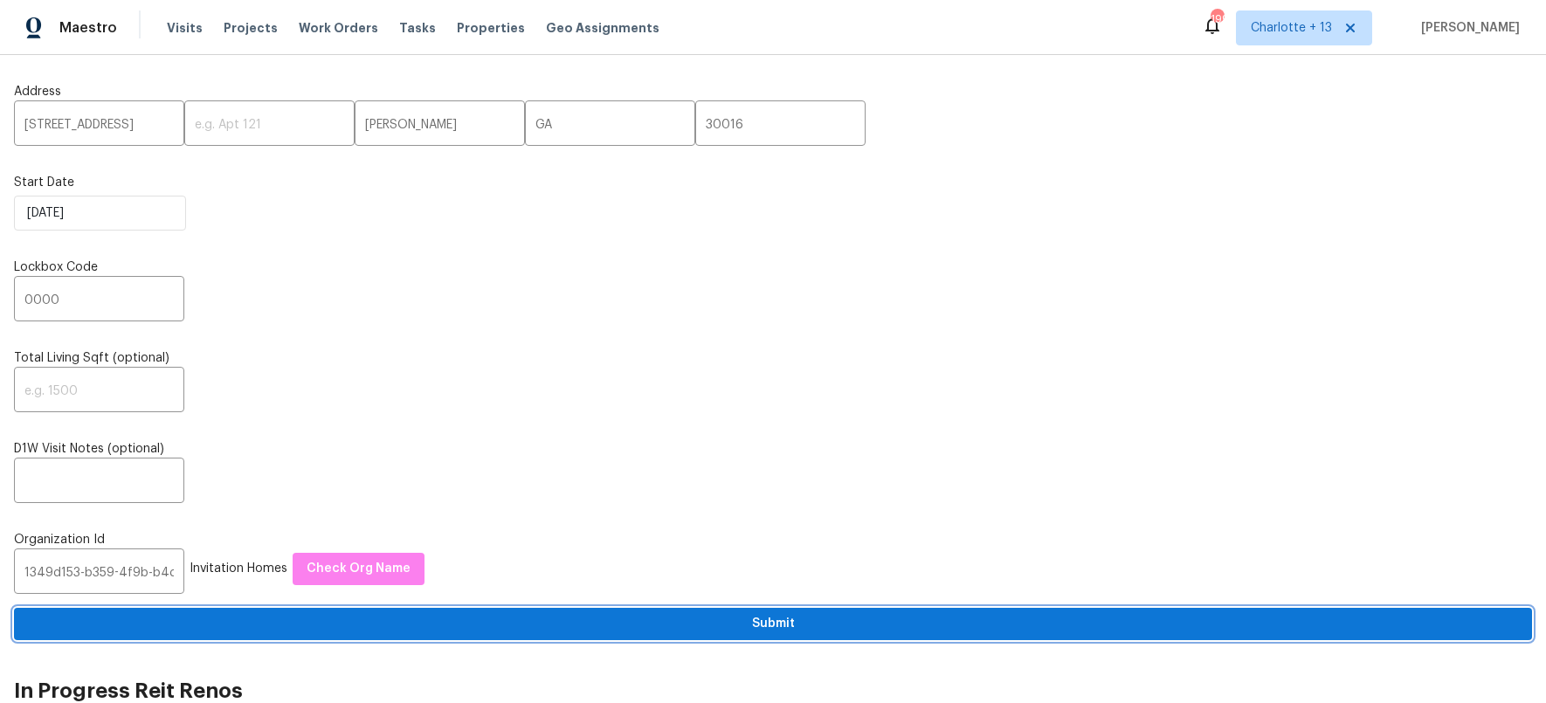
click at [803, 622] on span "Submit" at bounding box center [773, 624] width 1490 height 22
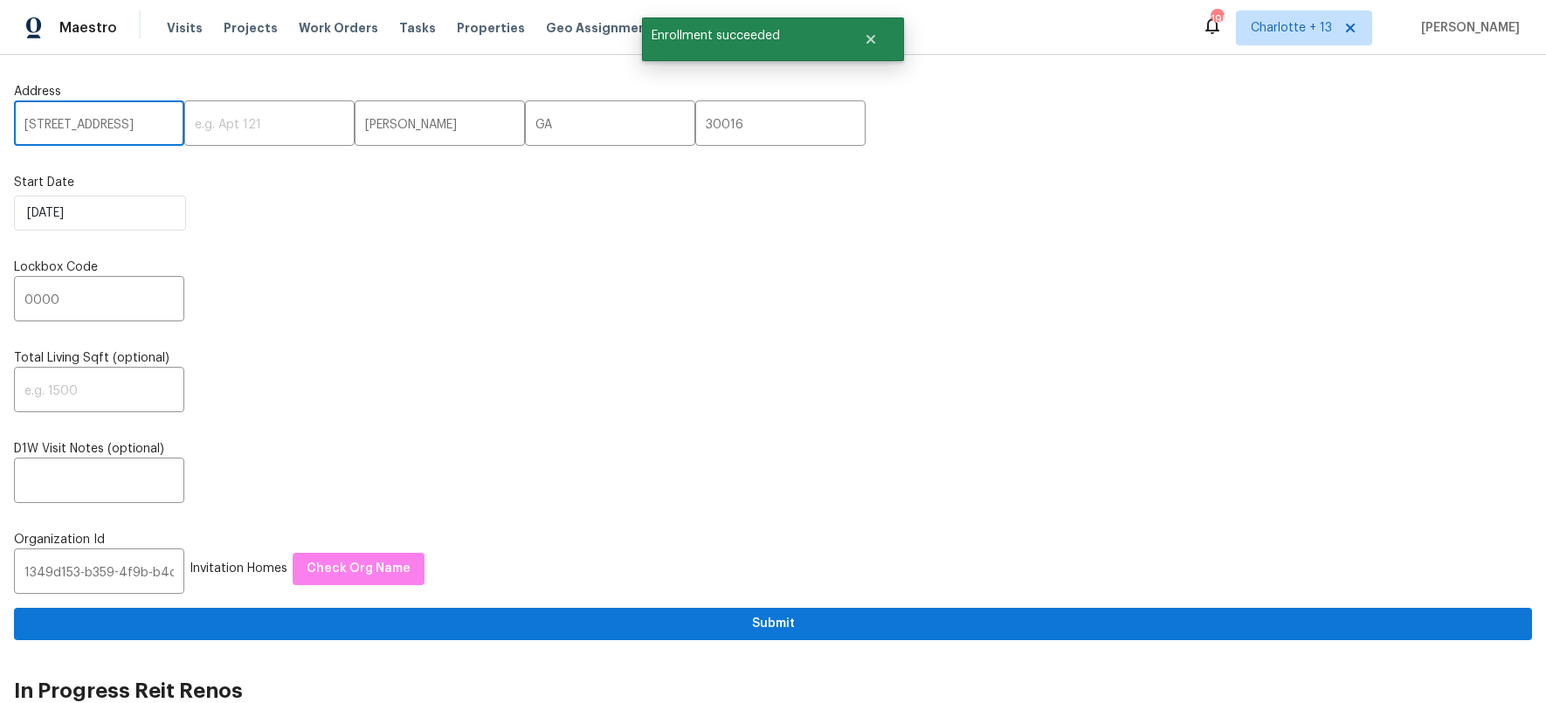
click at [68, 117] on input "930 Thornwood Cir" at bounding box center [99, 125] width 170 height 41
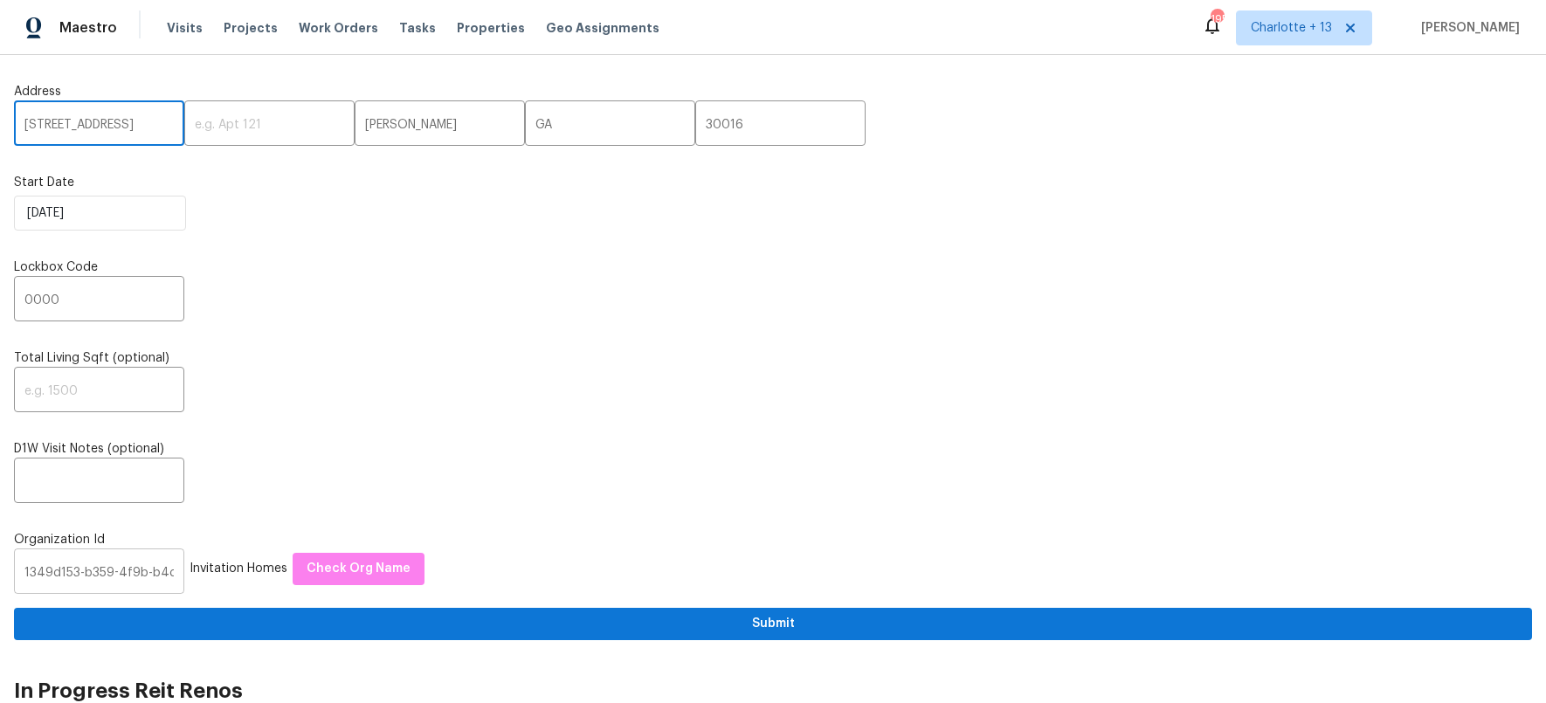
click at [54, 580] on input "1349d153-b359-4f9b-b4dd-758ff939cc37" at bounding box center [99, 573] width 170 height 41
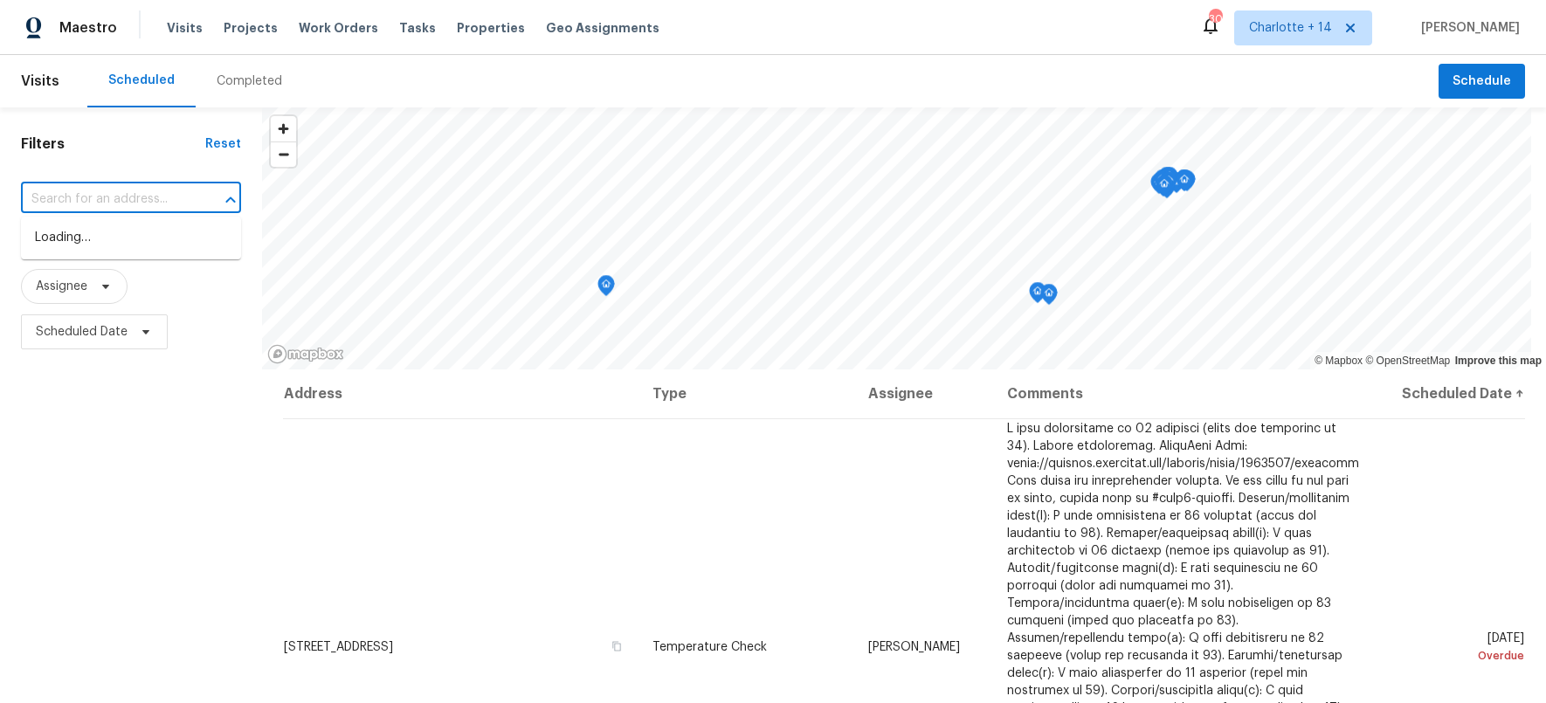
click at [142, 198] on input "text" at bounding box center [106, 199] width 171 height 27
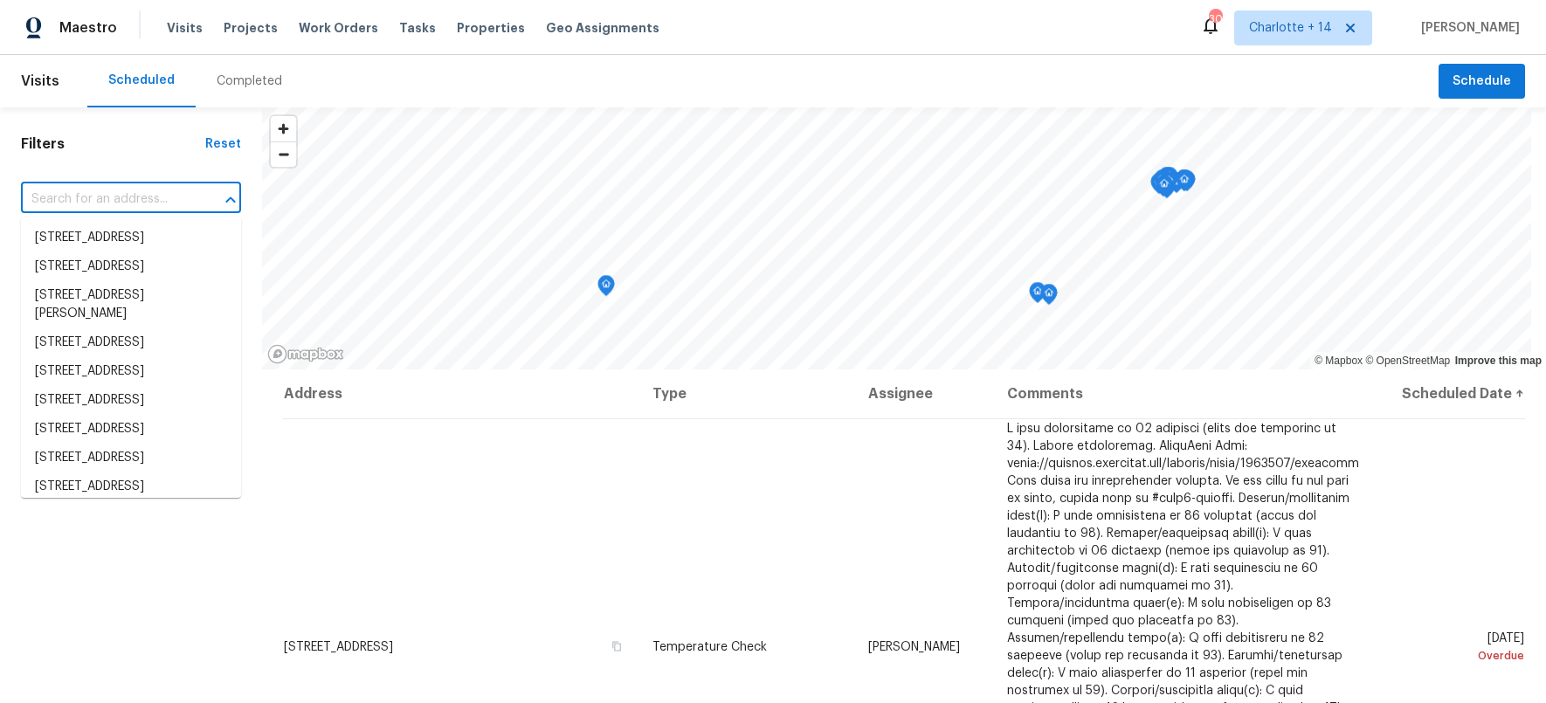
paste input "[STREET_ADDRESS]"
type input "[STREET_ADDRESS]"
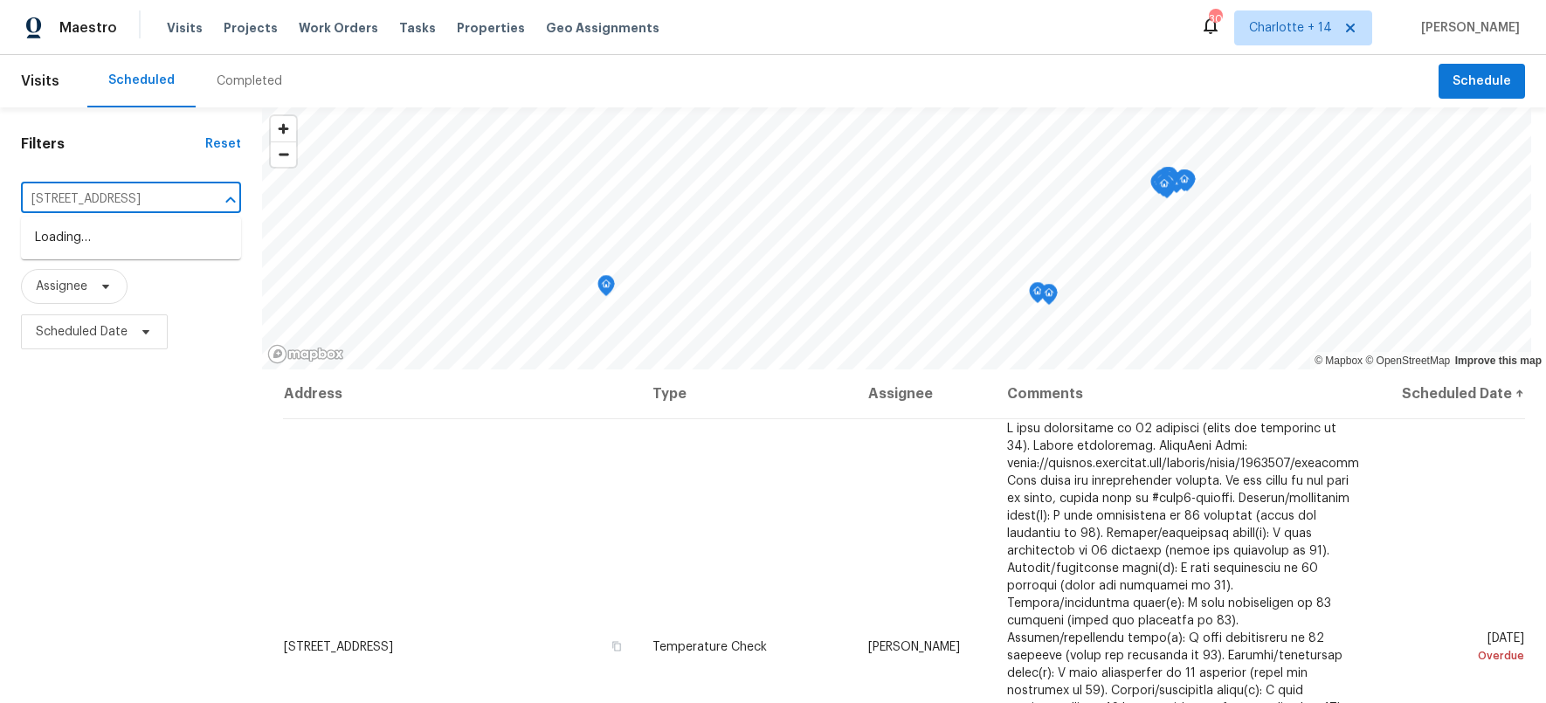
scroll to position [0, 79]
click at [115, 243] on li "[STREET_ADDRESS]" at bounding box center [131, 238] width 220 height 29
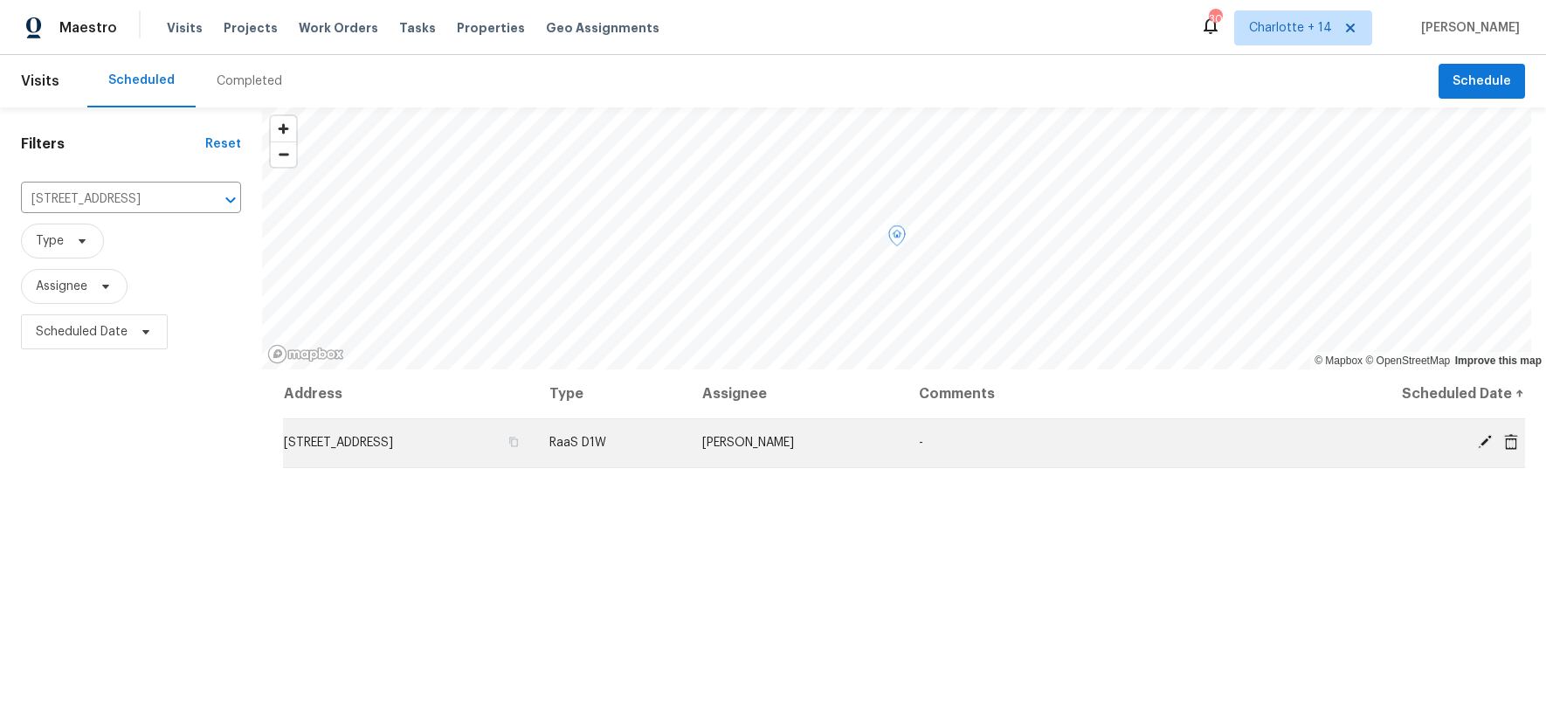
click at [1478, 440] on icon at bounding box center [1485, 442] width 14 height 14
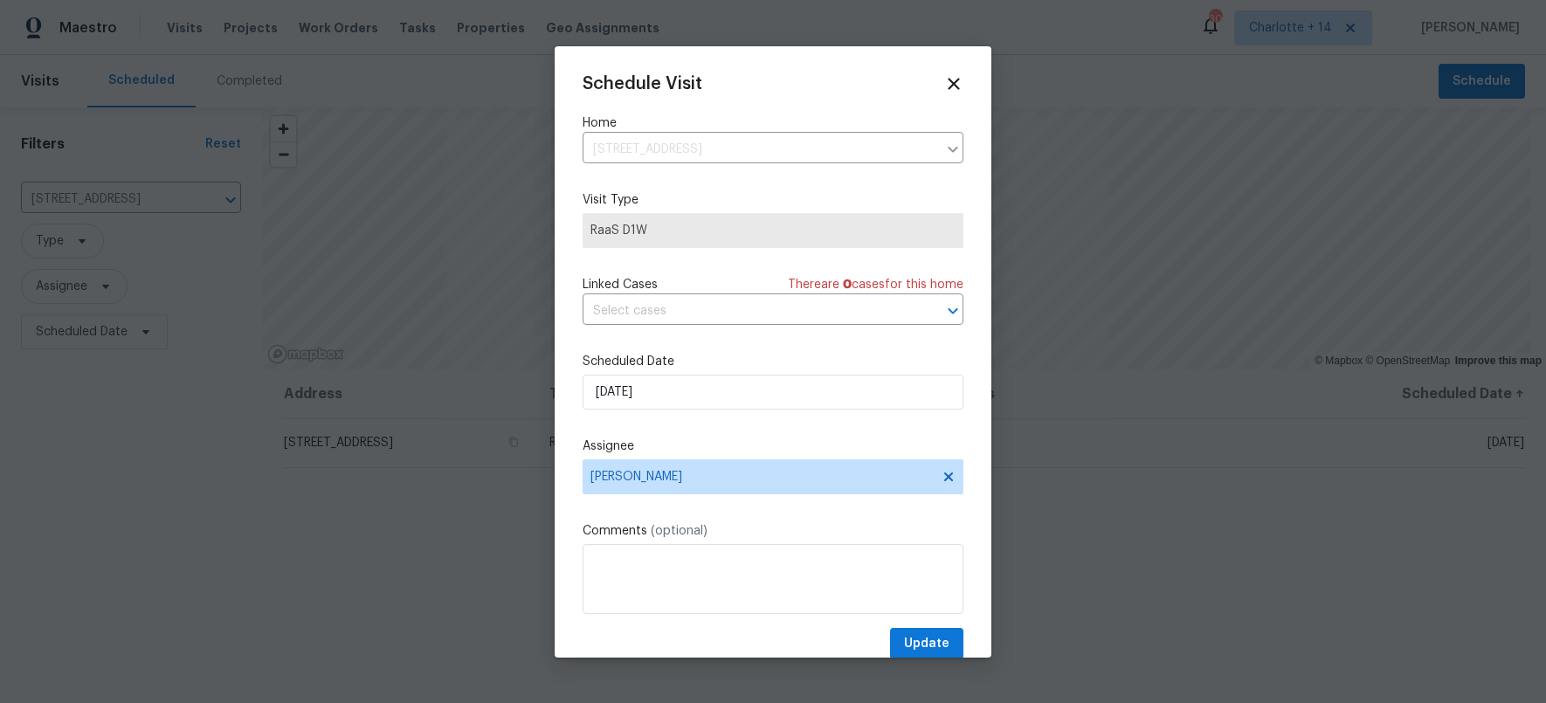
click at [724, 327] on div "Schedule Visit Home 930 Thornwood Cir, Covington, GA 30016 ​ Visit Type RaaS D1…" at bounding box center [772, 367] width 381 height 586
click at [739, 390] on input "10/7/2025" at bounding box center [772, 392] width 381 height 35
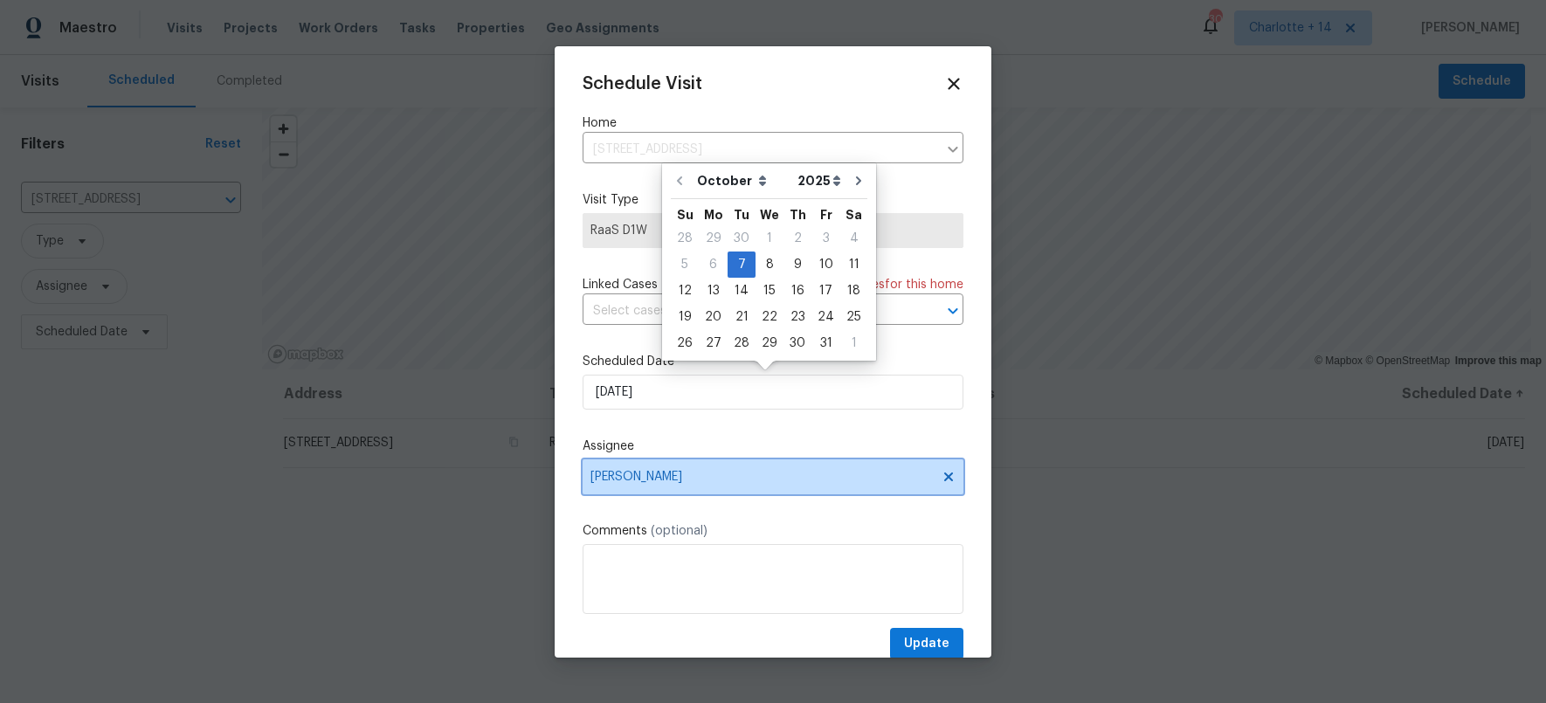
click at [744, 475] on span "[PERSON_NAME]" at bounding box center [761, 477] width 342 height 14
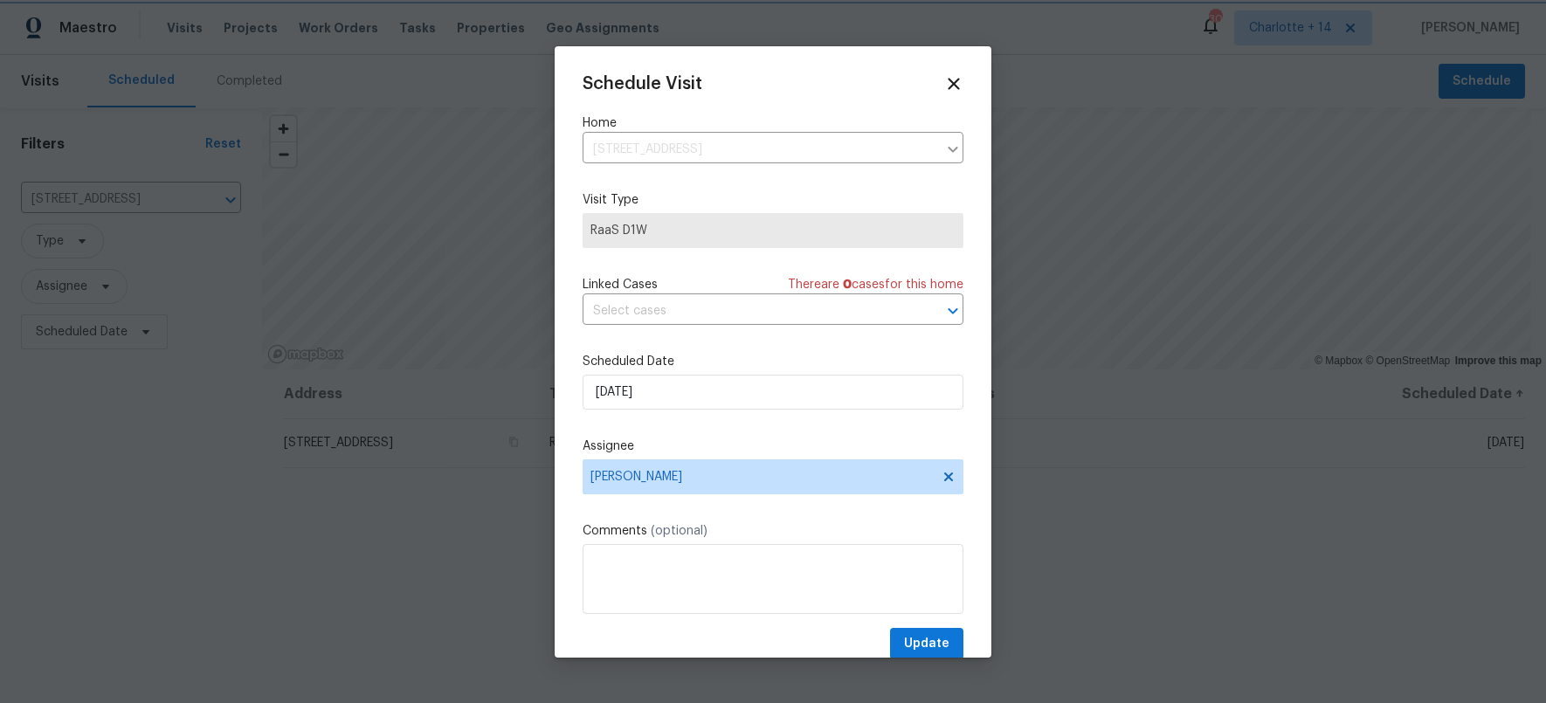
click at [913, 222] on span "RaaS D1W" at bounding box center [772, 230] width 365 height 17
click at [947, 82] on icon at bounding box center [953, 84] width 12 height 12
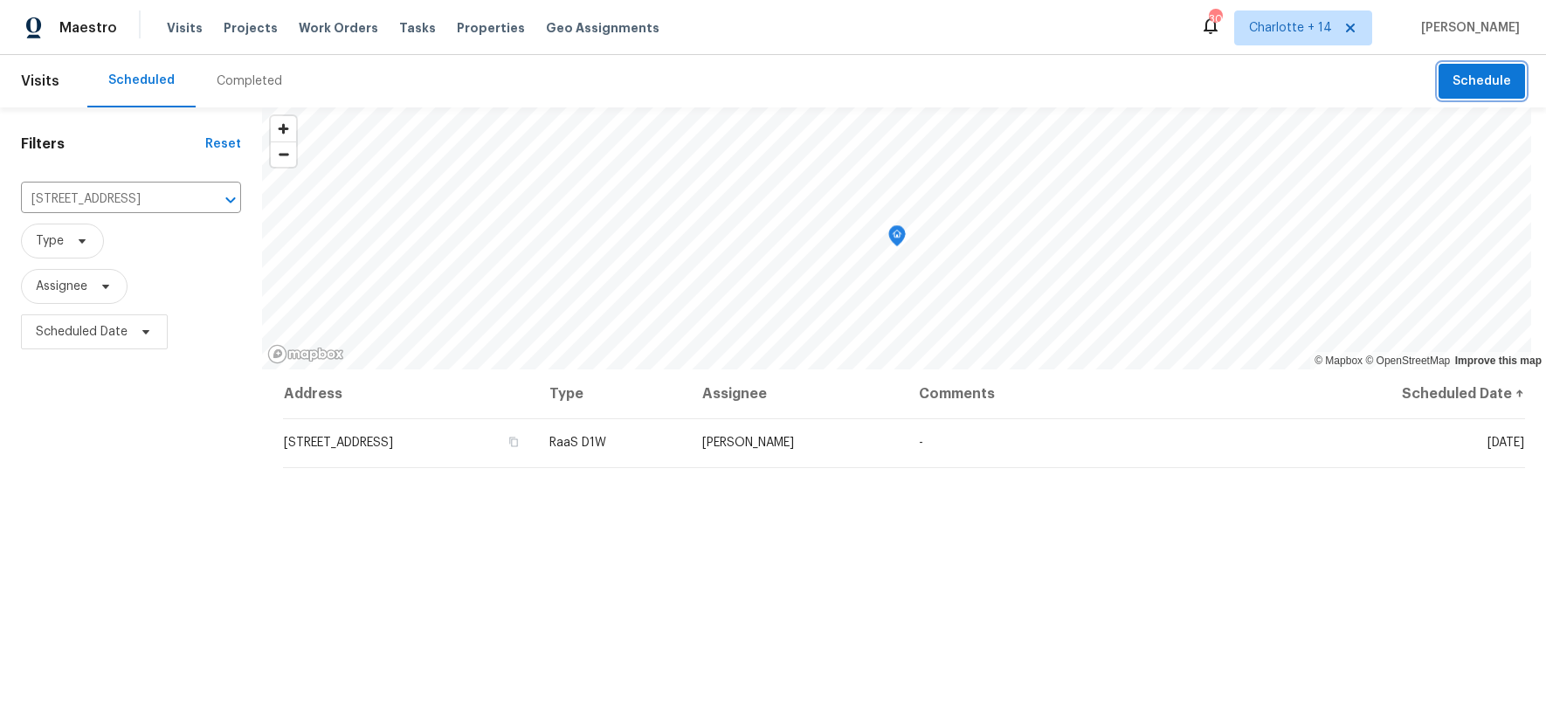
click at [1471, 69] on button "Schedule" at bounding box center [1481, 82] width 86 height 36
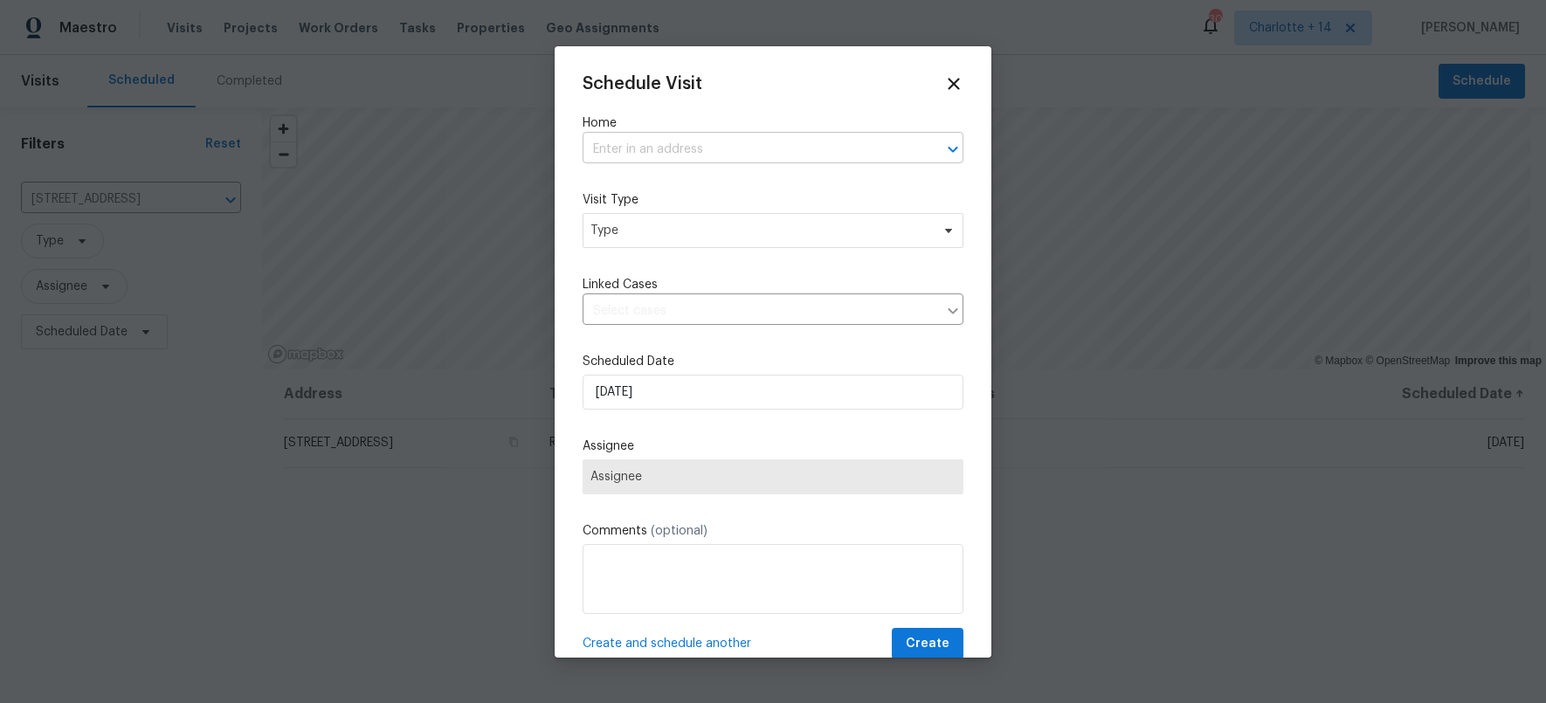
click at [714, 143] on input "text" at bounding box center [748, 149] width 332 height 27
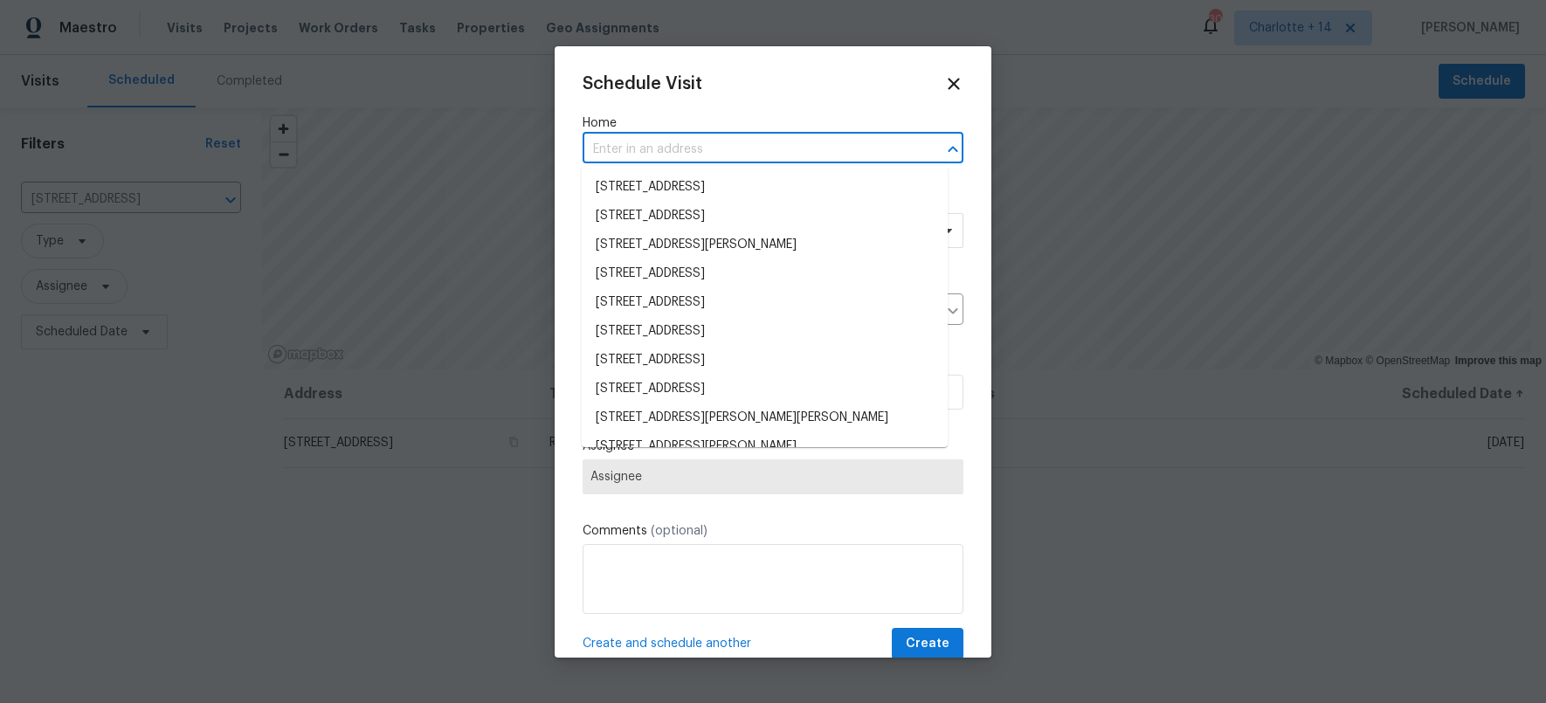
paste input "[STREET_ADDRESS]"
type input "[STREET_ADDRESS]"
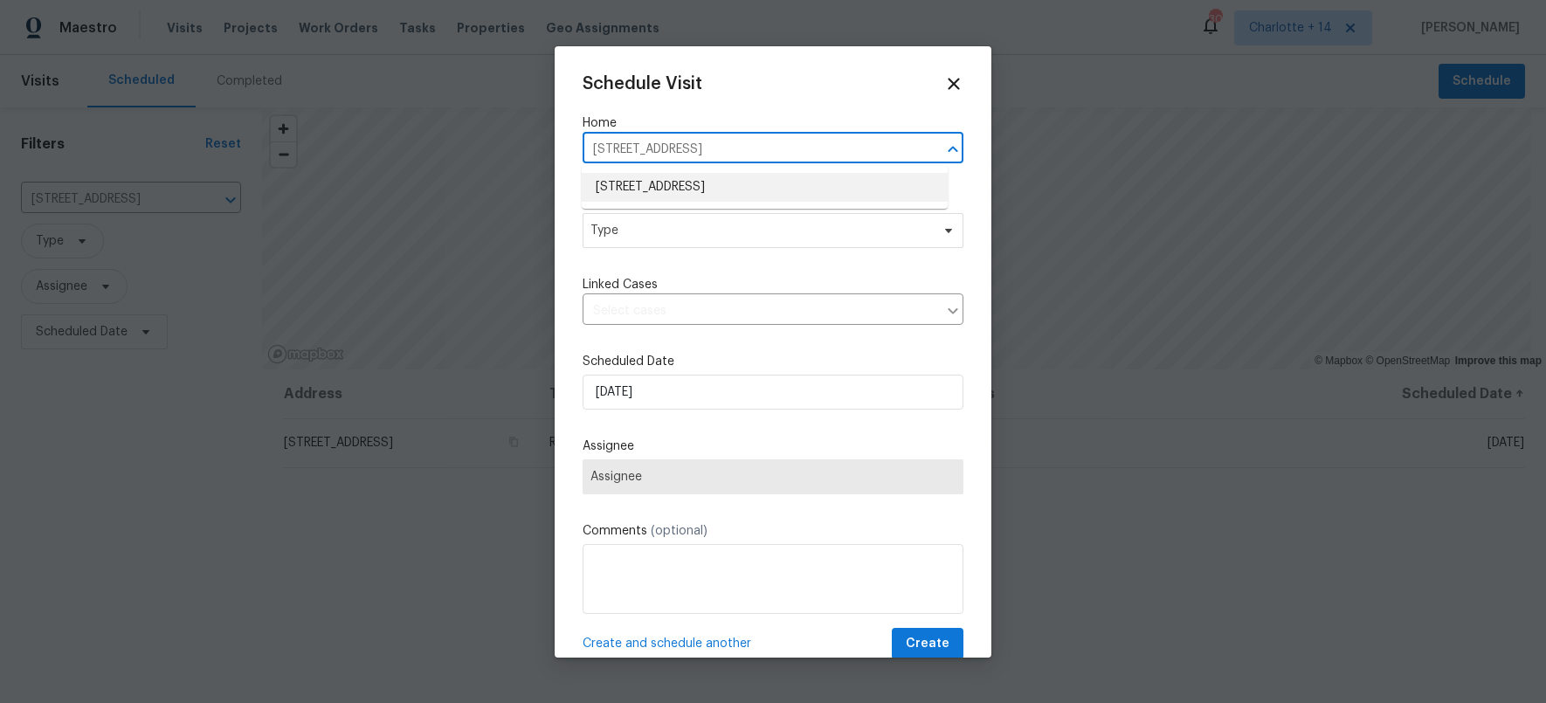
click at [733, 176] on li "[STREET_ADDRESS]" at bounding box center [765, 187] width 366 height 29
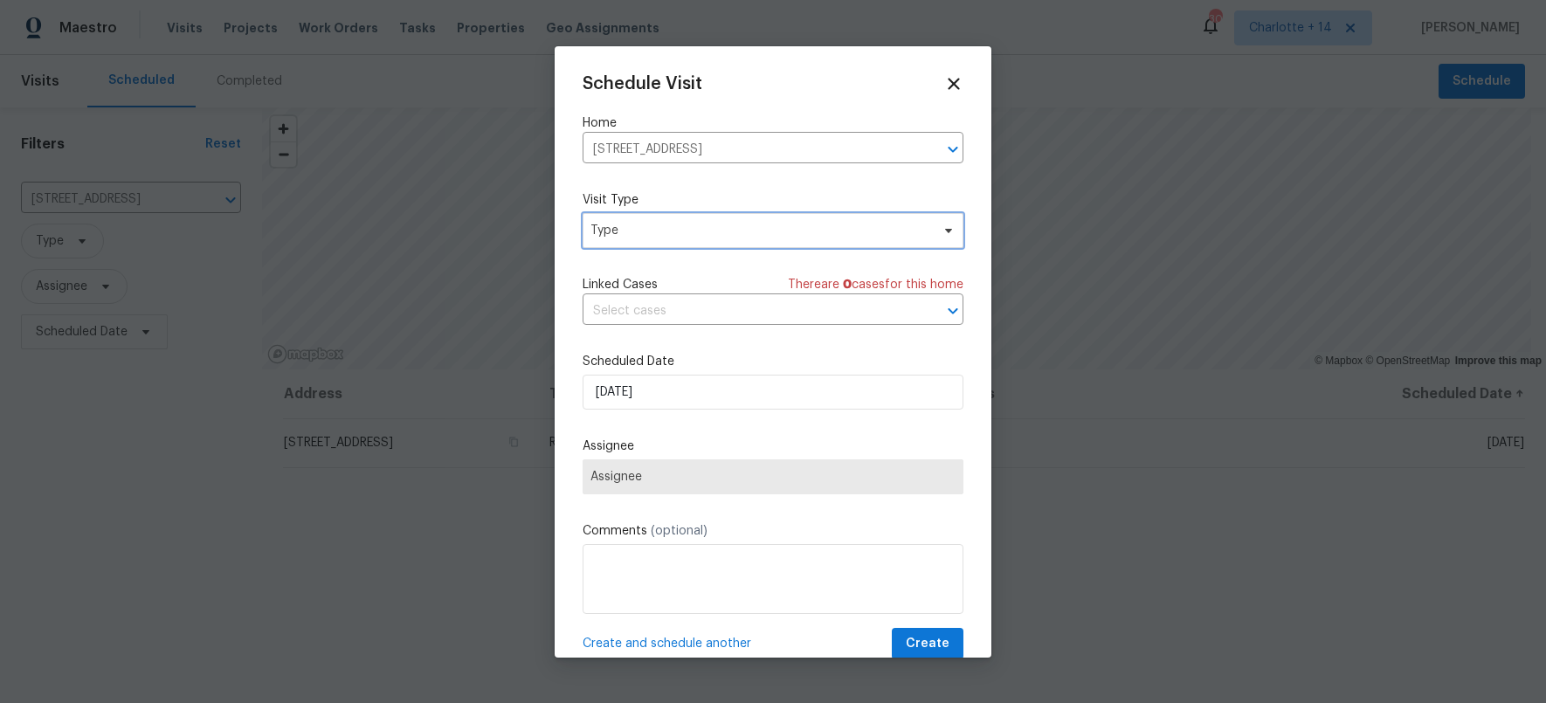
click at [782, 236] on span "Type" at bounding box center [760, 230] width 340 height 17
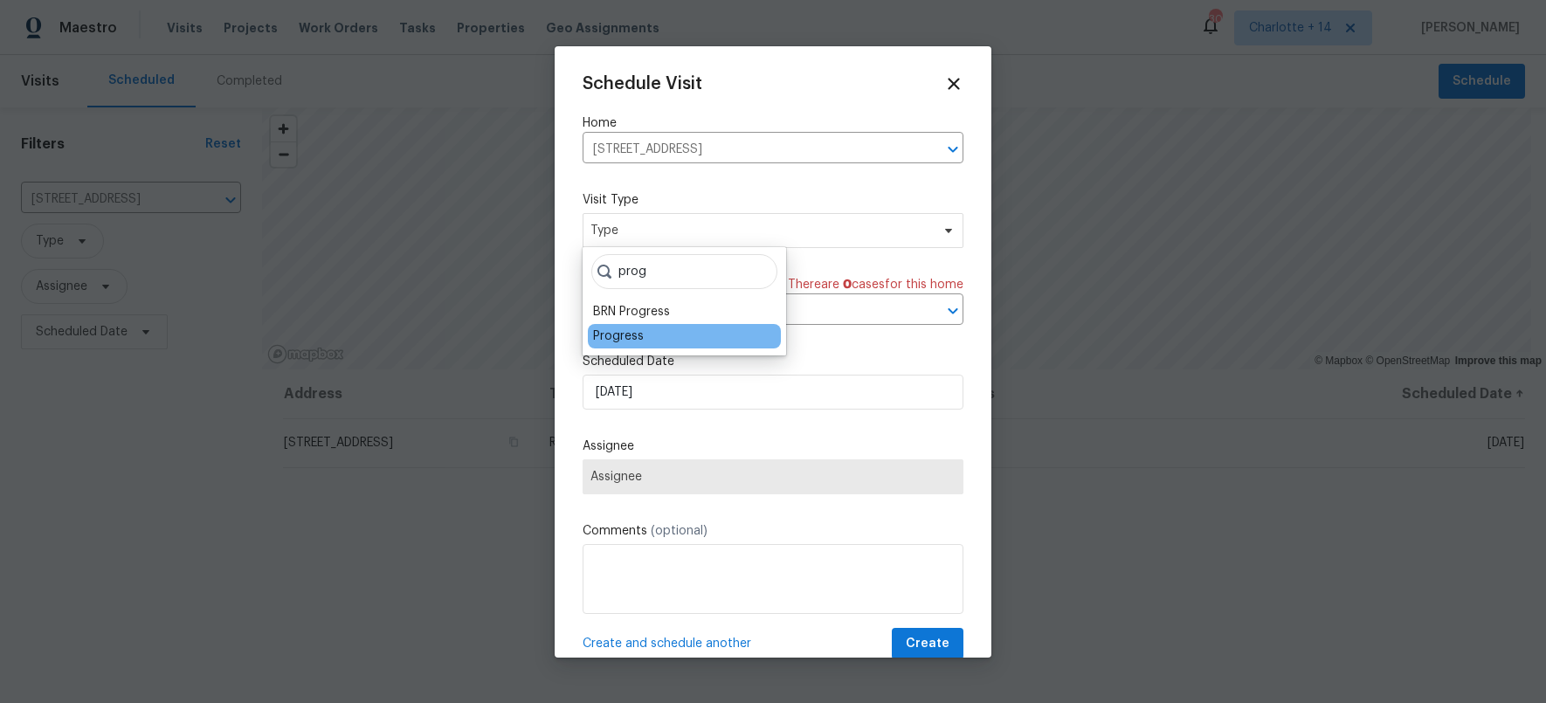
type input "prog"
click at [611, 334] on div "Progress" at bounding box center [618, 335] width 51 height 17
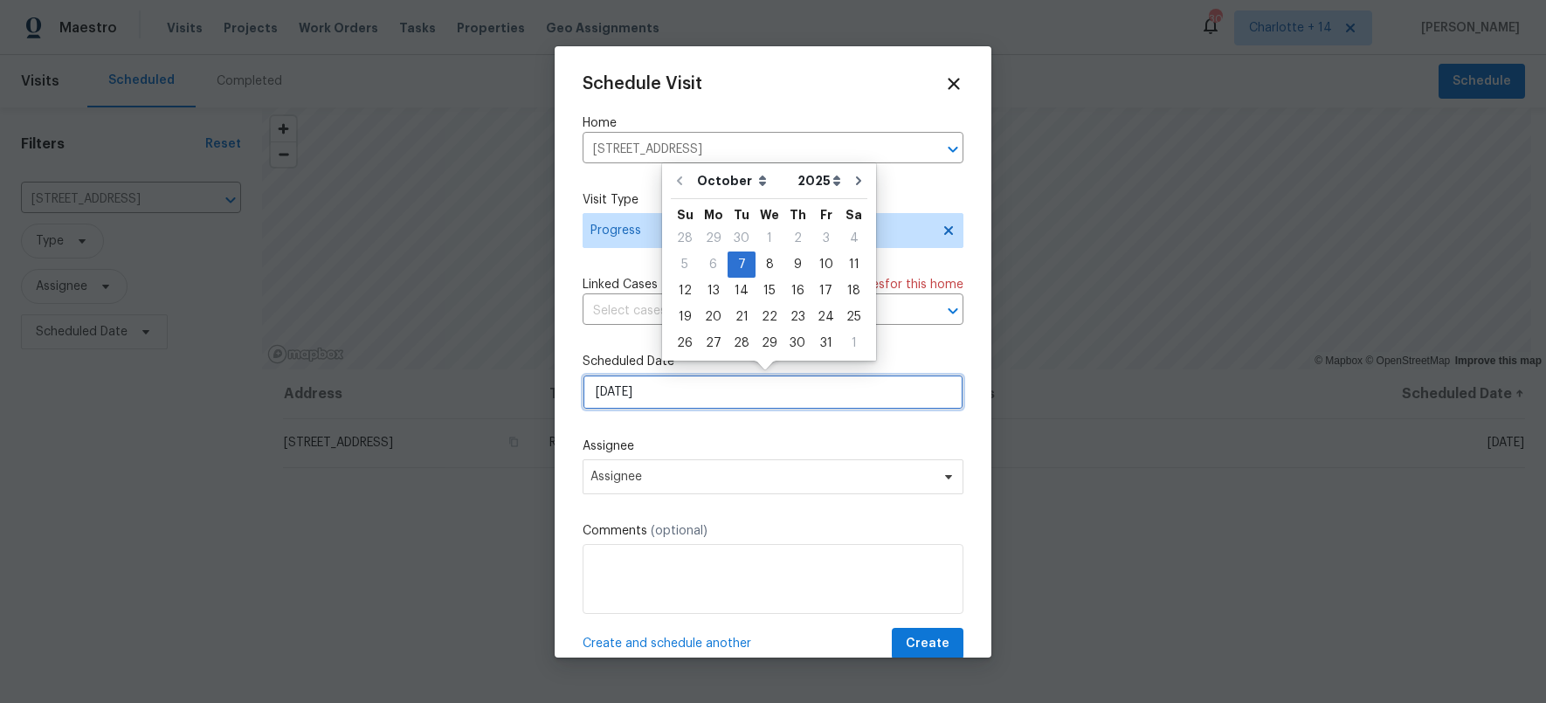
click at [672, 391] on input "10/7/2025" at bounding box center [772, 392] width 381 height 35
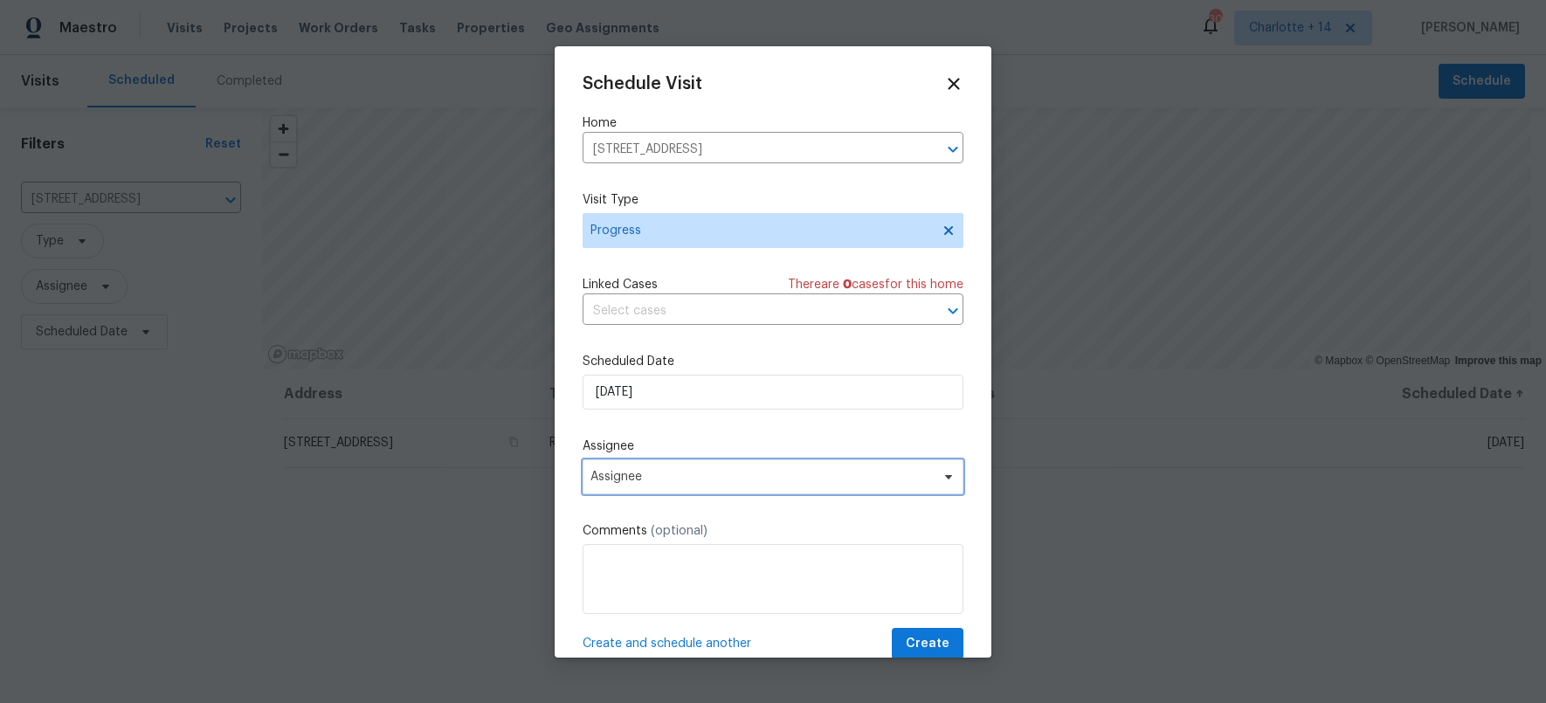
click at [680, 474] on span "Assignee" at bounding box center [761, 477] width 342 height 14
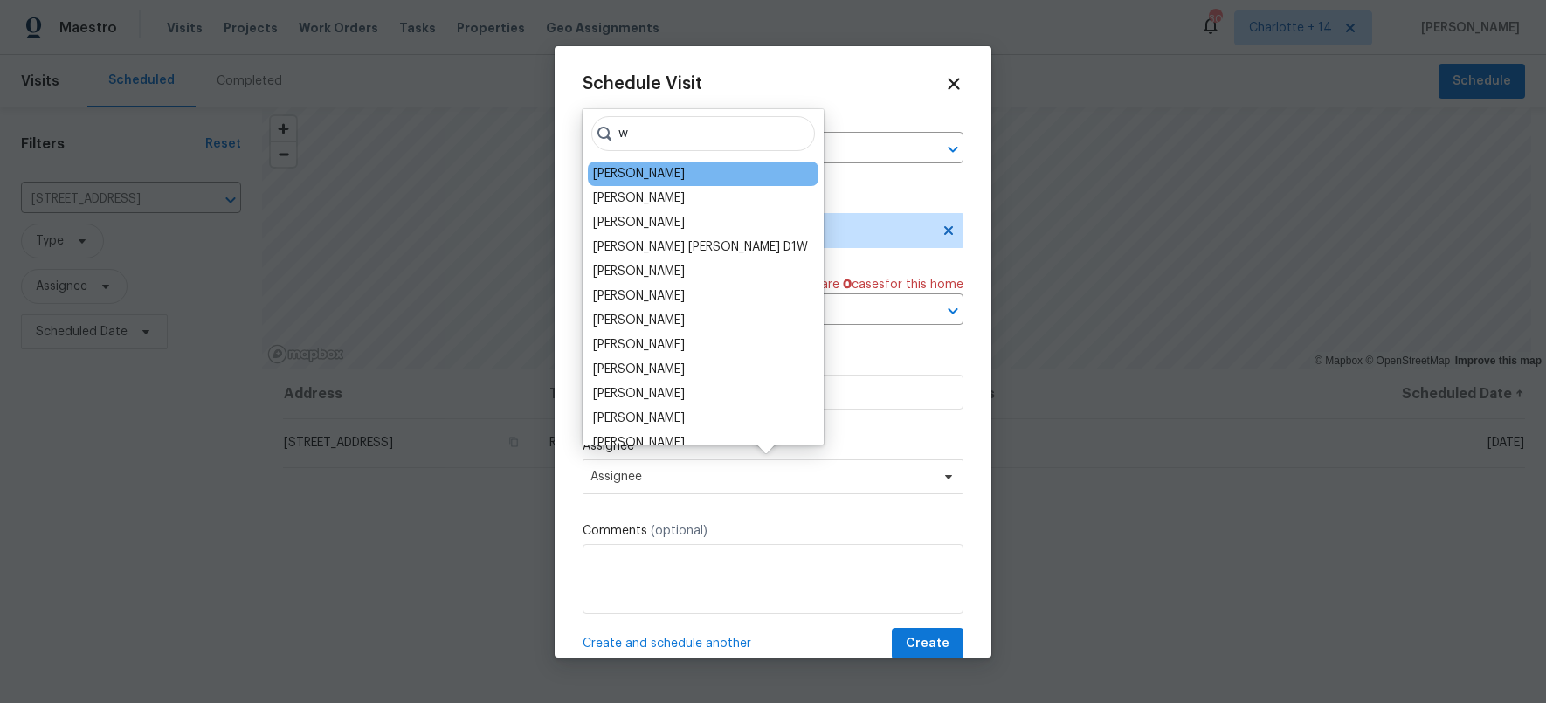
type input "w"
click at [679, 169] on div "Wesley Brooks" at bounding box center [703, 174] width 231 height 24
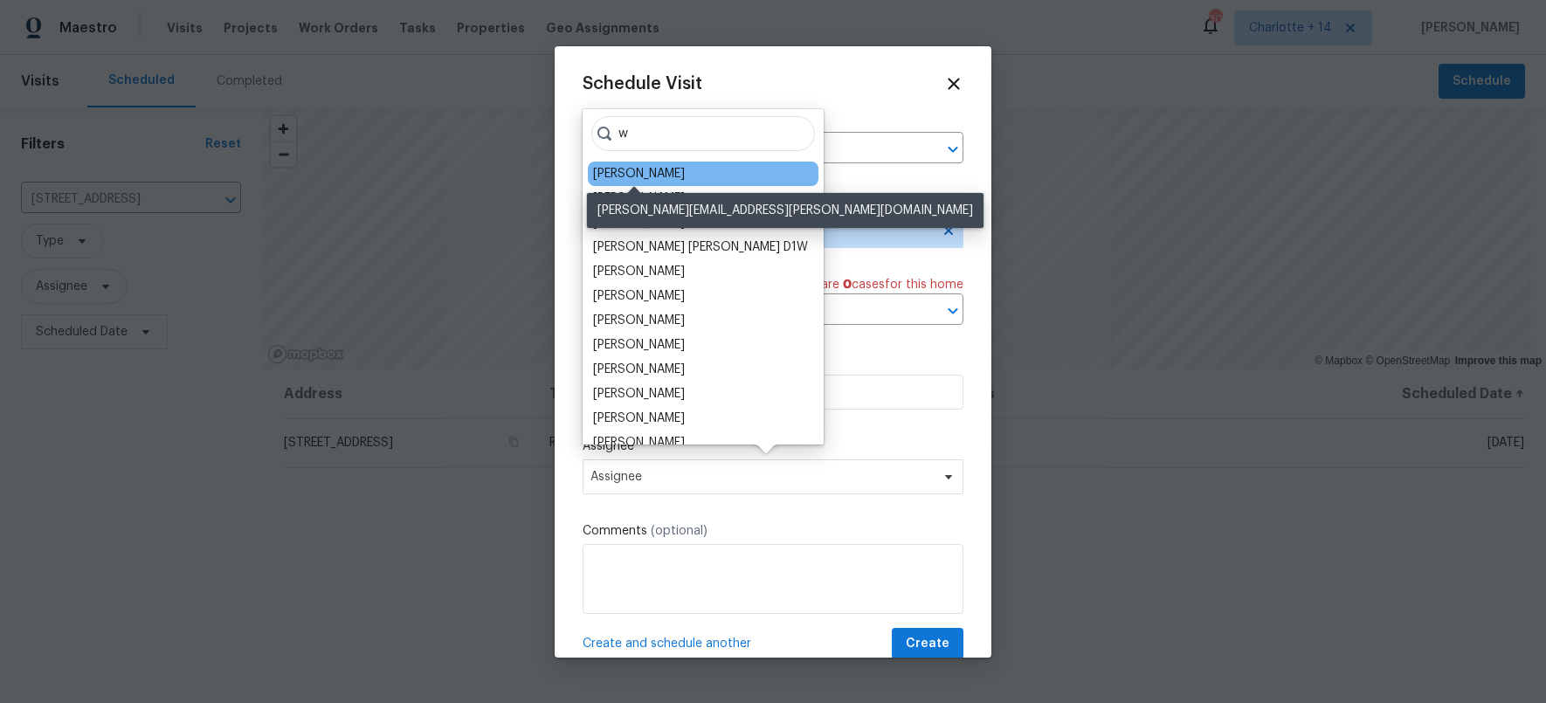
click at [646, 172] on div "Wesley Brooks" at bounding box center [639, 173] width 92 height 17
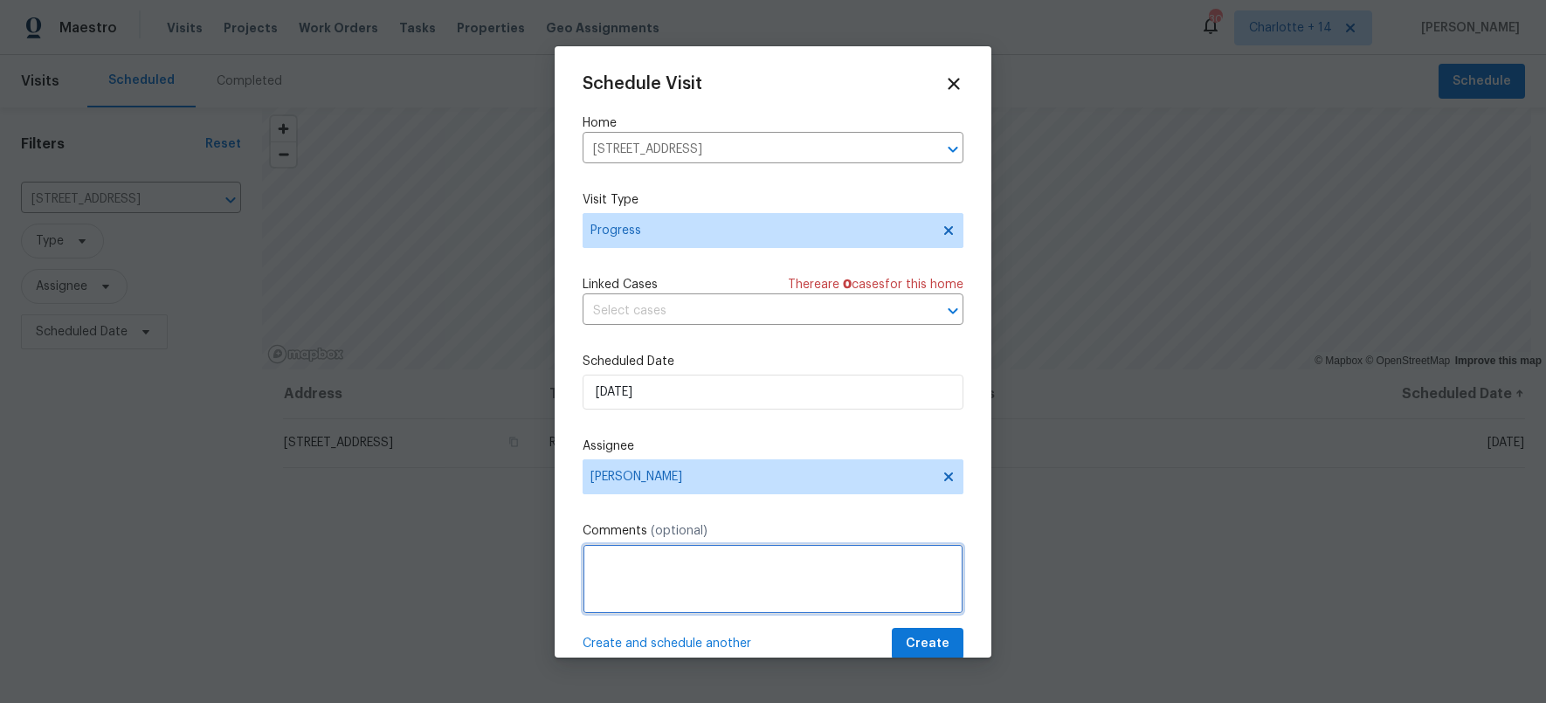
click at [713, 582] on textarea at bounding box center [772, 579] width 381 height 70
paste textarea "The HVAC outside unit was stolen. Can you please get us a quote on a replacemen…"
type textarea "Desk work: The HVAC outside unit was stolen. Can you please get us a quote on a…"
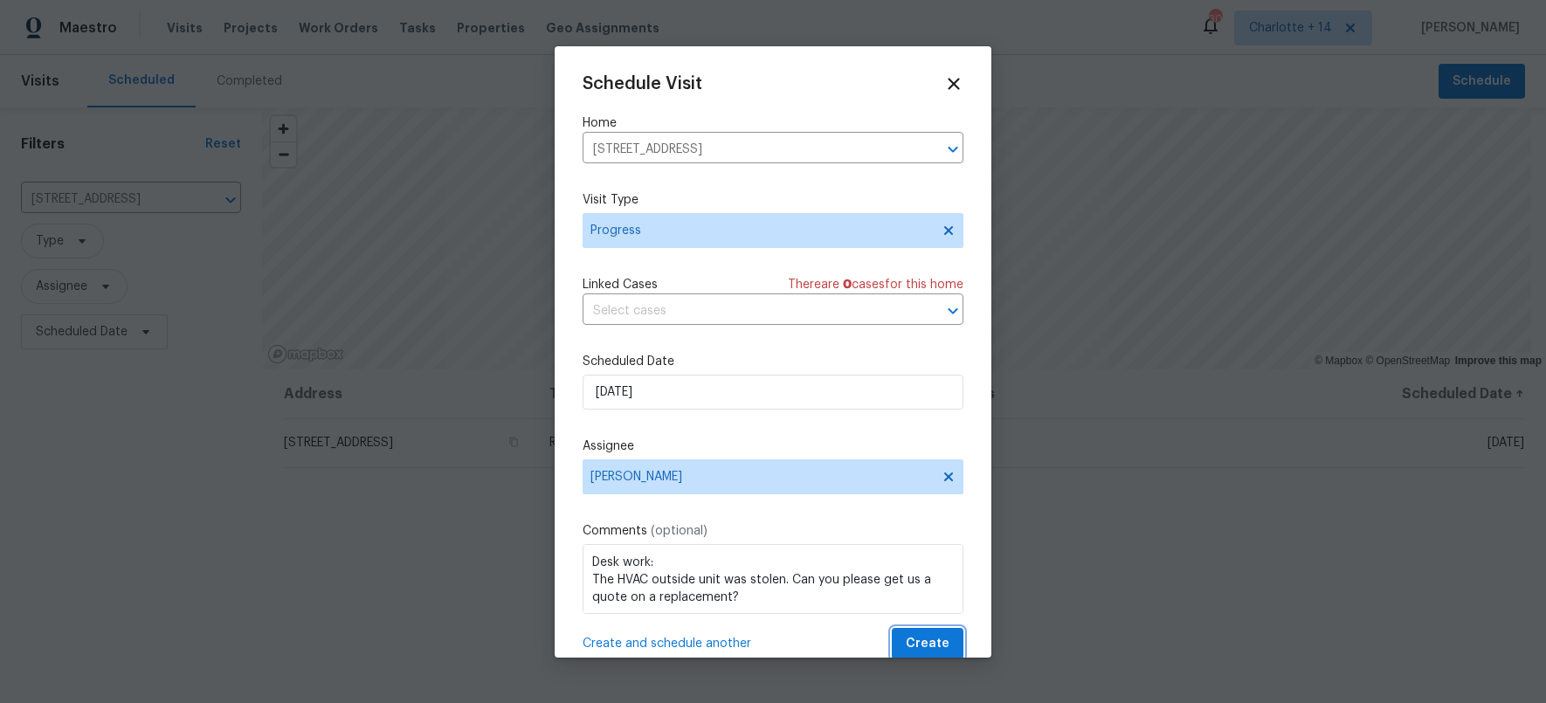
click at [924, 638] on span "Create" at bounding box center [928, 644] width 44 height 22
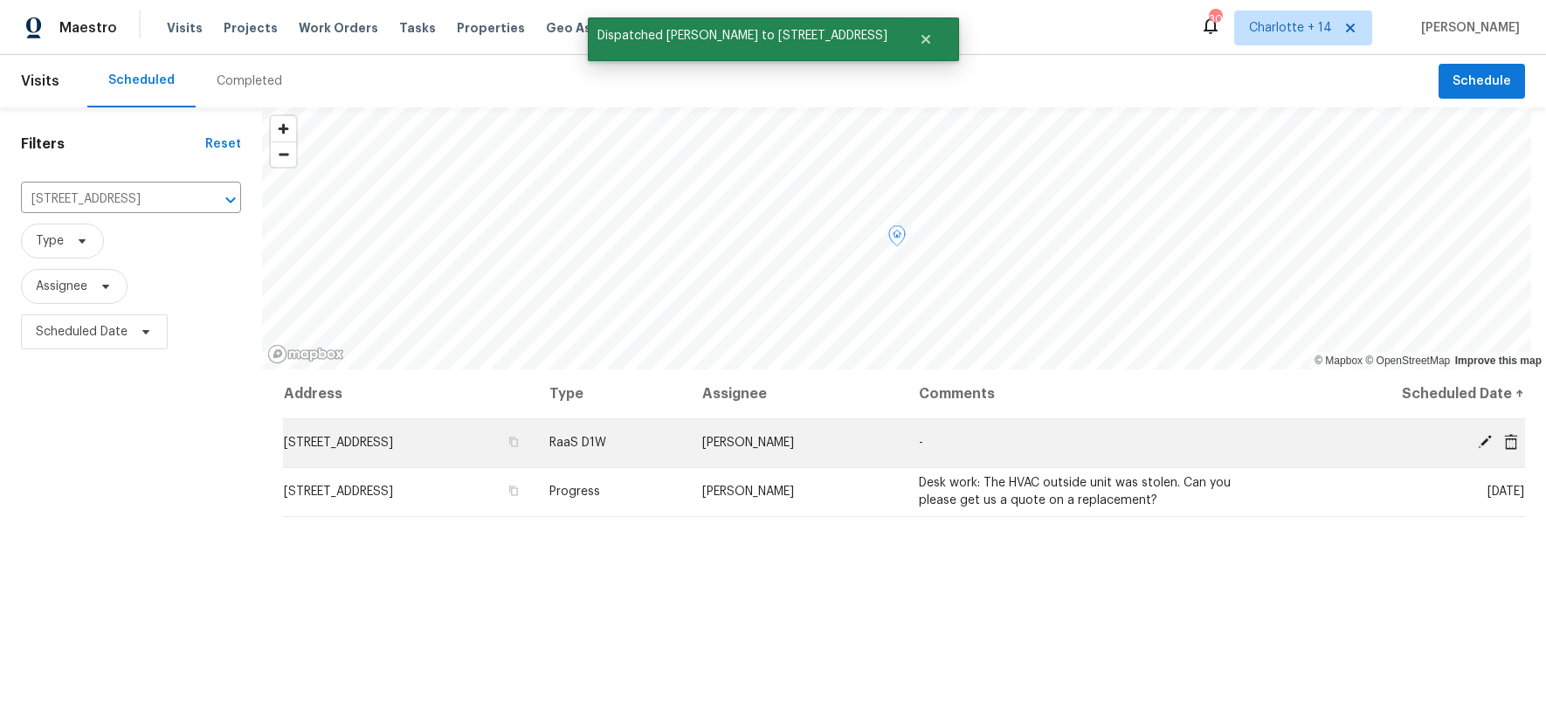
click at [1504, 437] on icon at bounding box center [1511, 441] width 14 height 16
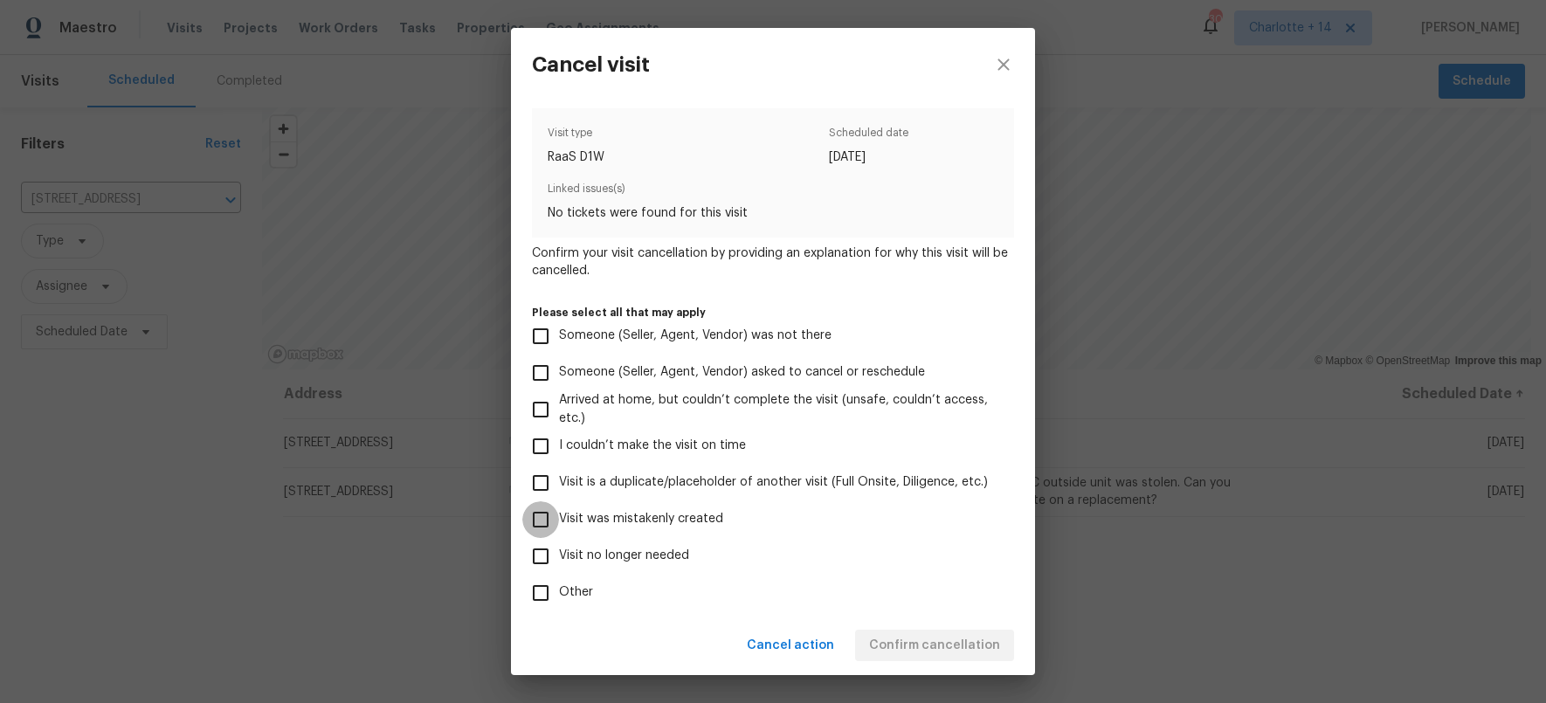
click at [541, 519] on input "Visit was mistakenly created" at bounding box center [540, 519] width 37 height 37
checkbox input "true"
click at [926, 644] on span "Confirm cancellation" at bounding box center [934, 646] width 131 height 22
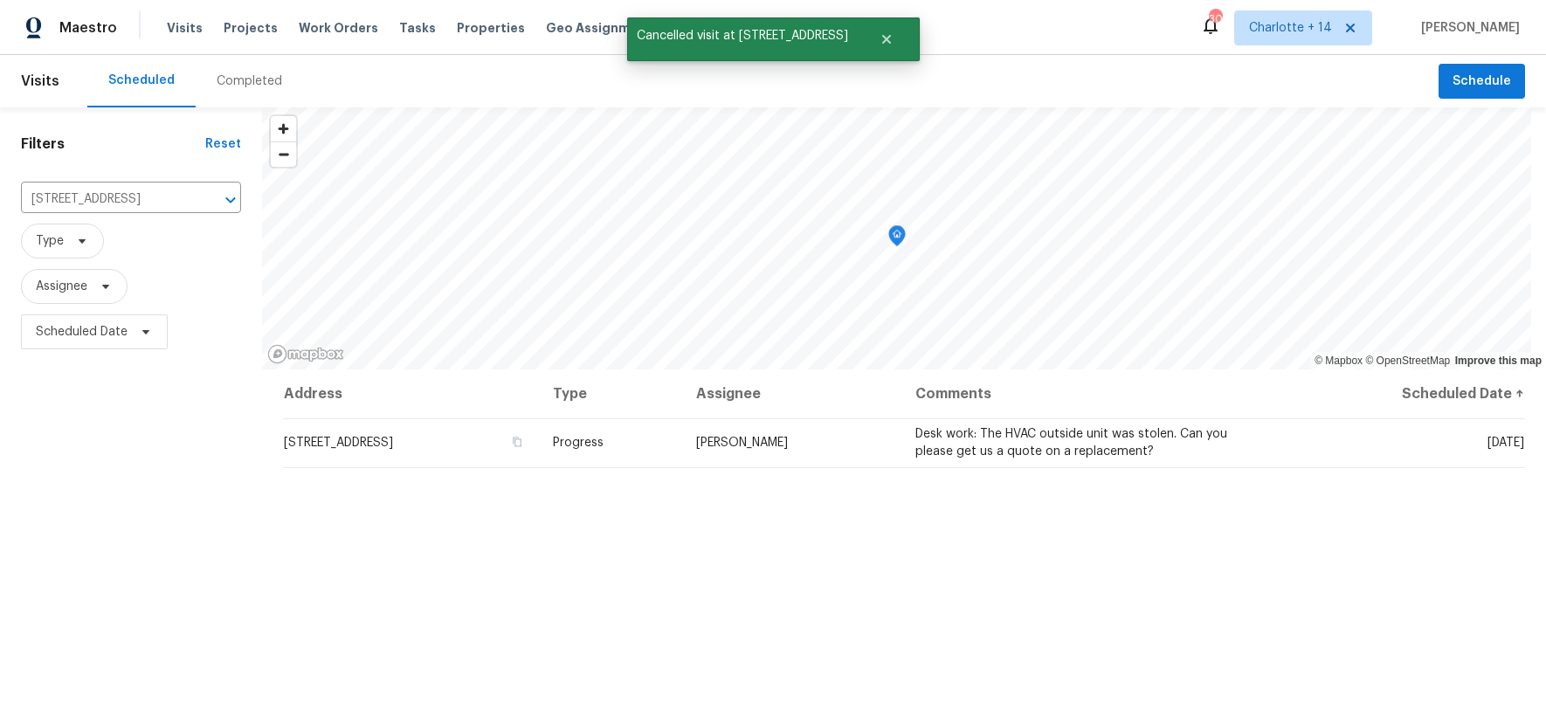
click at [429, 552] on div "Address Type Assignee Comments Scheduled Date ↑ 930 Thornwood Cir, Covington, G…" at bounding box center [904, 650] width 1284 height 562
click at [148, 462] on div "Filters Reset 930 Thornwood Cir, Covington, GA 30016 ​ Type Assignee Scheduled …" at bounding box center [131, 519] width 262 height 824
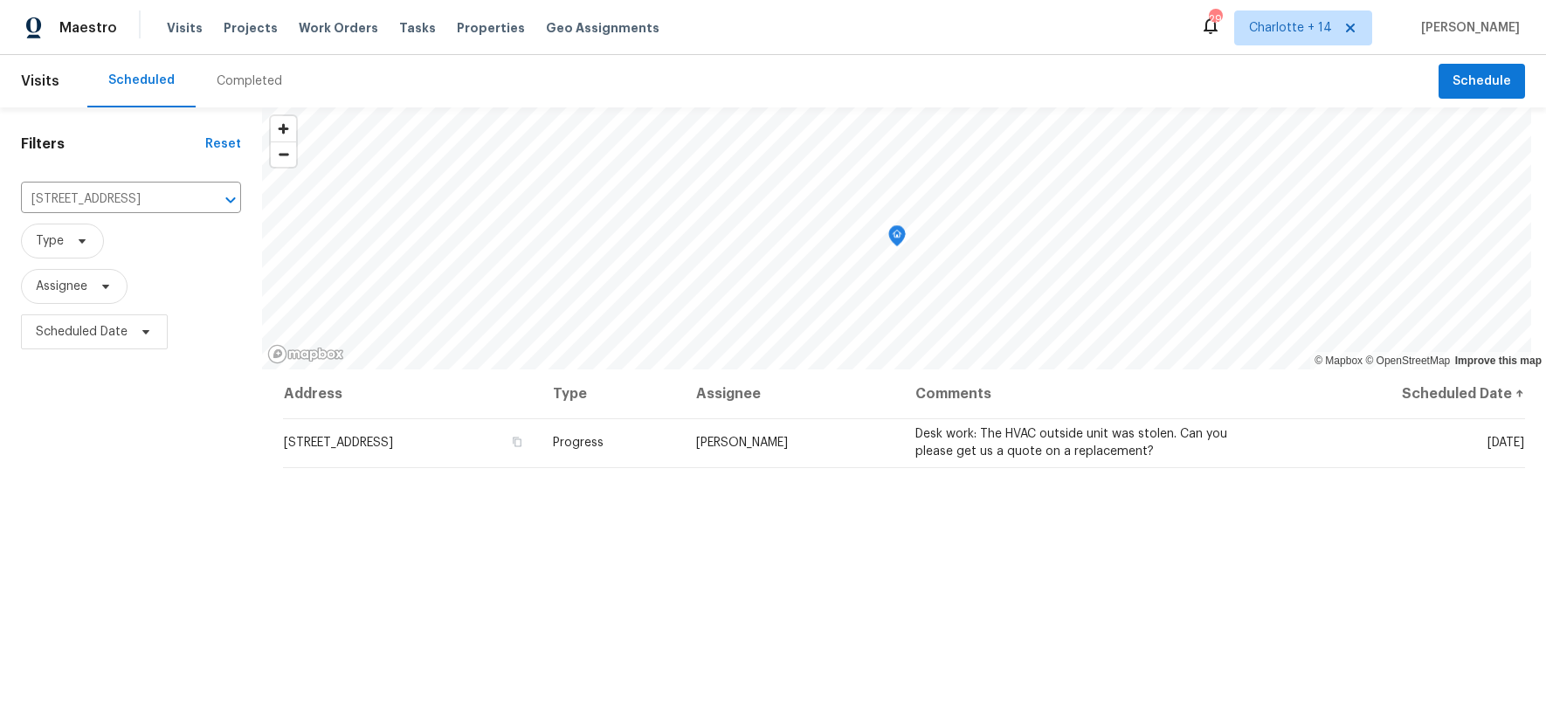
click at [134, 496] on div "Filters Reset 930 Thornwood Cir, Covington, GA 30016 ​ Type Assignee Scheduled …" at bounding box center [131, 519] width 262 height 824
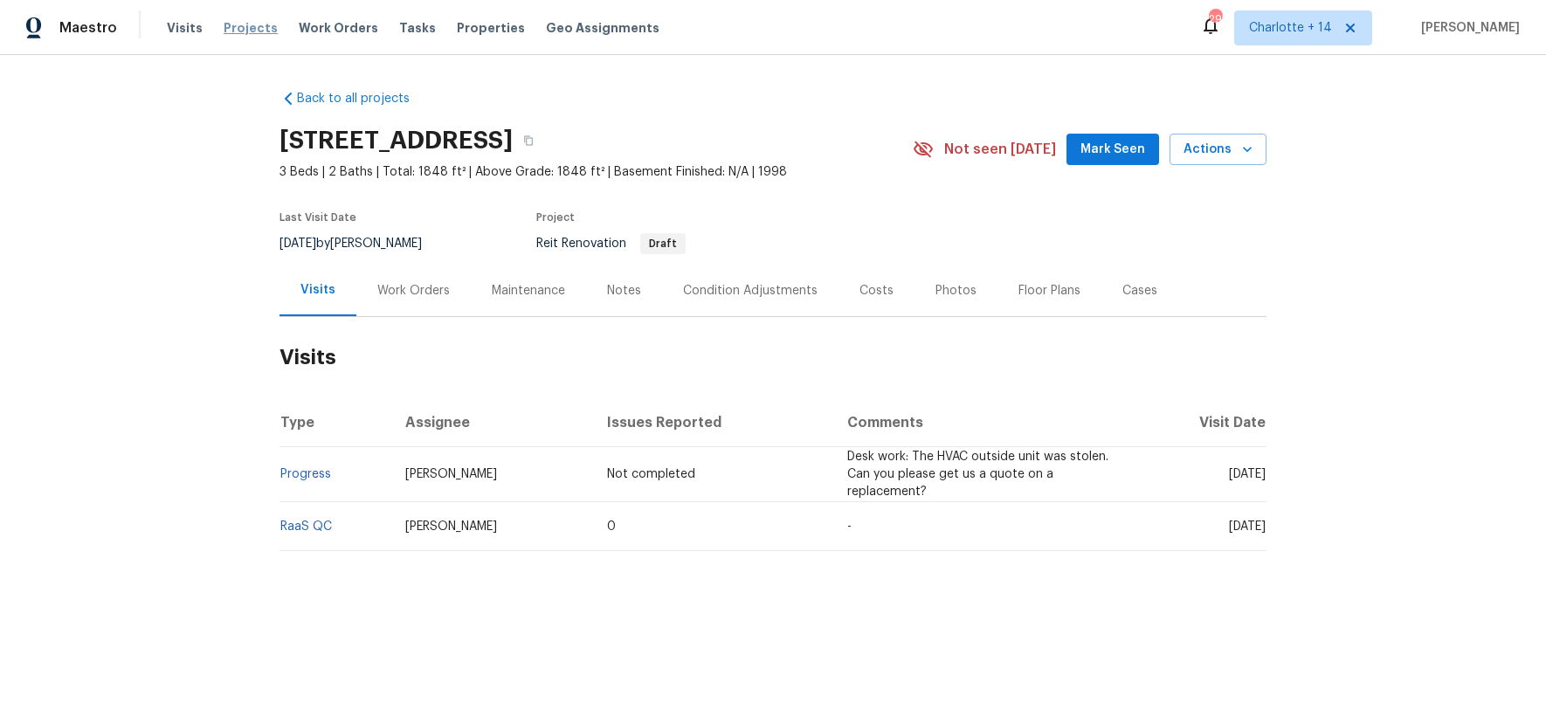
click at [251, 26] on span "Projects" at bounding box center [251, 27] width 54 height 17
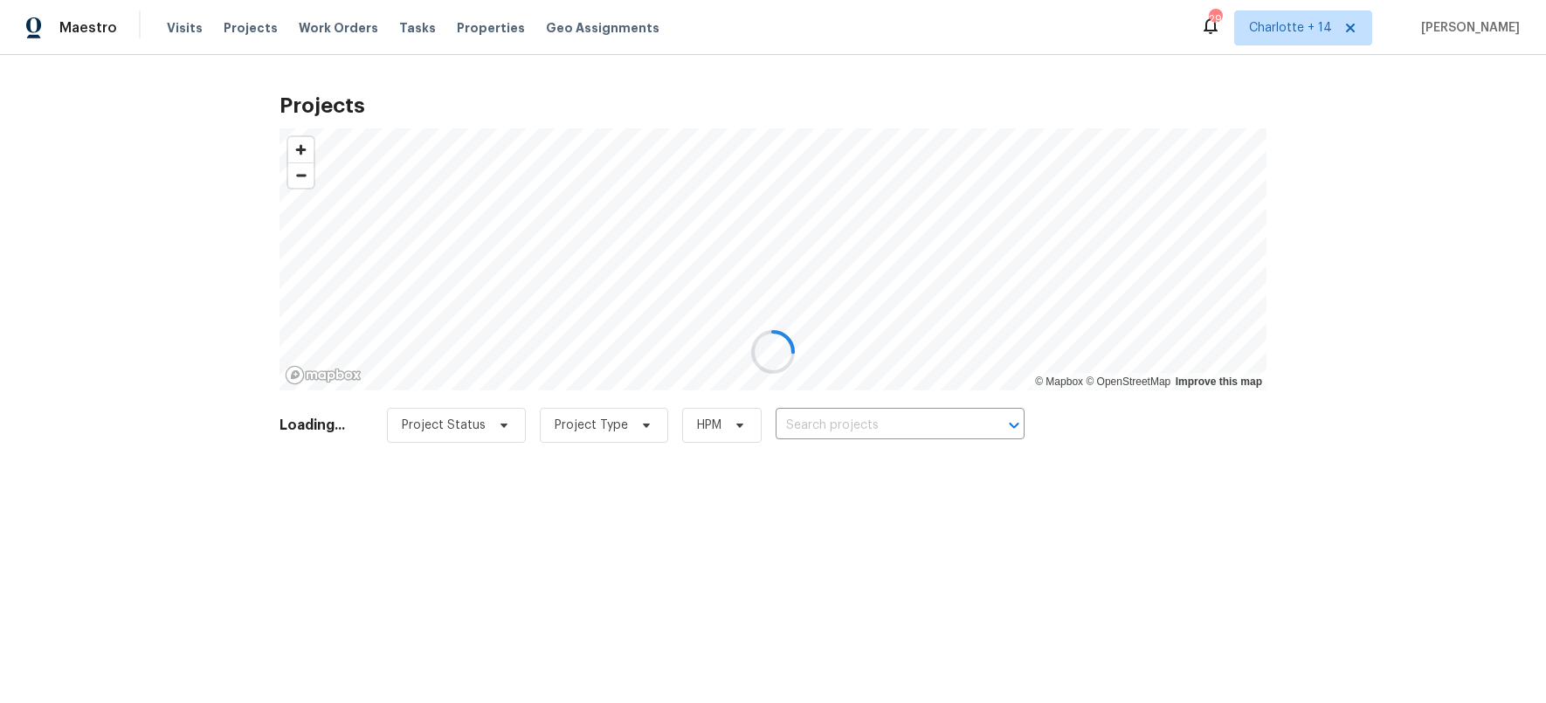
click at [855, 420] on div at bounding box center [773, 351] width 1546 height 703
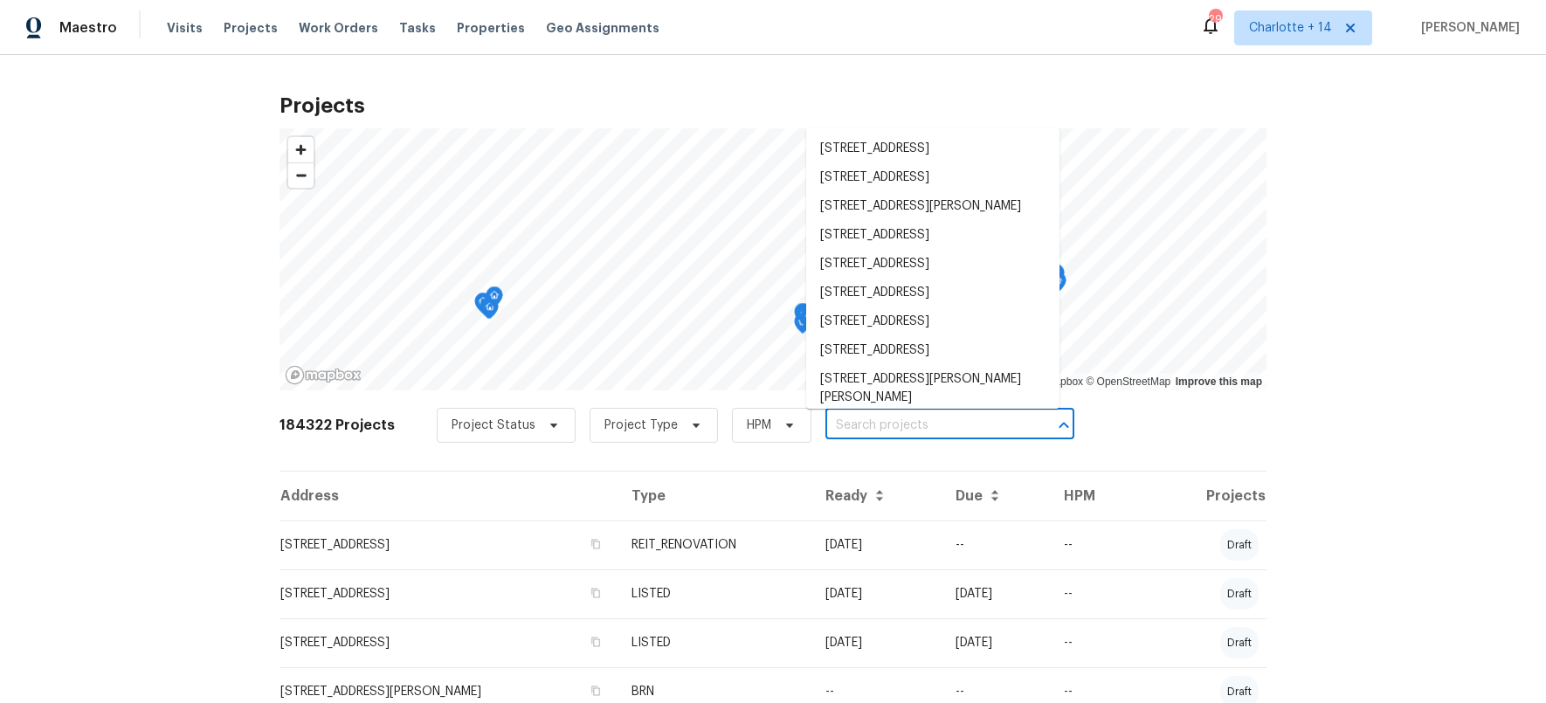
click at [825, 425] on input "text" at bounding box center [925, 425] width 200 height 27
paste input "[STREET_ADDRESS]"
type input "[STREET_ADDRESS]"
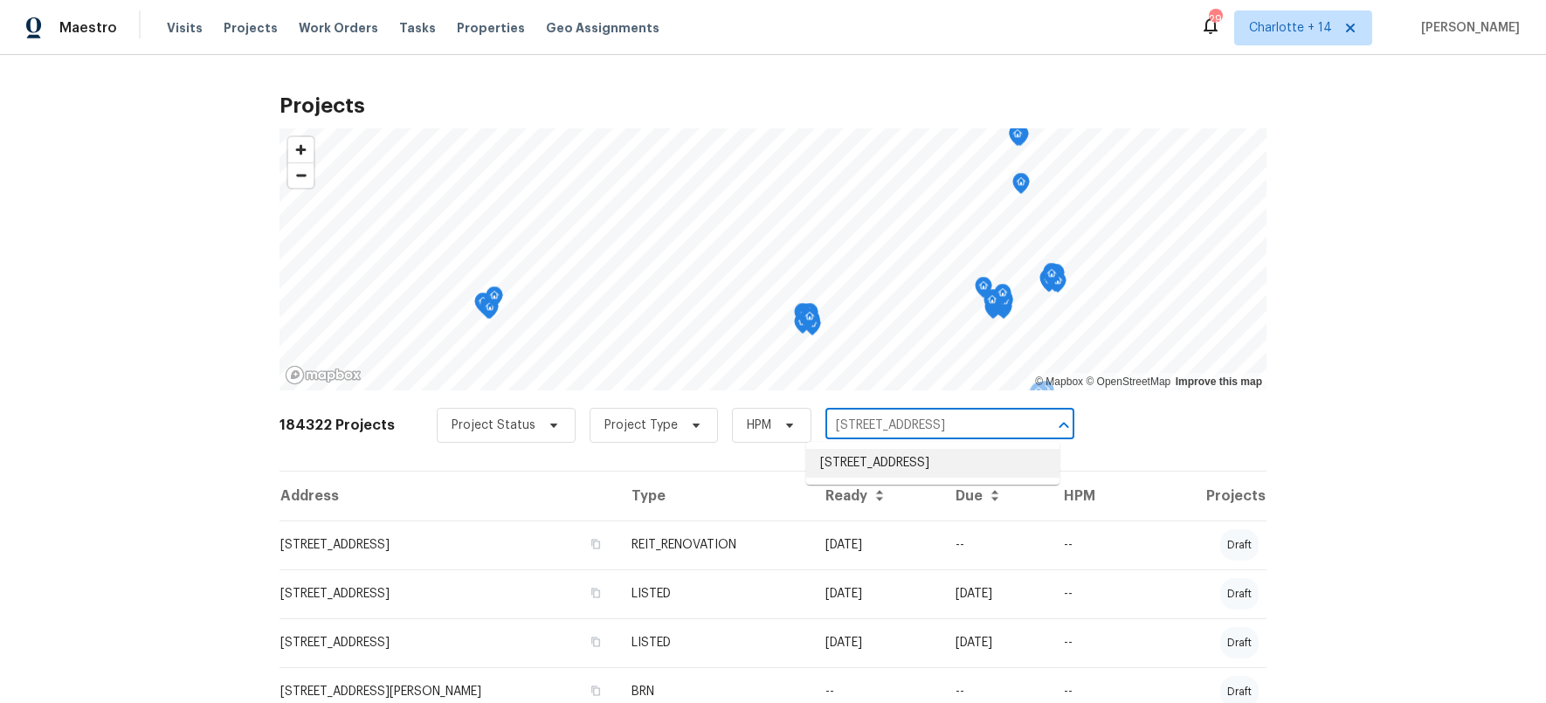
click at [857, 466] on li "[STREET_ADDRESS]" at bounding box center [932, 463] width 253 height 29
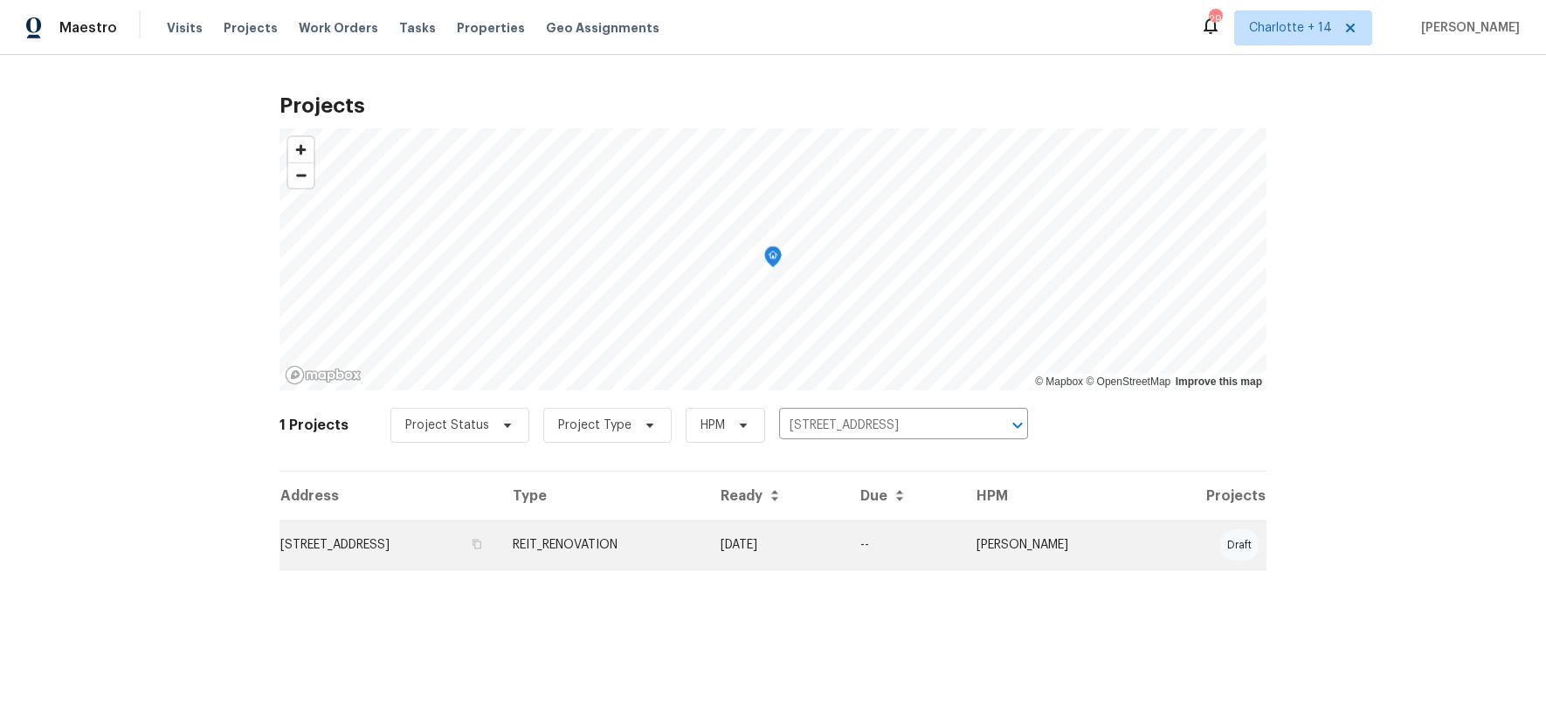
click at [463, 559] on td "[STREET_ADDRESS]" at bounding box center [388, 544] width 219 height 49
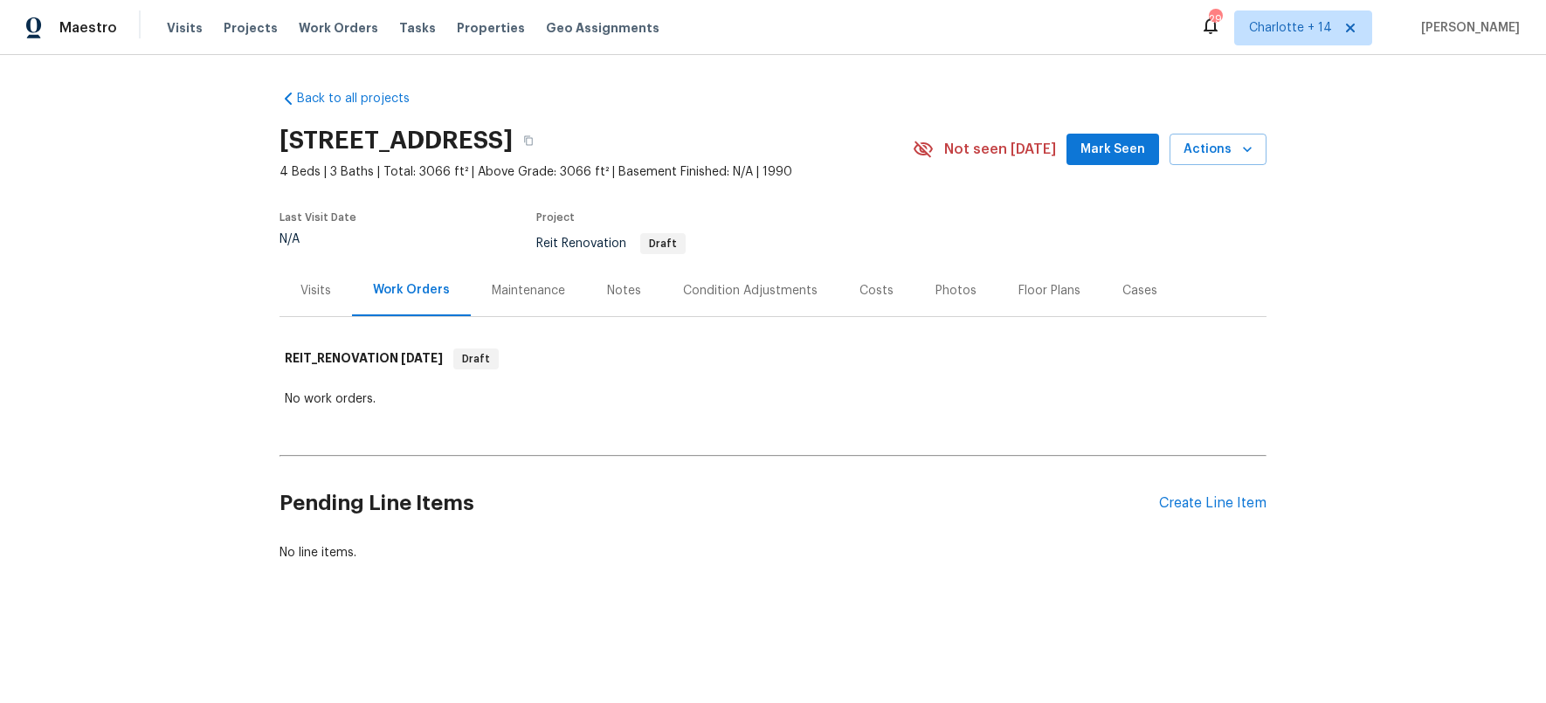
click at [292, 291] on div "Visits" at bounding box center [315, 291] width 72 height 52
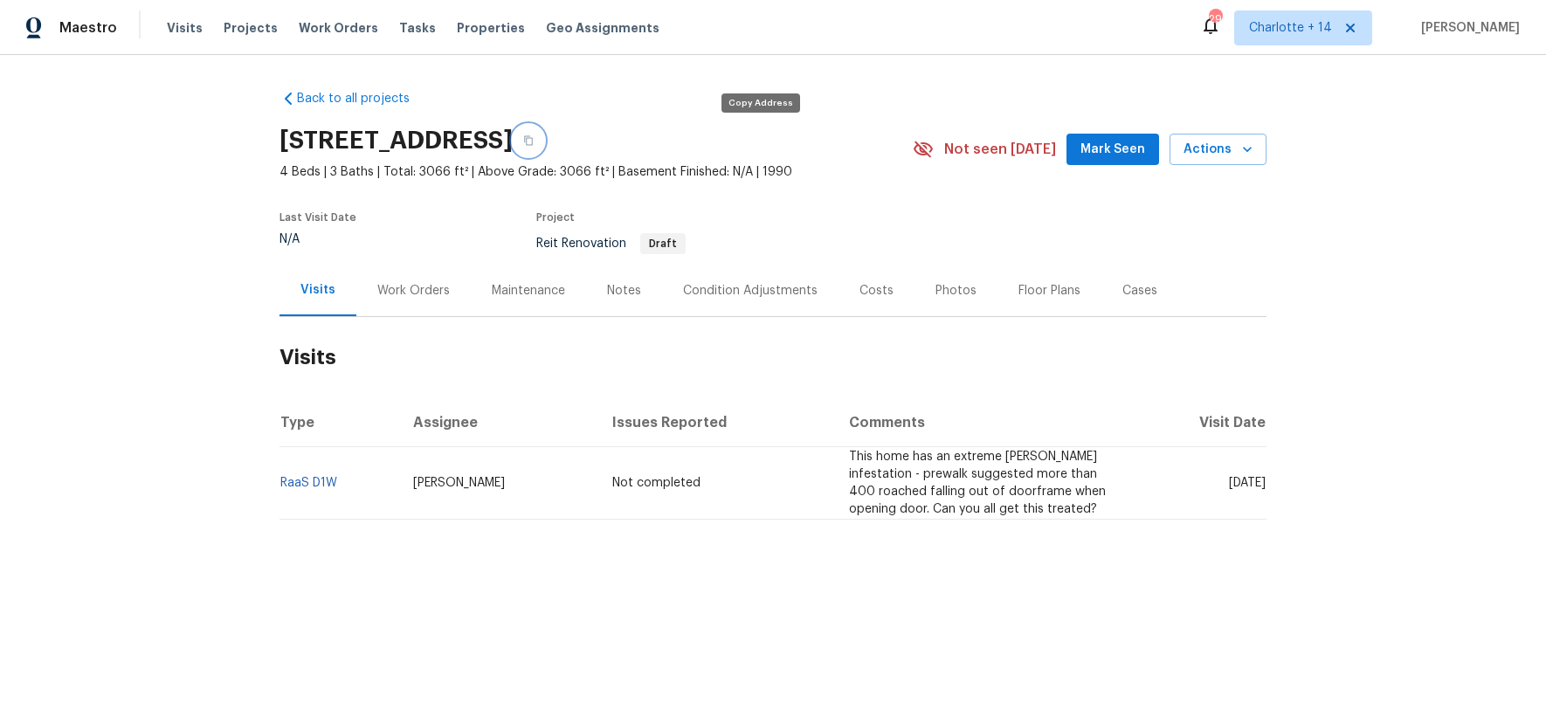
click at [534, 136] on icon "button" at bounding box center [528, 140] width 10 height 10
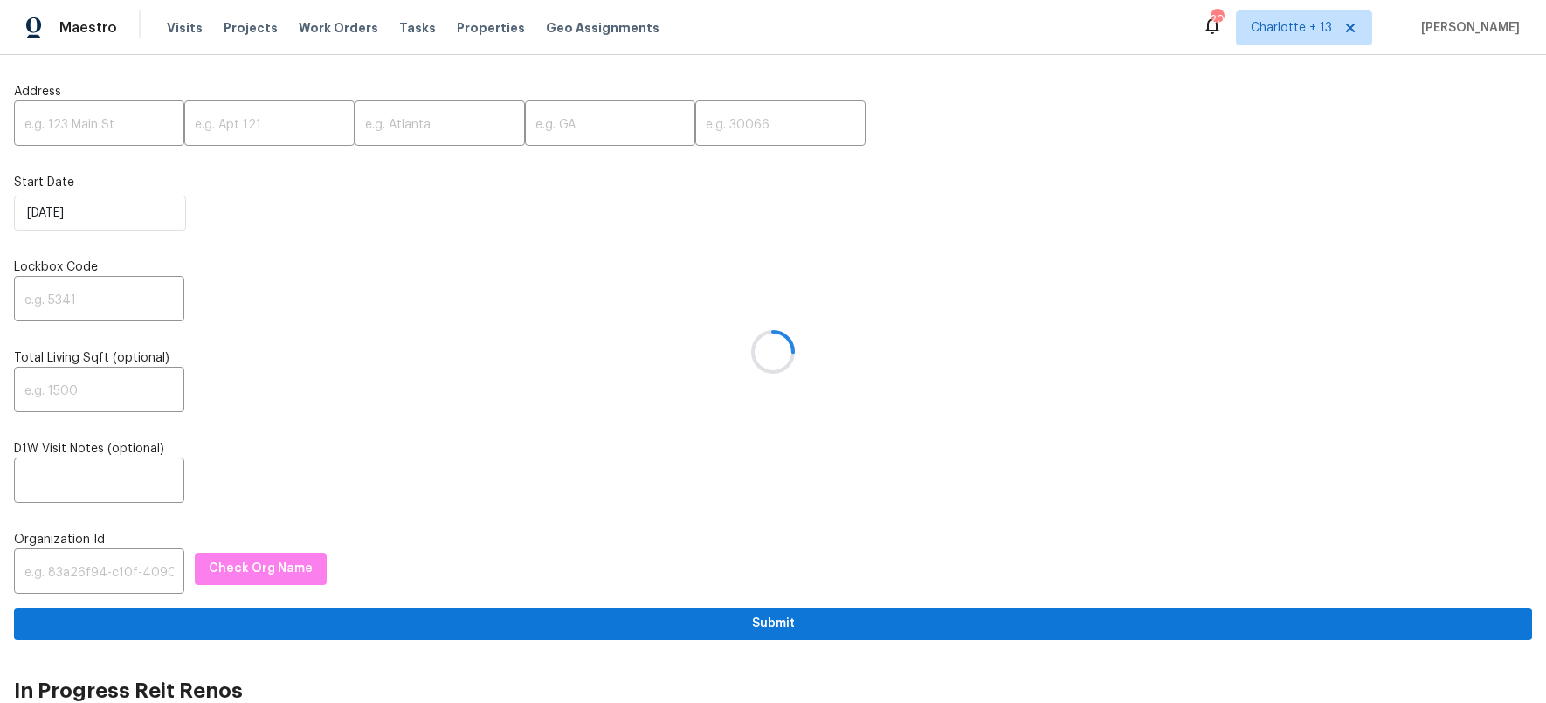
click at [83, 567] on div at bounding box center [773, 351] width 1546 height 703
click at [74, 569] on div at bounding box center [773, 351] width 1546 height 703
click at [62, 568] on div at bounding box center [773, 351] width 1546 height 703
click at [78, 569] on div at bounding box center [773, 351] width 1546 height 703
click at [59, 569] on div at bounding box center [773, 351] width 1546 height 703
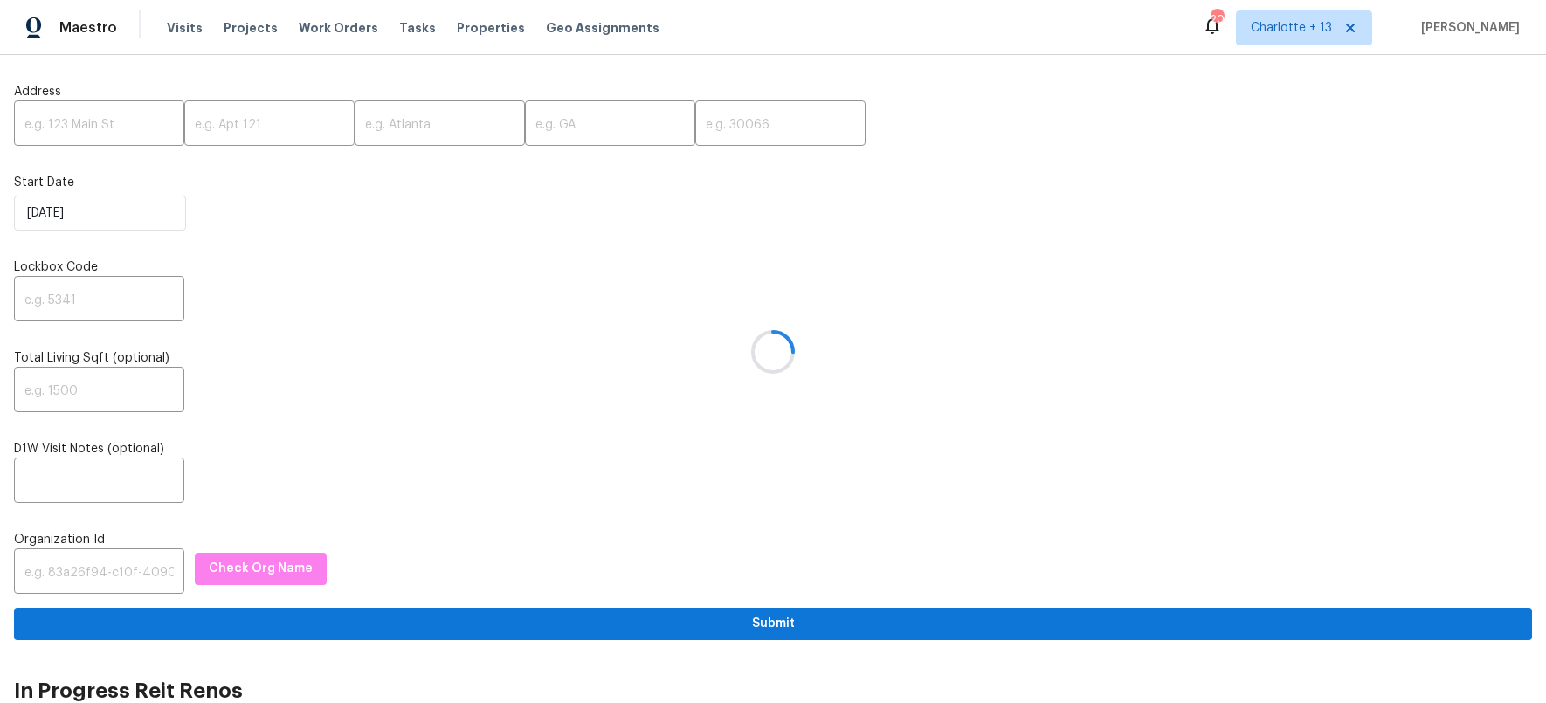
click at [73, 568] on div at bounding box center [773, 351] width 1546 height 703
click at [80, 570] on div at bounding box center [773, 351] width 1546 height 703
click at [79, 571] on input "text" at bounding box center [99, 573] width 170 height 41
paste input "1349d153-b359-4f9b-b4dd-758ff939cc37"
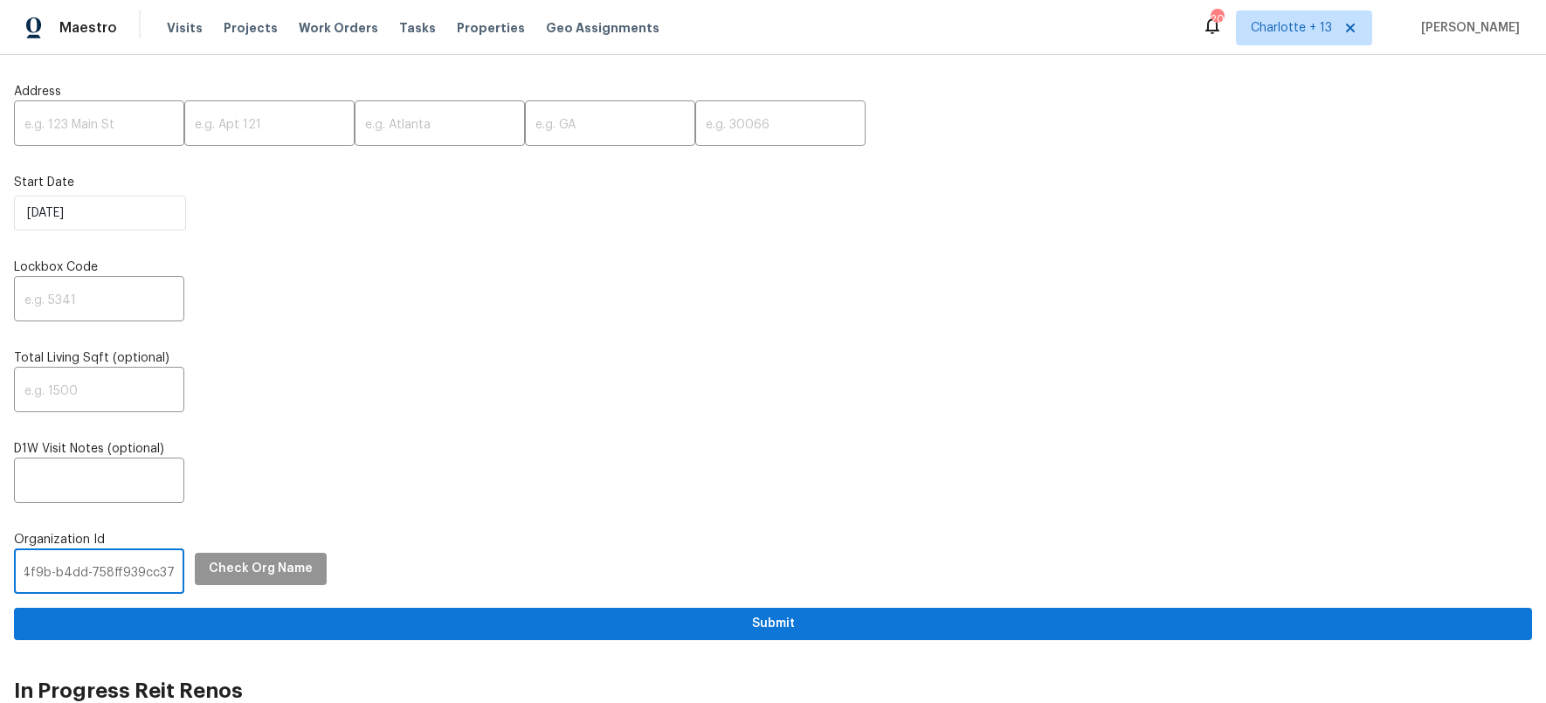
type input "1349d153-b359-4f9b-b4dd-758ff939cc37"
click at [214, 570] on span "Check Org Name" at bounding box center [261, 569] width 104 height 22
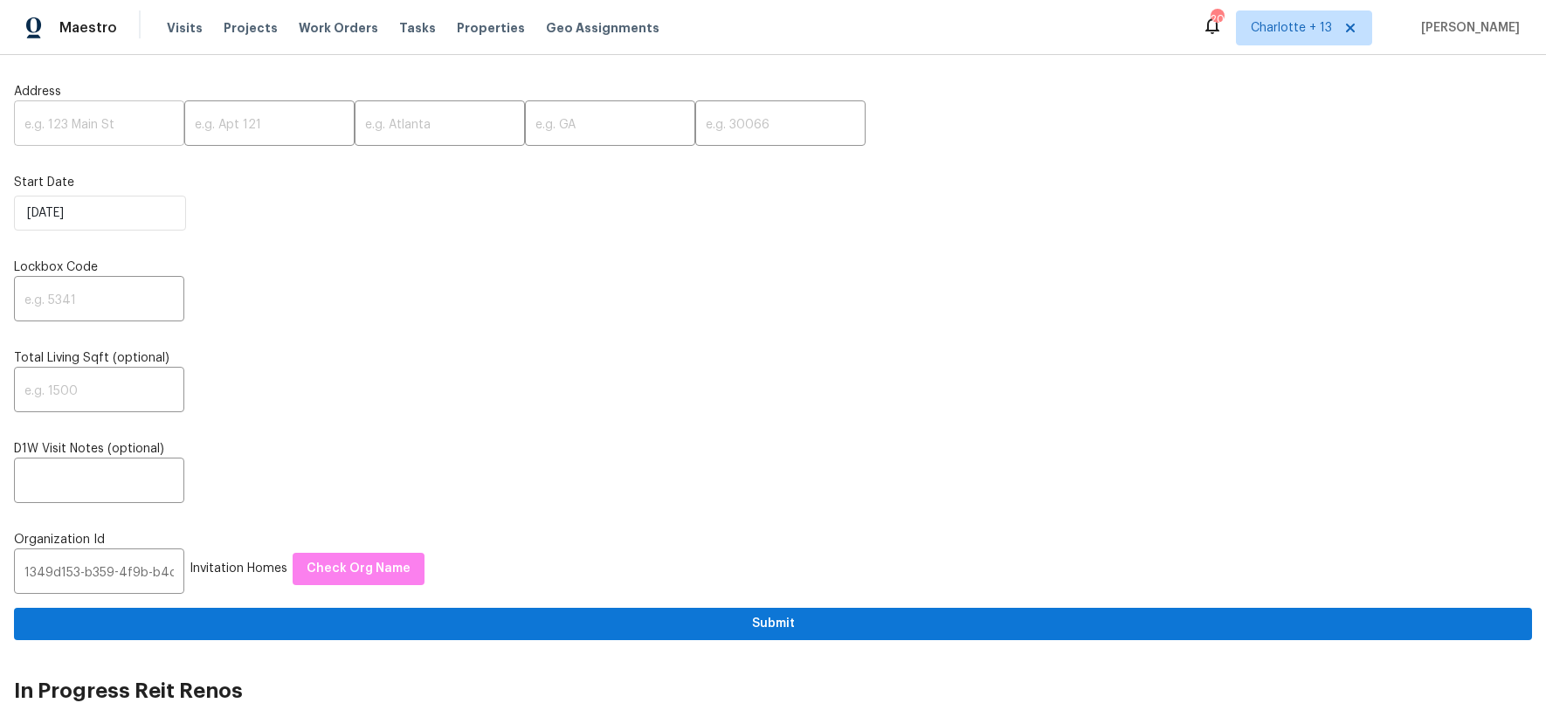
click at [79, 125] on input "text" at bounding box center [99, 125] width 170 height 41
paste input "[STREET_ADDRESS]"
drag, startPoint x: 123, startPoint y: 125, endPoint x: 212, endPoint y: 119, distance: 89.3
click at [212, 119] on div "[STREET_ADDRESS] ​ ​ ​ ​ ​" at bounding box center [773, 125] width 1518 height 41
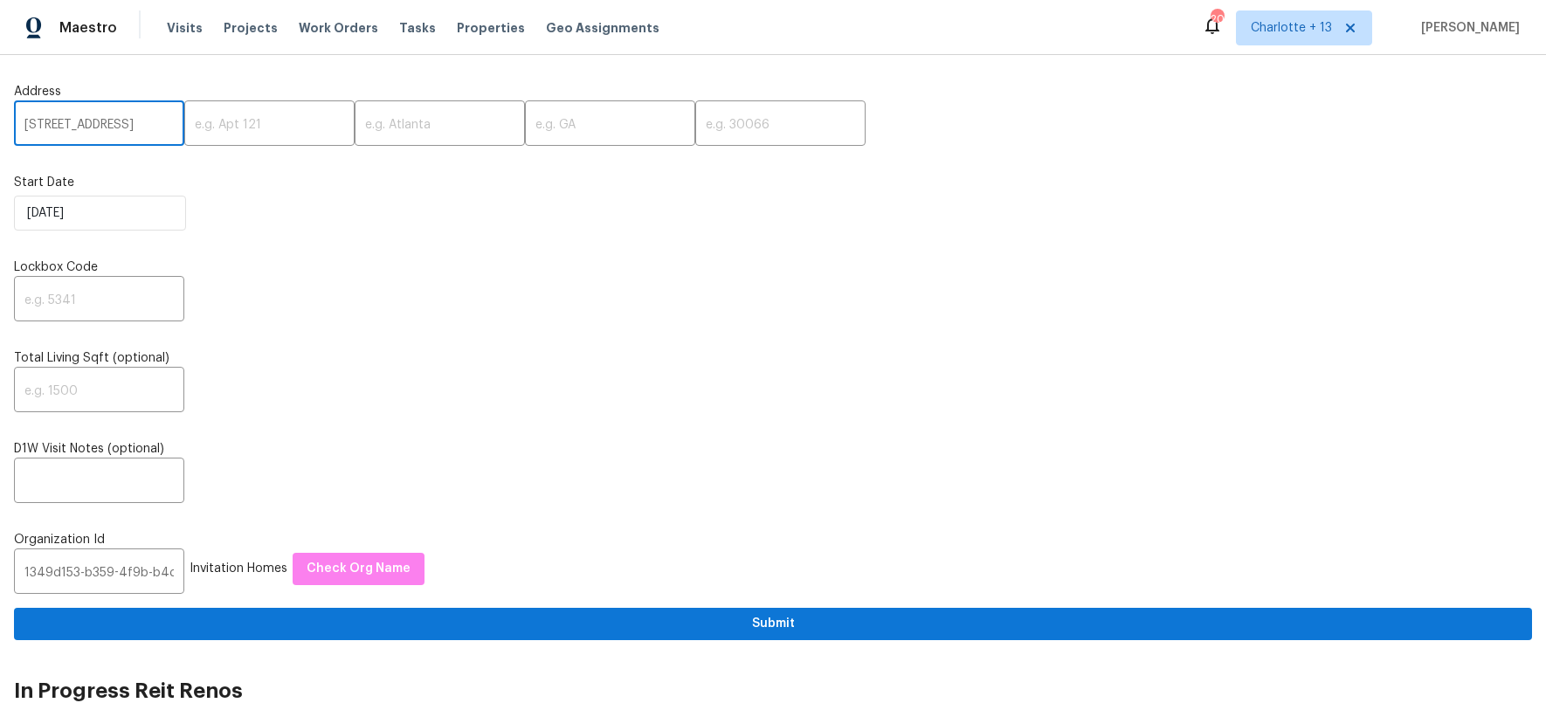
click at [143, 127] on input "[STREET_ADDRESS]" at bounding box center [99, 125] width 170 height 41
drag, startPoint x: 124, startPoint y: 126, endPoint x: 163, endPoint y: 126, distance: 39.3
click at [163, 127] on input "[STREET_ADDRESS]" at bounding box center [99, 125] width 170 height 41
type input "[STREET_ADDRESS]"
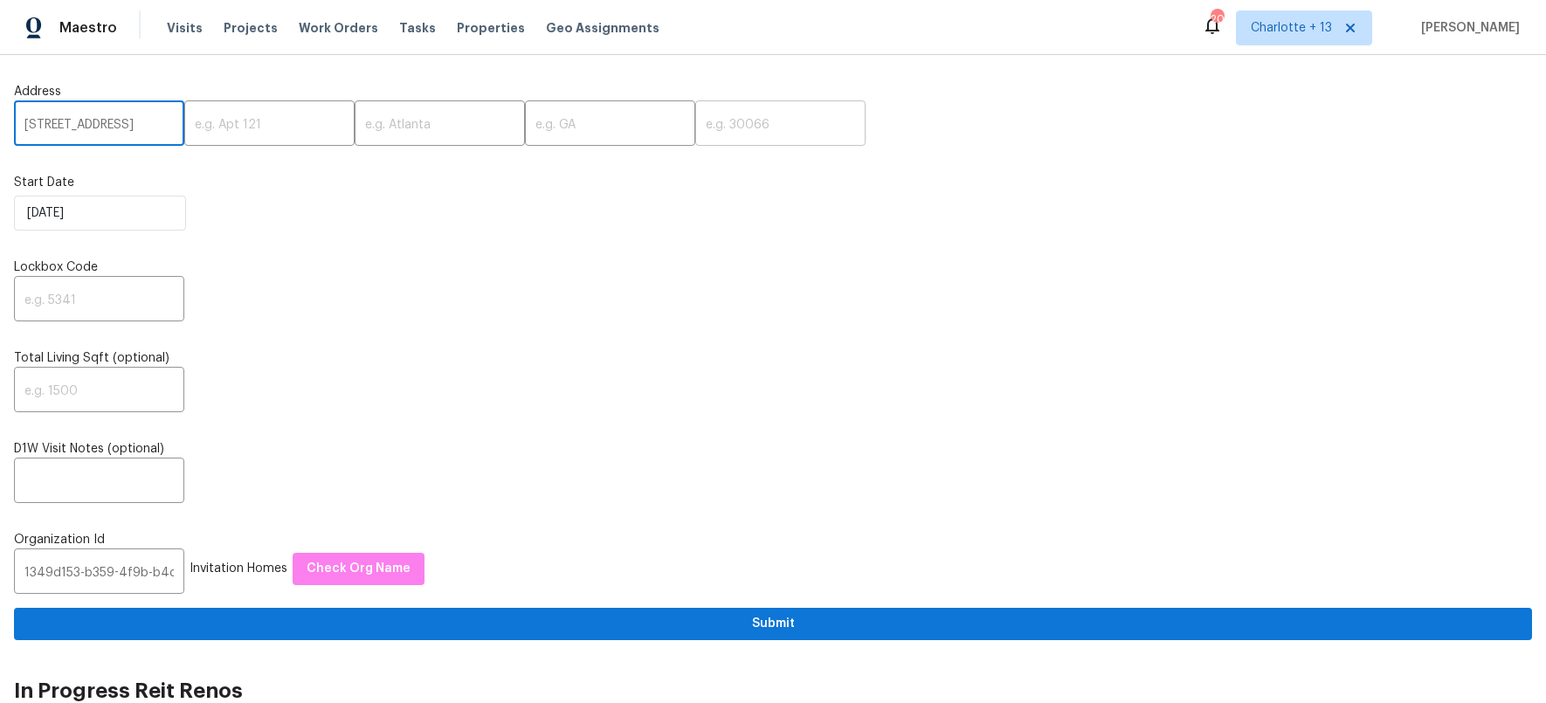
scroll to position [0, 0]
click at [725, 120] on input "text" at bounding box center [780, 125] width 170 height 41
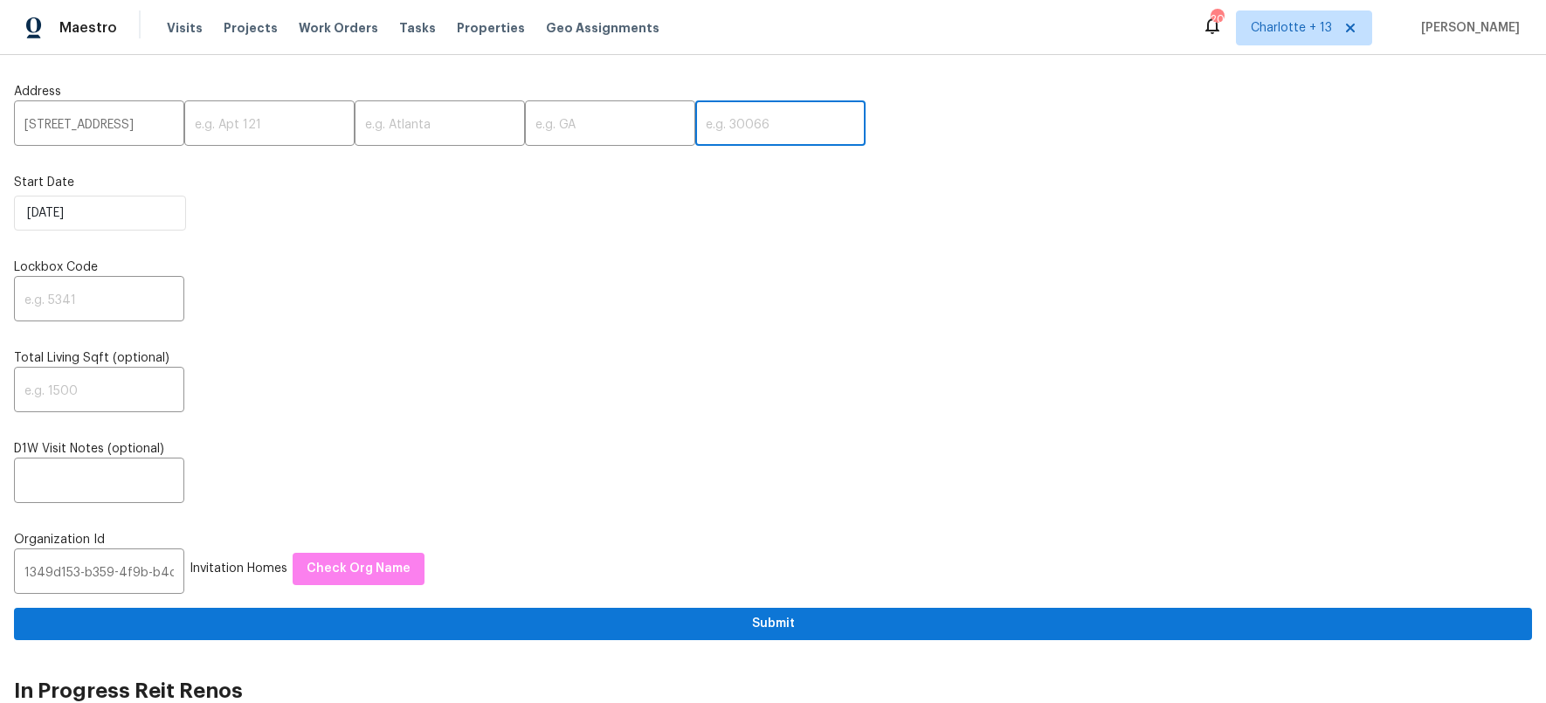
paste input "30038"
type input "30038"
click at [134, 123] on input "[STREET_ADDRESS]" at bounding box center [99, 125] width 170 height 41
click at [135, 129] on input "[STREET_ADDRESS]" at bounding box center [99, 125] width 170 height 41
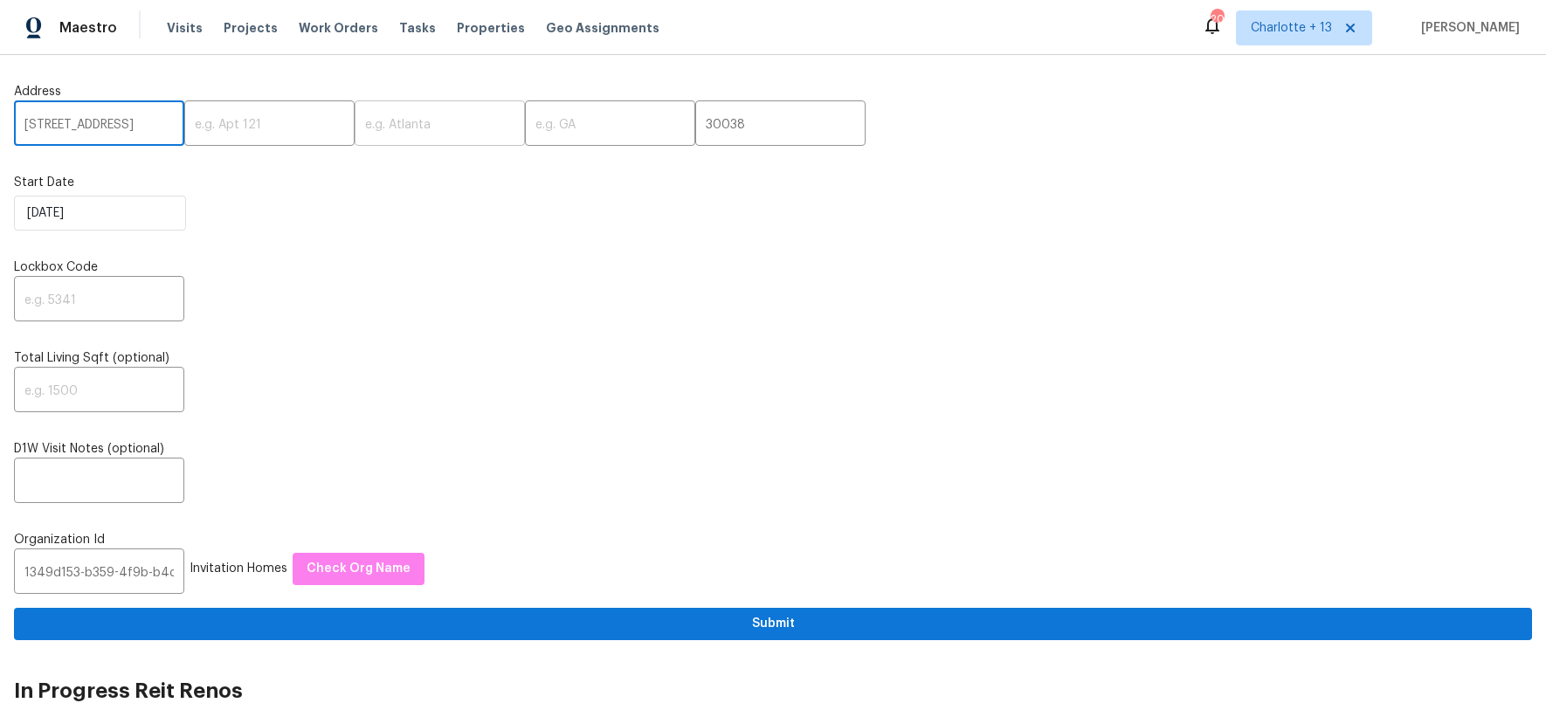
scroll to position [0, 3]
type input "[STREET_ADDRESS]"
click at [399, 127] on input "text" at bounding box center [440, 125] width 170 height 41
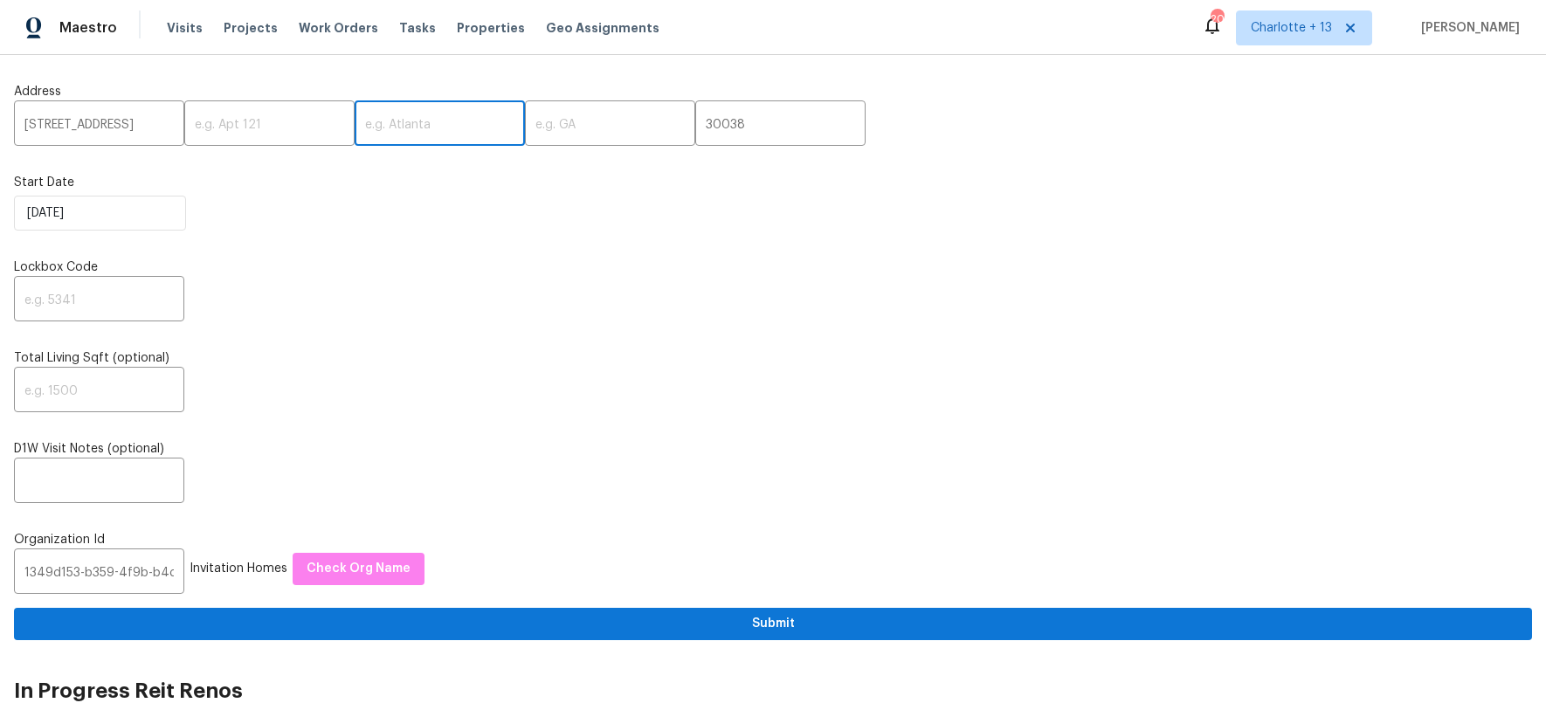
scroll to position [0, 0]
paste input "Lithonia"
type input "Lithonia"
click at [137, 124] on input "[STREET_ADDRESS]" at bounding box center [99, 125] width 170 height 41
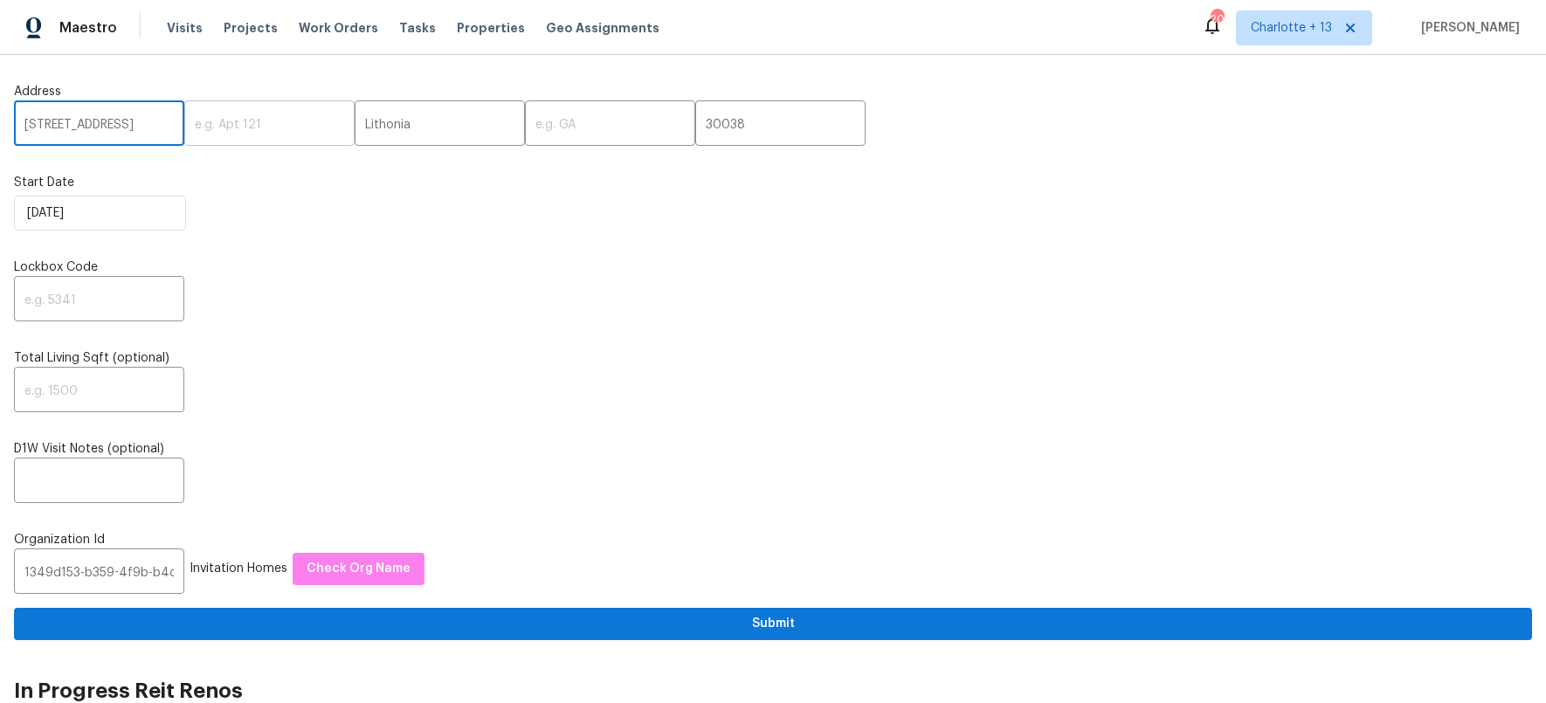
drag, startPoint x: 148, startPoint y: 126, endPoint x: 172, endPoint y: 128, distance: 23.7
click at [172, 128] on div "[STREET_ADDRESS] ​ ​ Lithonia ​ ​ 30038 ​" at bounding box center [773, 125] width 1518 height 41
type input "[STREET_ADDRESS] ,"
click at [539, 126] on input "text" at bounding box center [610, 125] width 170 height 41
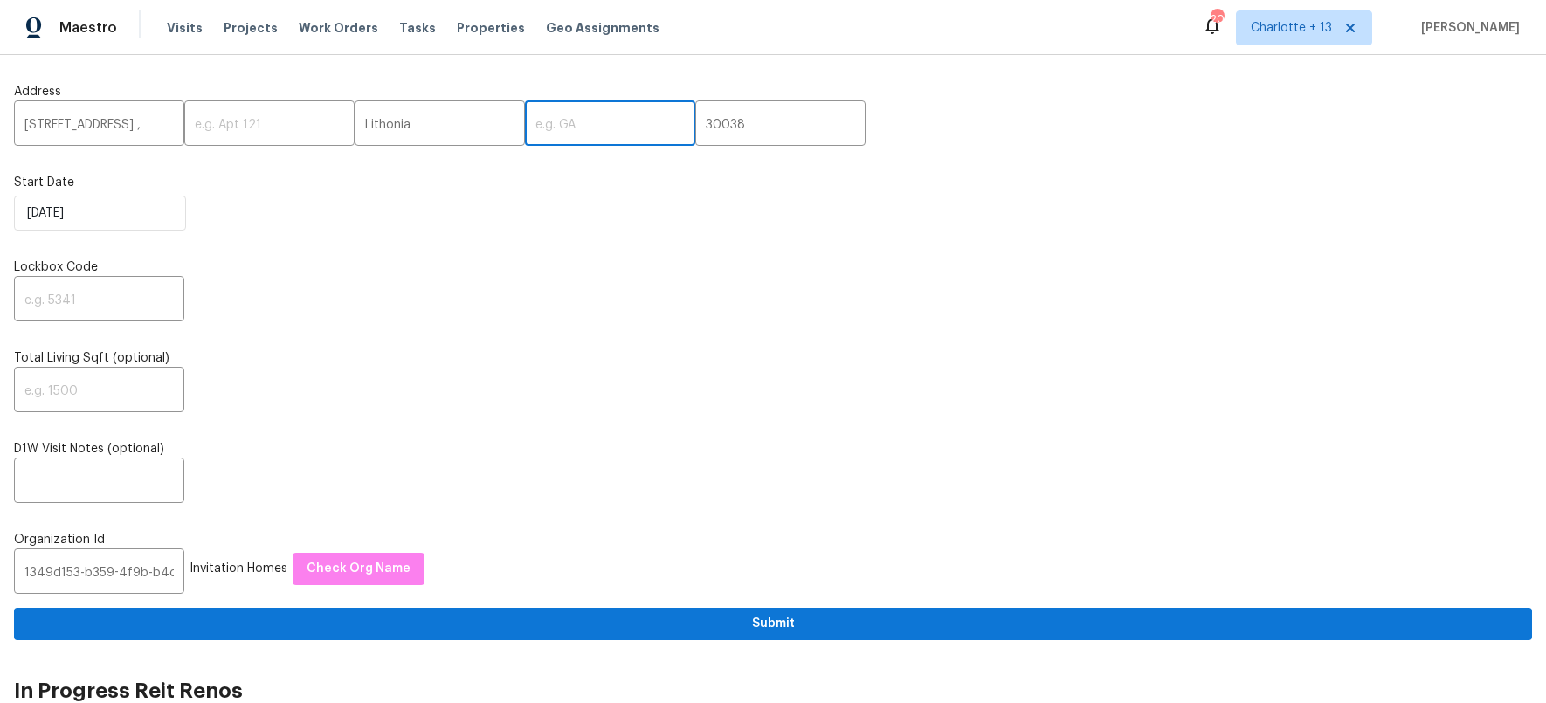
paste input "GA"
type input "GA"
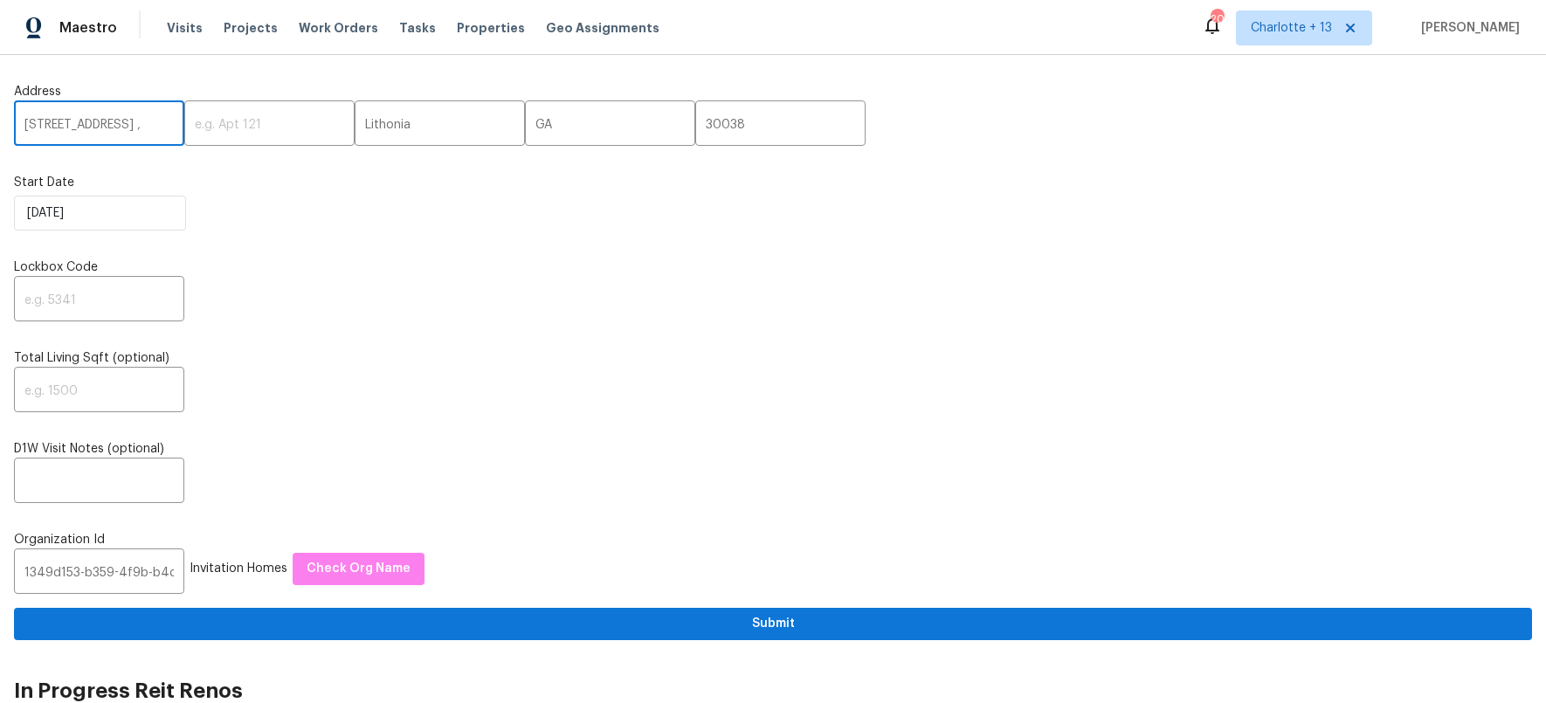
click at [152, 128] on input "[STREET_ADDRESS] ," at bounding box center [99, 125] width 170 height 41
click at [157, 125] on input "[STREET_ADDRESS] ," at bounding box center [99, 125] width 170 height 41
click at [161, 124] on input "[STREET_ADDRESS] ," at bounding box center [99, 125] width 170 height 41
type input "[STREET_ADDRESS]"
drag, startPoint x: 278, startPoint y: 279, endPoint x: 259, endPoint y: 278, distance: 18.4
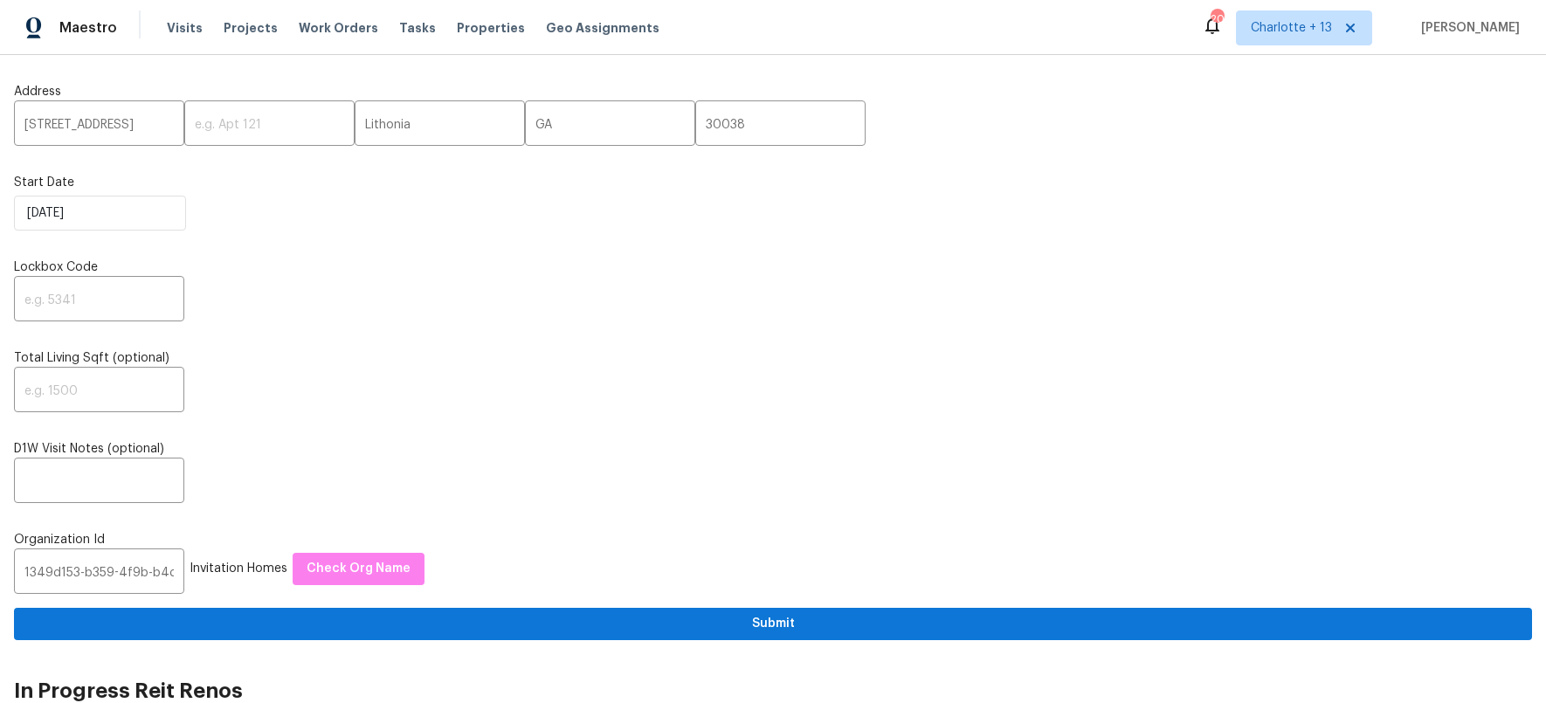
click at [270, 279] on div "Lockbox Code ​" at bounding box center [773, 289] width 1518 height 63
click at [128, 293] on input "text" at bounding box center [99, 300] width 170 height 41
type input "1325"
click at [568, 313] on div "1325 ​" at bounding box center [773, 300] width 1518 height 41
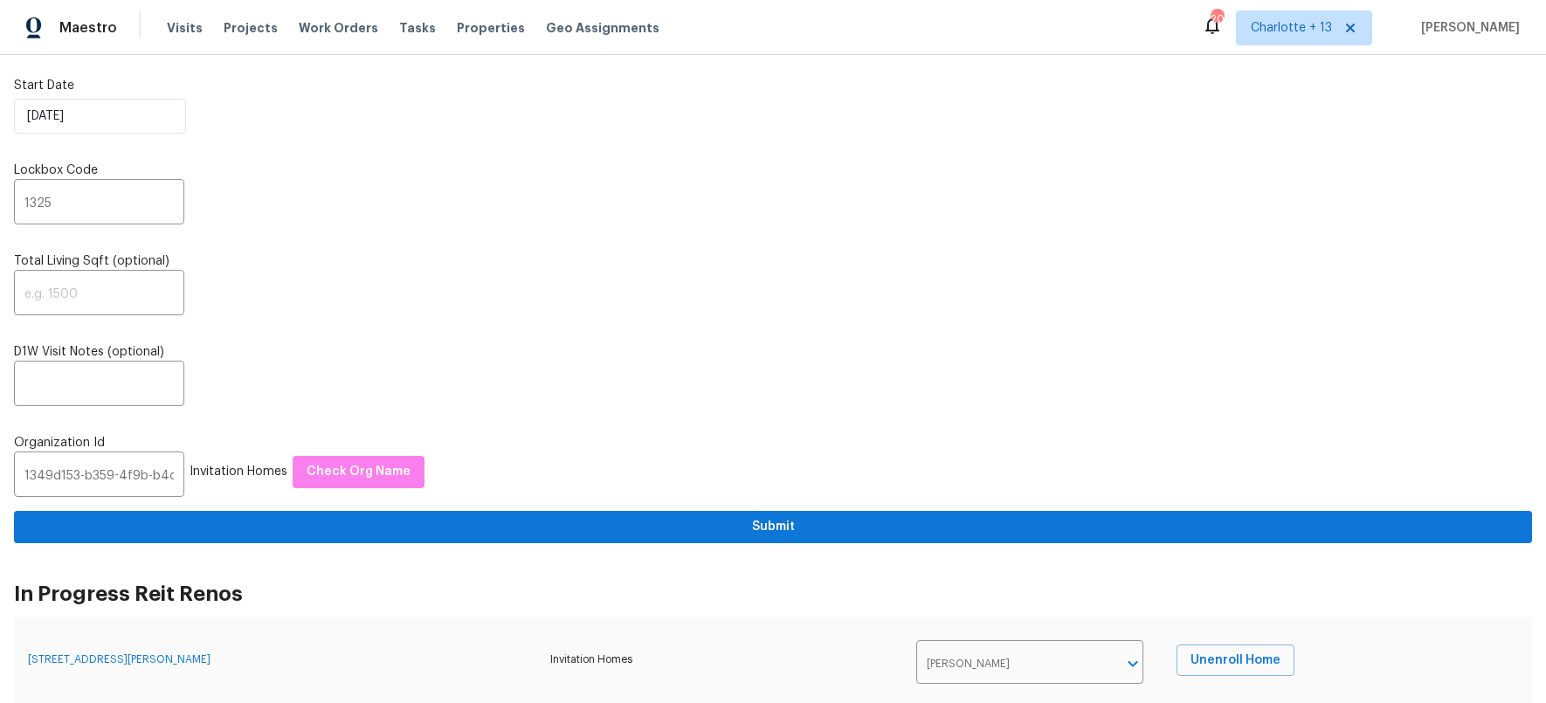
scroll to position [195, 0]
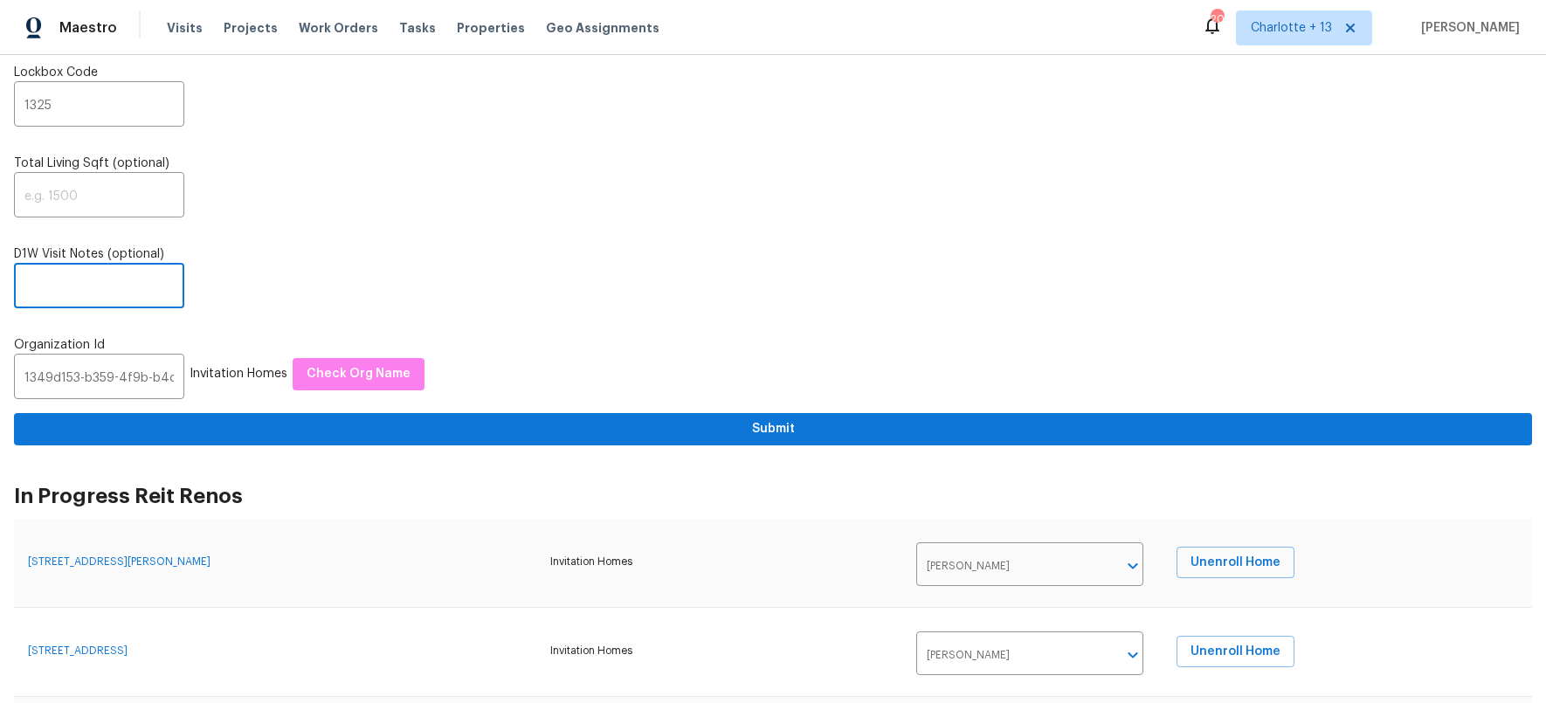
click at [85, 279] on input "text" at bounding box center [99, 287] width 170 height 41
paste input "This home has an extreme [PERSON_NAME] infestation - prewalk suggested more tha…"
type input "This home has an extreme [PERSON_NAME] infestation - prewalk suggested more tha…"
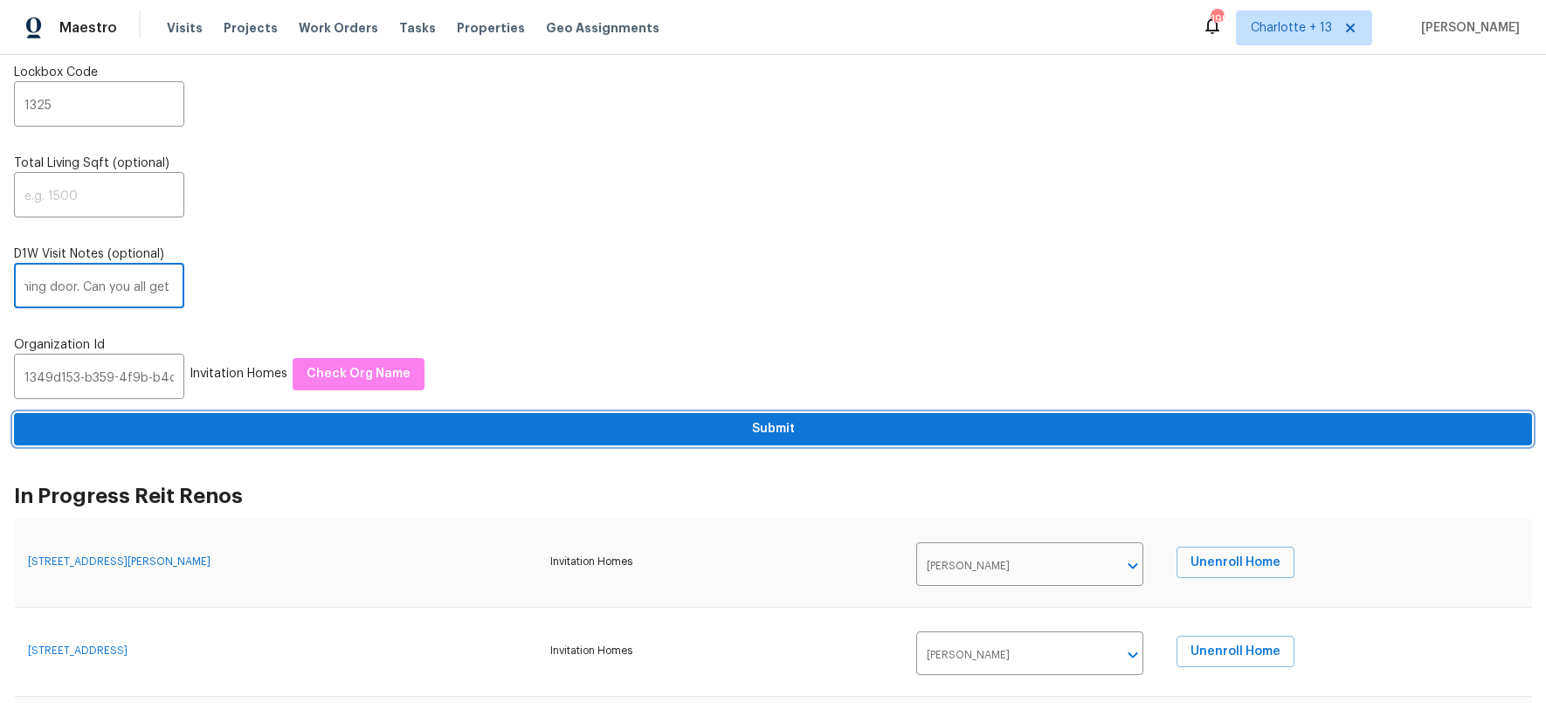
click at [759, 429] on span "Submit" at bounding box center [773, 429] width 1490 height 22
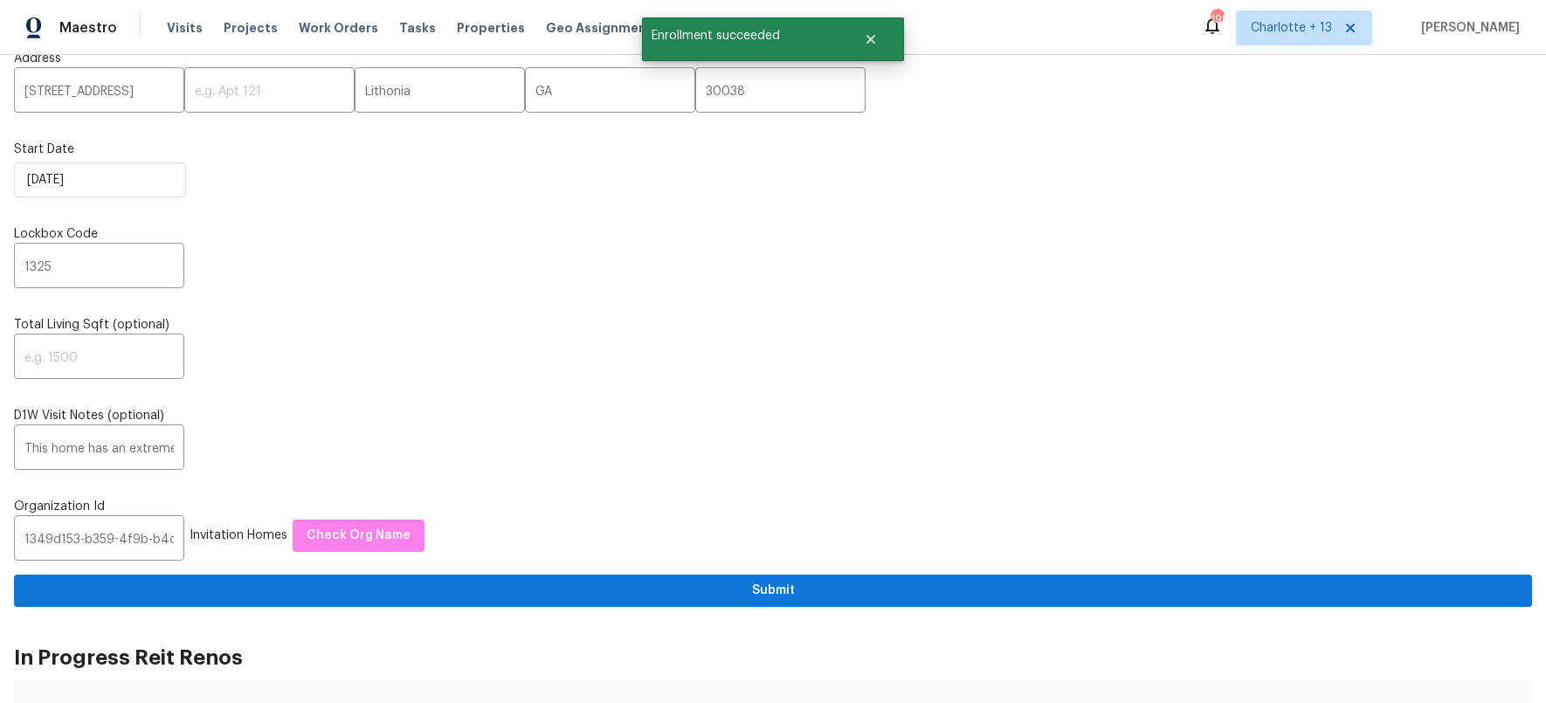
scroll to position [0, 0]
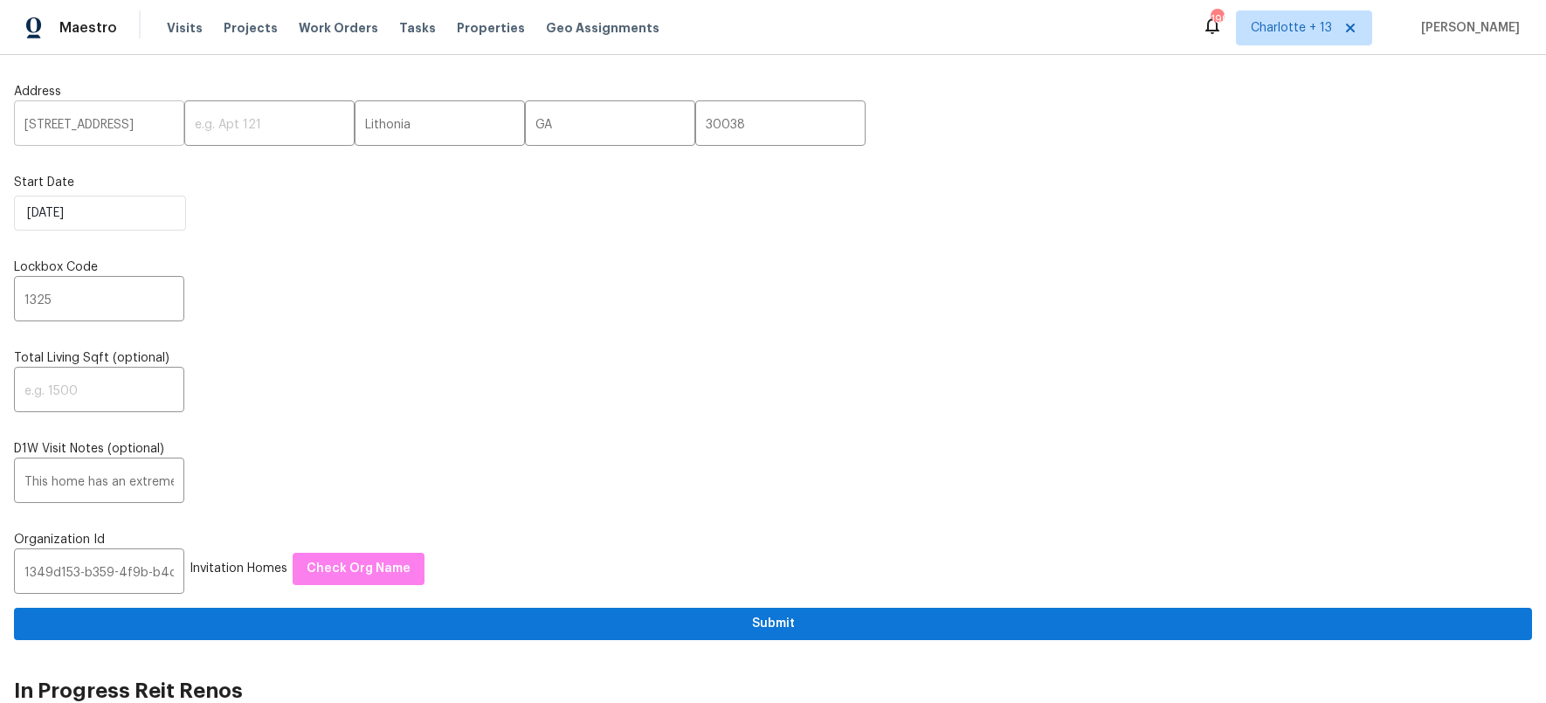
click at [99, 125] on input "[STREET_ADDRESS]" at bounding box center [99, 125] width 170 height 41
